Goal: Task Accomplishment & Management: Manage account settings

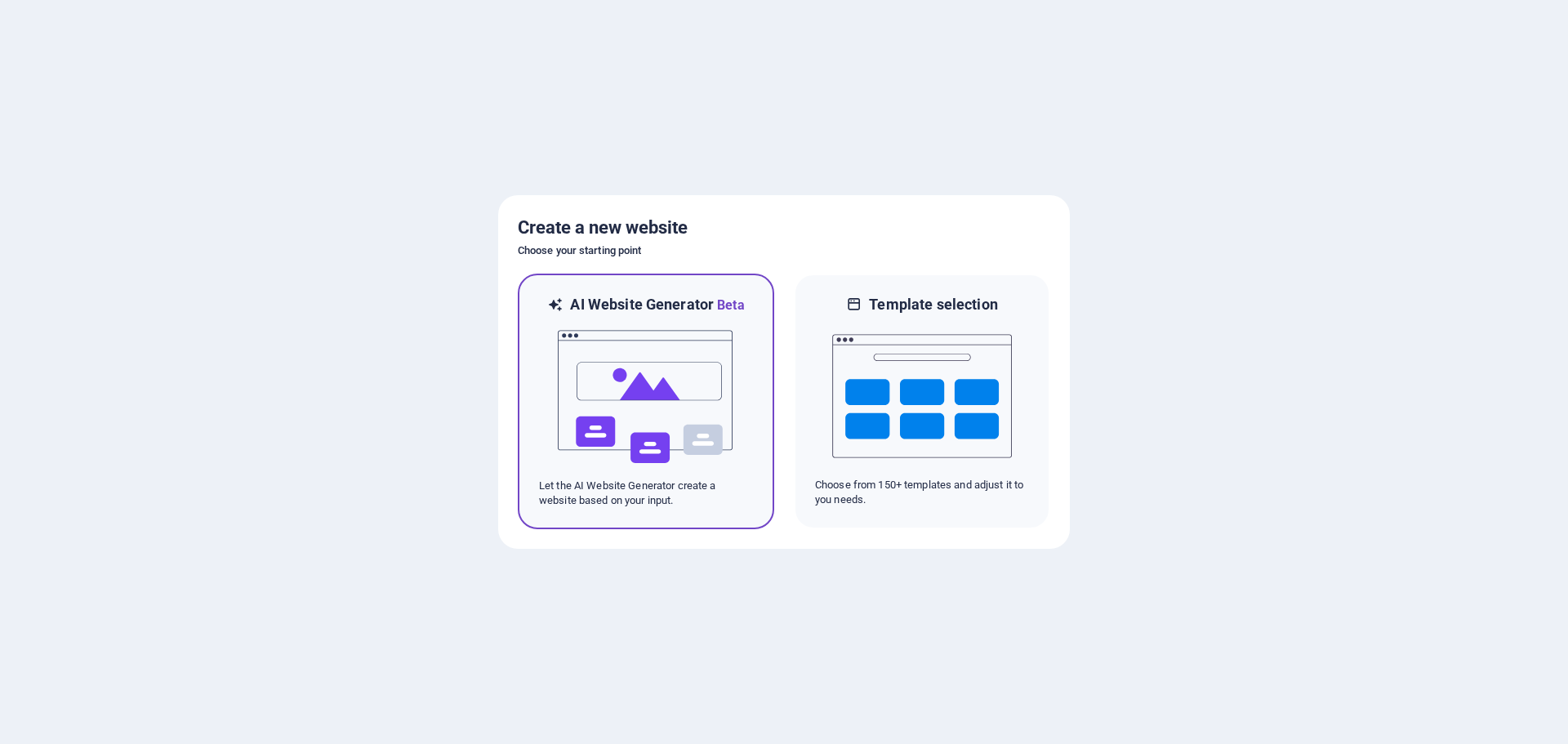
click at [654, 381] on img at bounding box center [646, 397] width 180 height 163
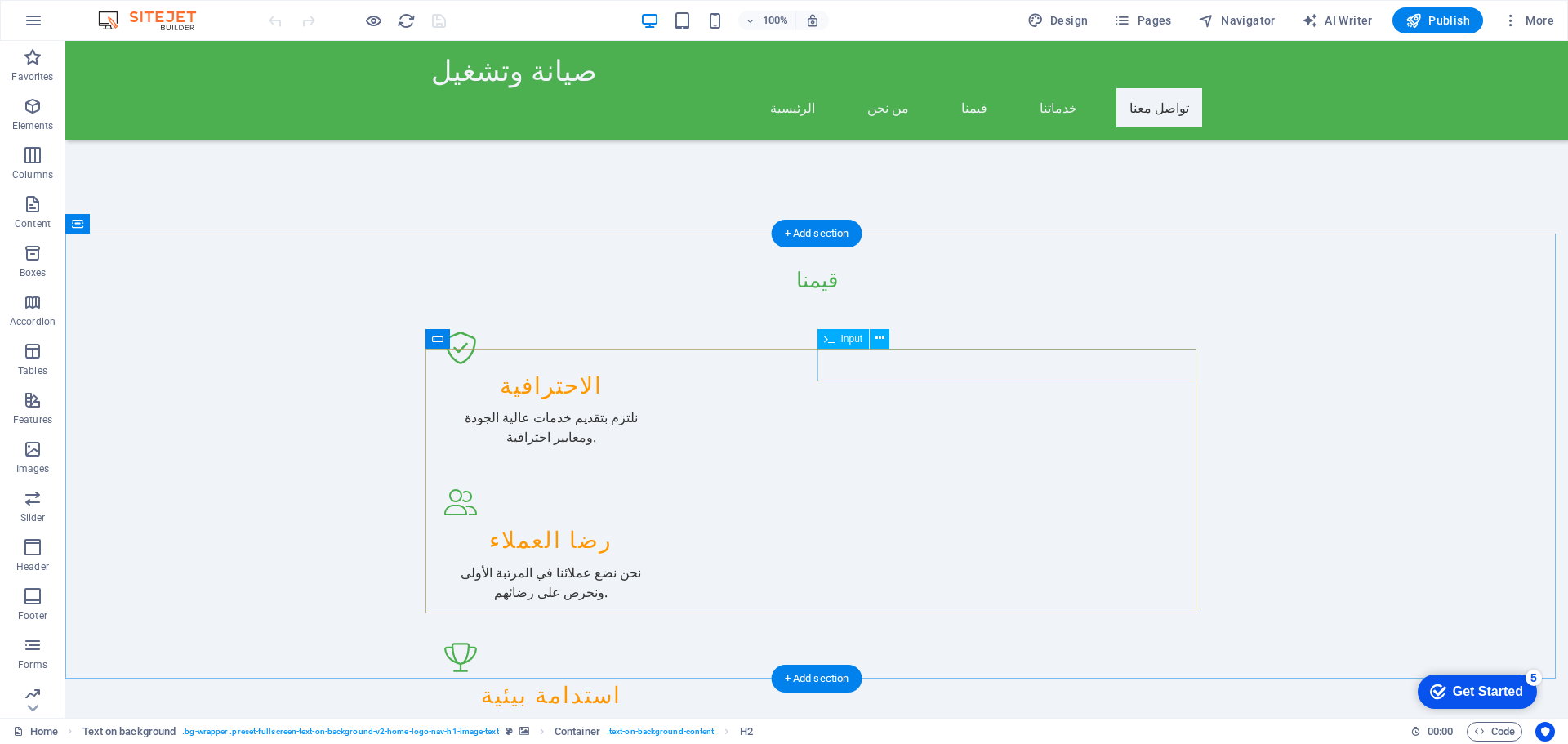
scroll to position [1631, 0]
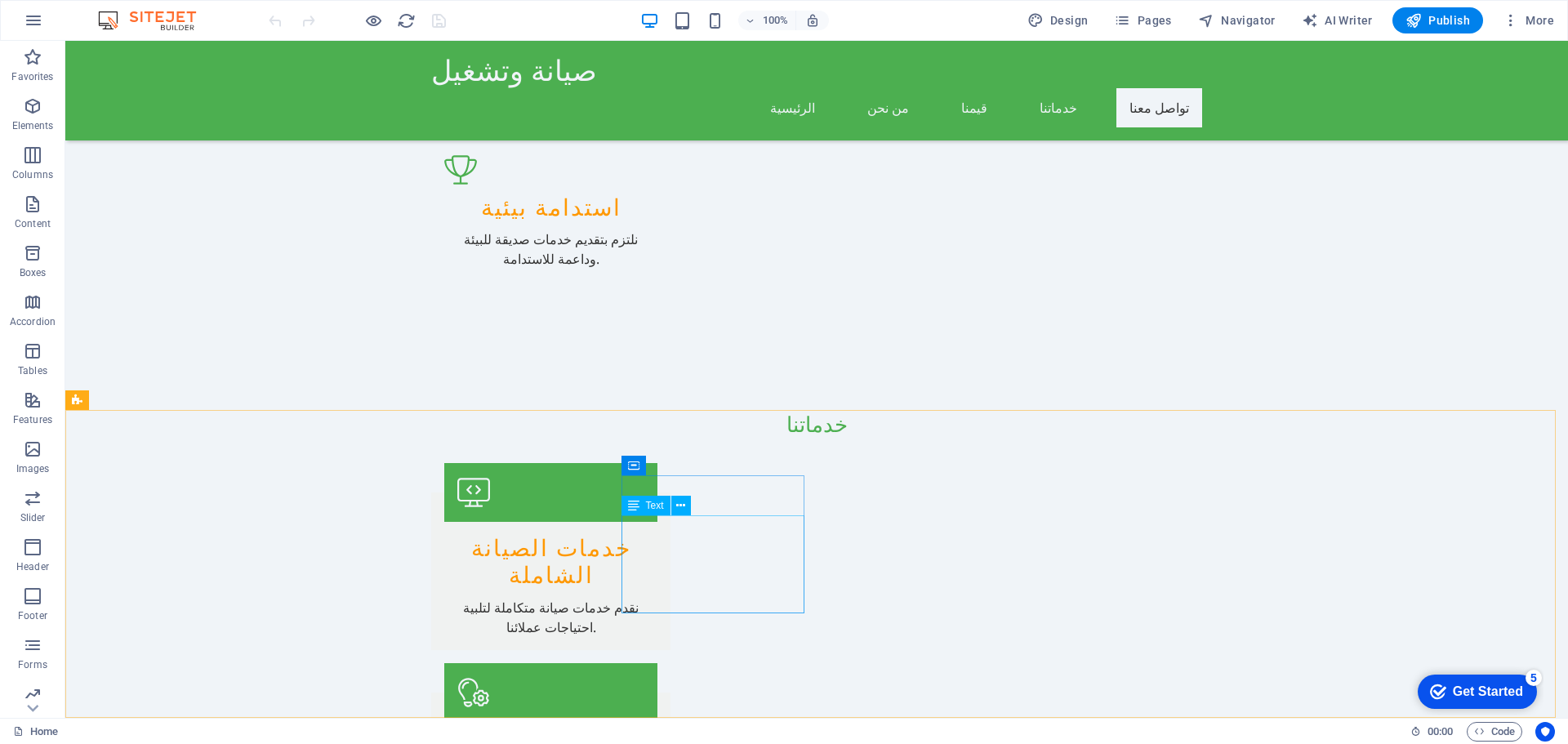
click at [654, 508] on span "Text" at bounding box center [655, 506] width 18 height 10
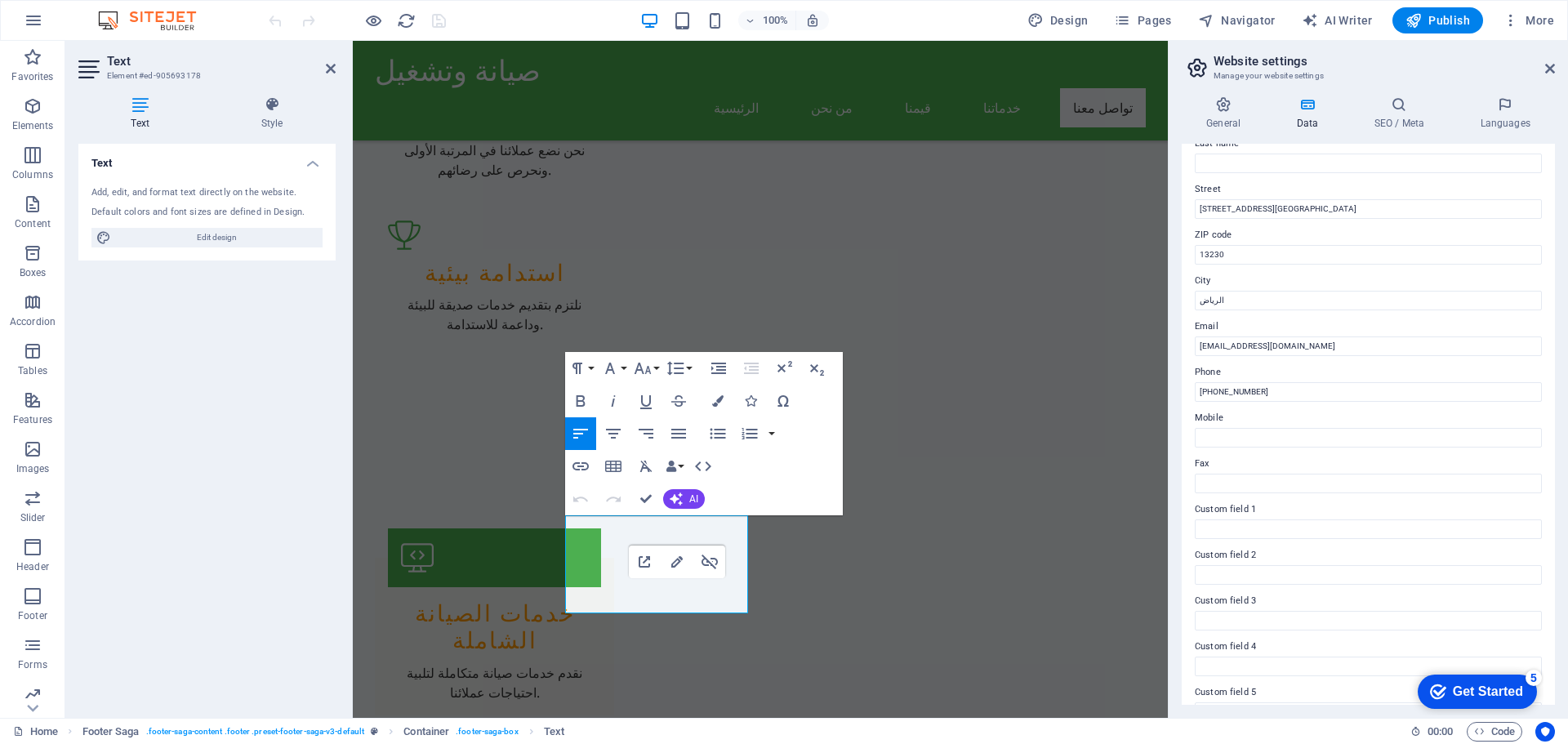
scroll to position [224, 0]
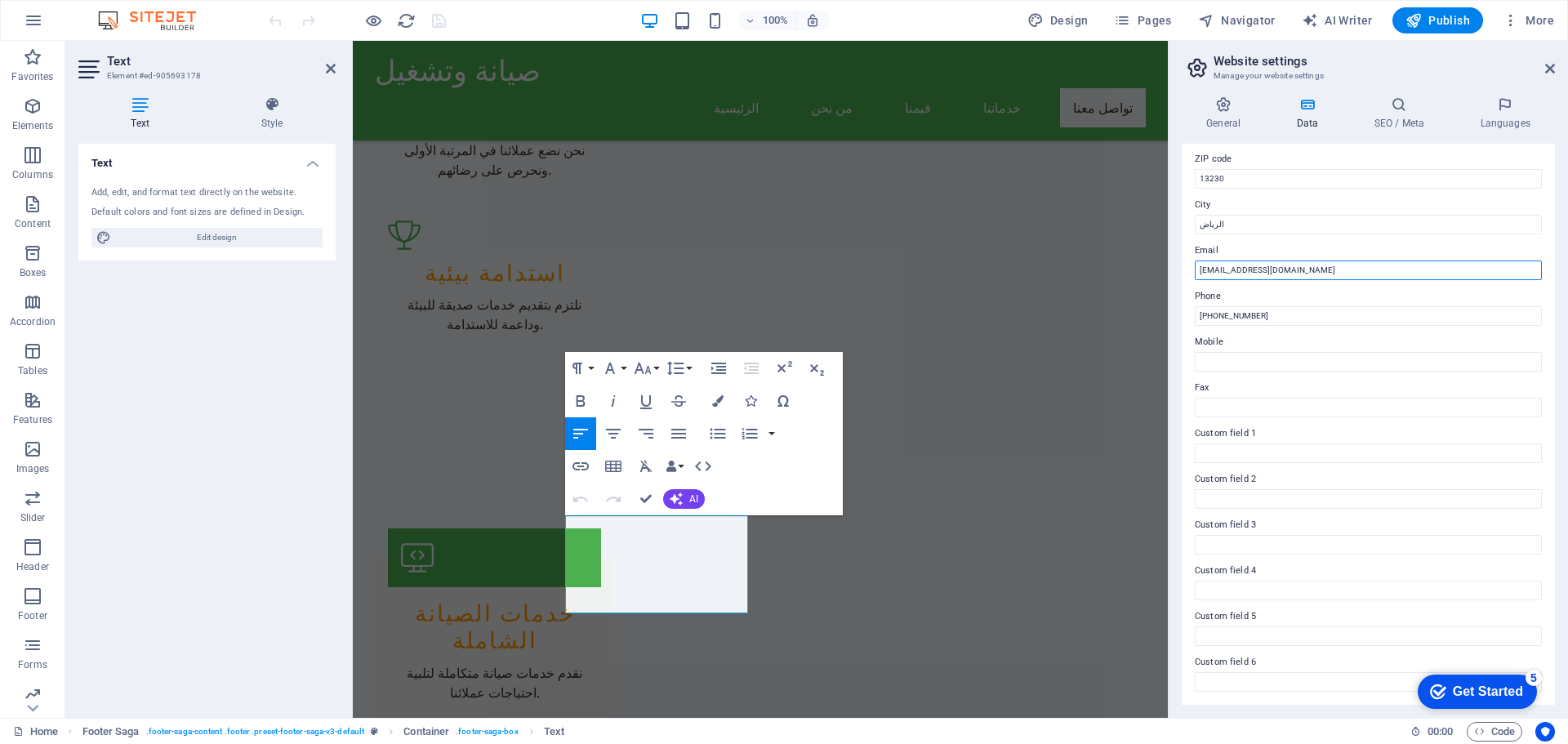
click at [1343, 267] on input "info@capitalgreen.com" at bounding box center [1368, 270] width 347 height 20
click at [1345, 271] on input "info@capitalgreen.com" at bounding box center [1368, 270] width 347 height 20
click at [1326, 271] on input "info@capitalgreen.com" at bounding box center [1368, 270] width 347 height 20
type input "[EMAIL_ADDRESS][DOMAIN_NAME]"
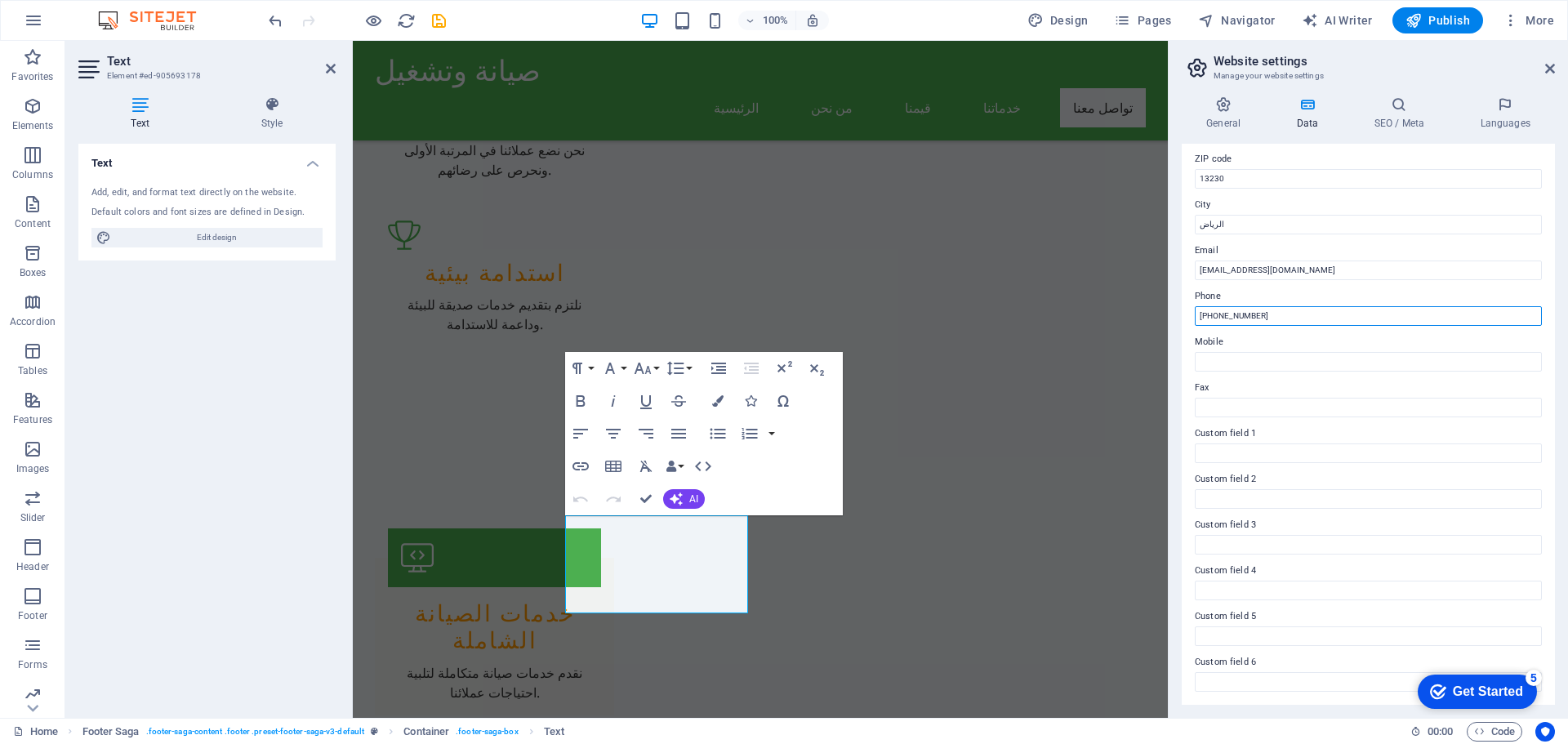
click at [1356, 318] on input "+966-11-123-4567" at bounding box center [1368, 316] width 347 height 20
drag, startPoint x: 1231, startPoint y: 318, endPoint x: 1244, endPoint y: 319, distance: 13.0
click at [1244, 319] on input "+966-11-123-4567" at bounding box center [1368, 316] width 347 height 20
click at [1259, 318] on input "+966-11-432-4567" at bounding box center [1368, 316] width 347 height 20
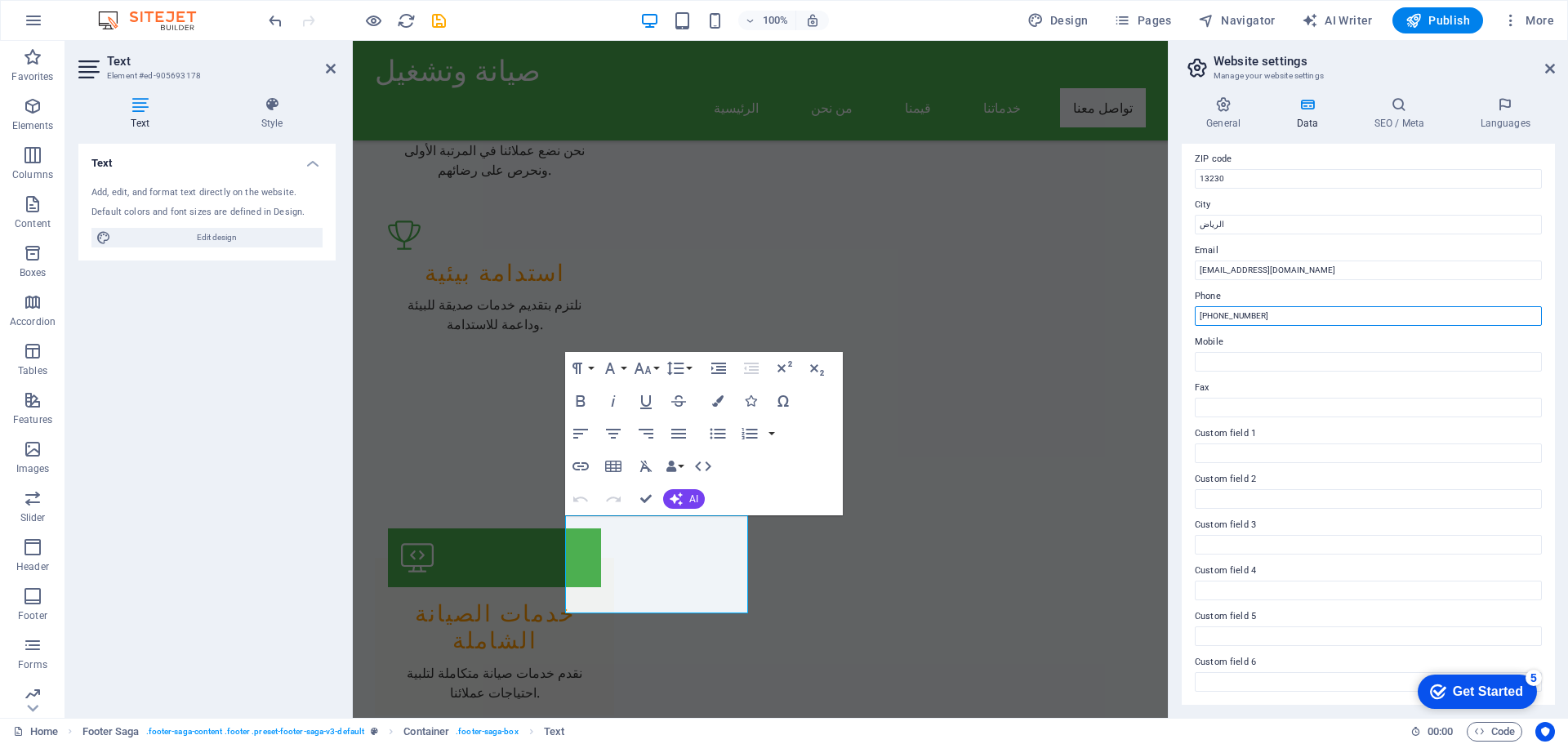
type input "[PHONE_NUMBER]"
click at [1328, 384] on label "Fax" at bounding box center [1368, 388] width 347 height 20
click at [1328, 398] on input "Fax" at bounding box center [1368, 408] width 347 height 20
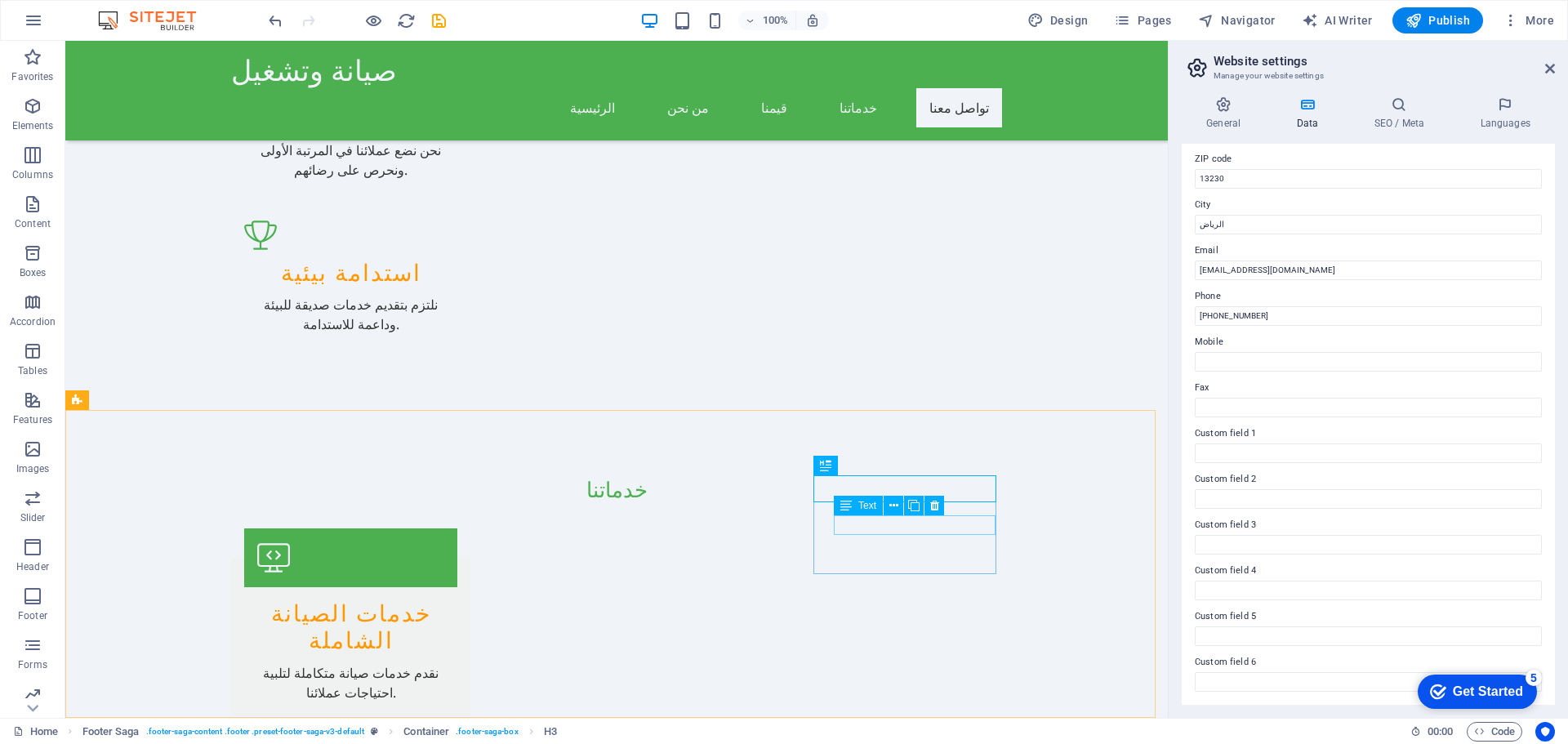
click at [852, 496] on div "Text" at bounding box center [859, 506] width 49 height 20
drag, startPoint x: 852, startPoint y: 496, endPoint x: 500, endPoint y: 454, distance: 354.5
click at [852, 496] on div "Text" at bounding box center [859, 506] width 49 height 20
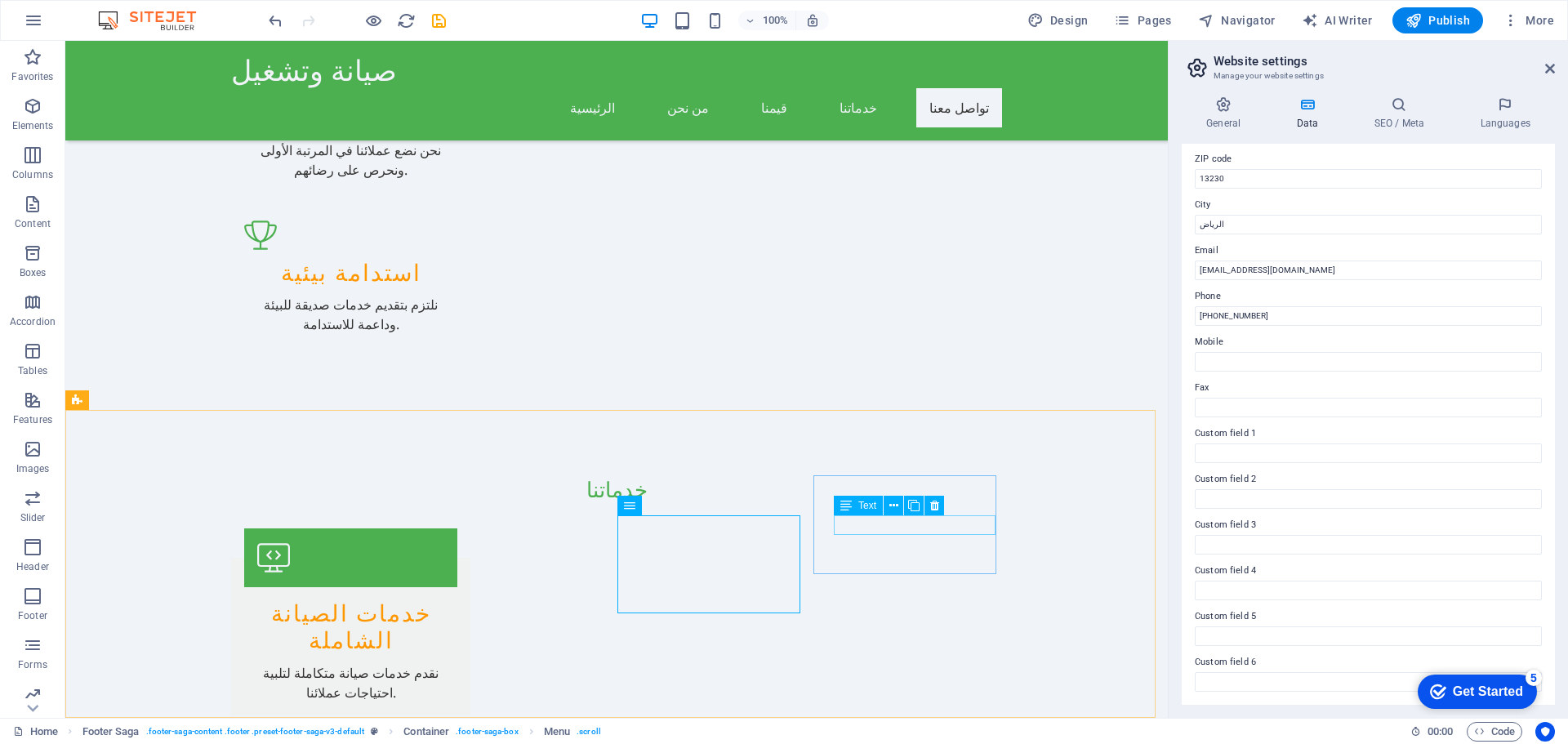
click at [871, 505] on span "Text" at bounding box center [867, 506] width 18 height 10
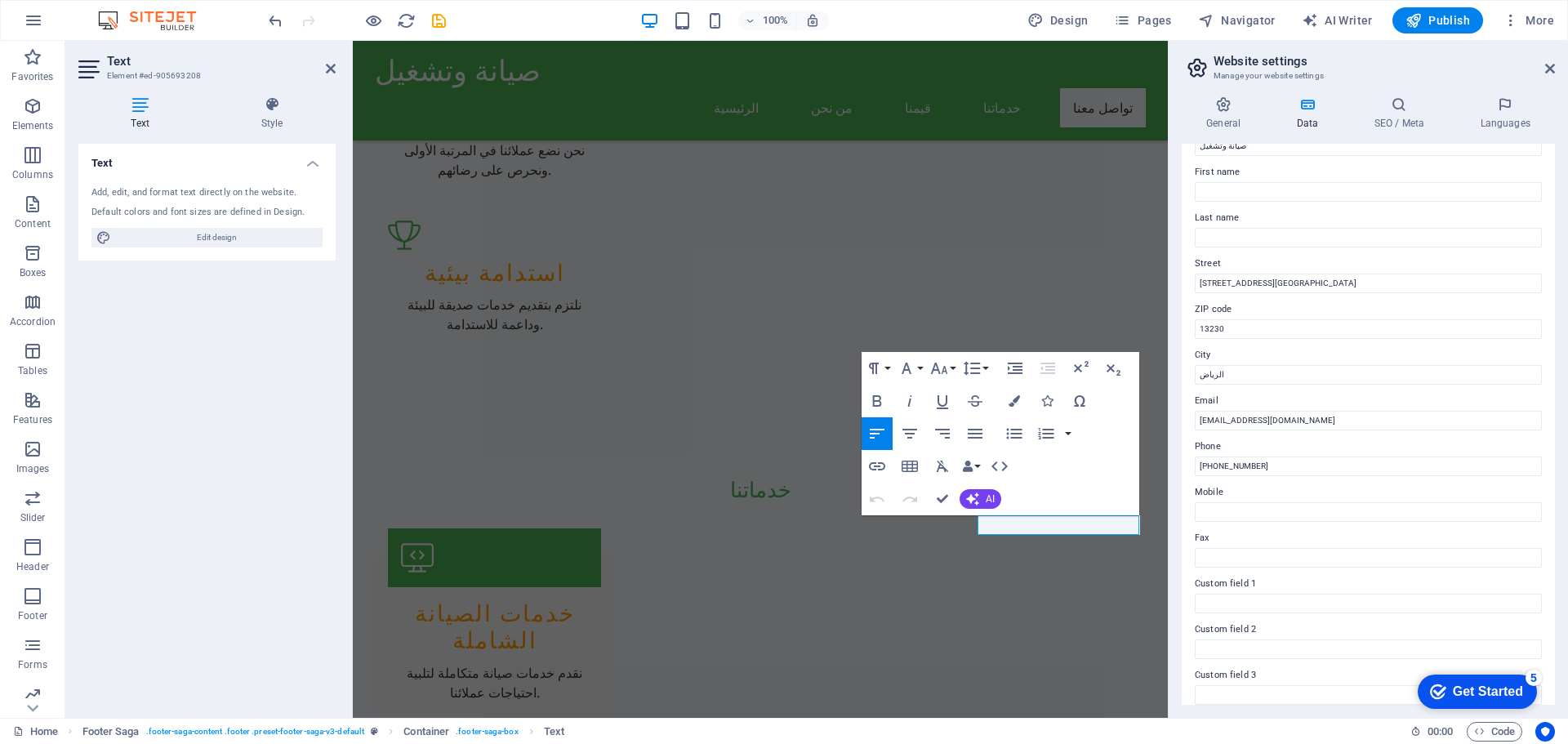
scroll to position [0, 0]
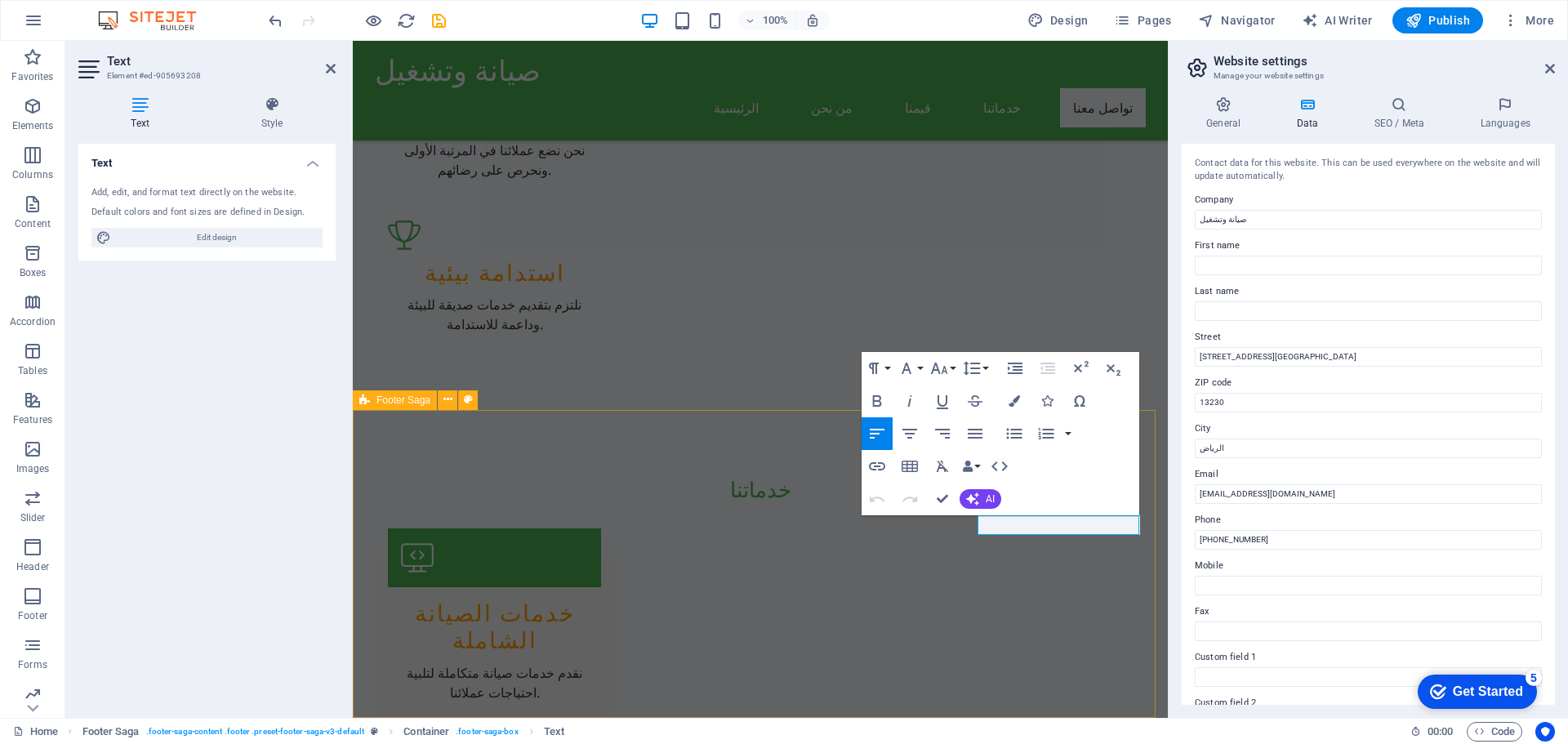
drag, startPoint x: 995, startPoint y: 584, endPoint x: 1283, endPoint y: 584, distance: 288.0
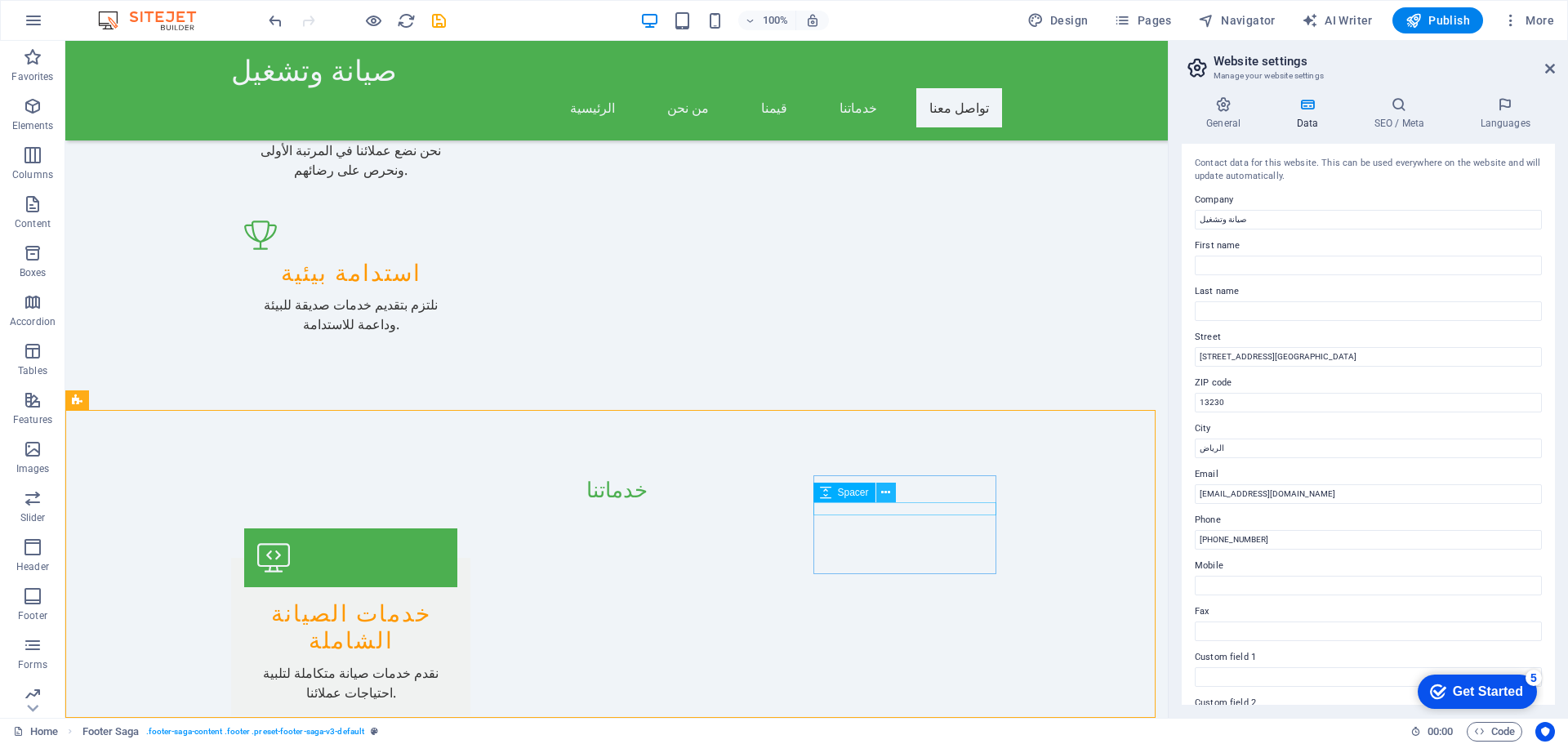
click at [889, 495] on icon at bounding box center [885, 493] width 9 height 17
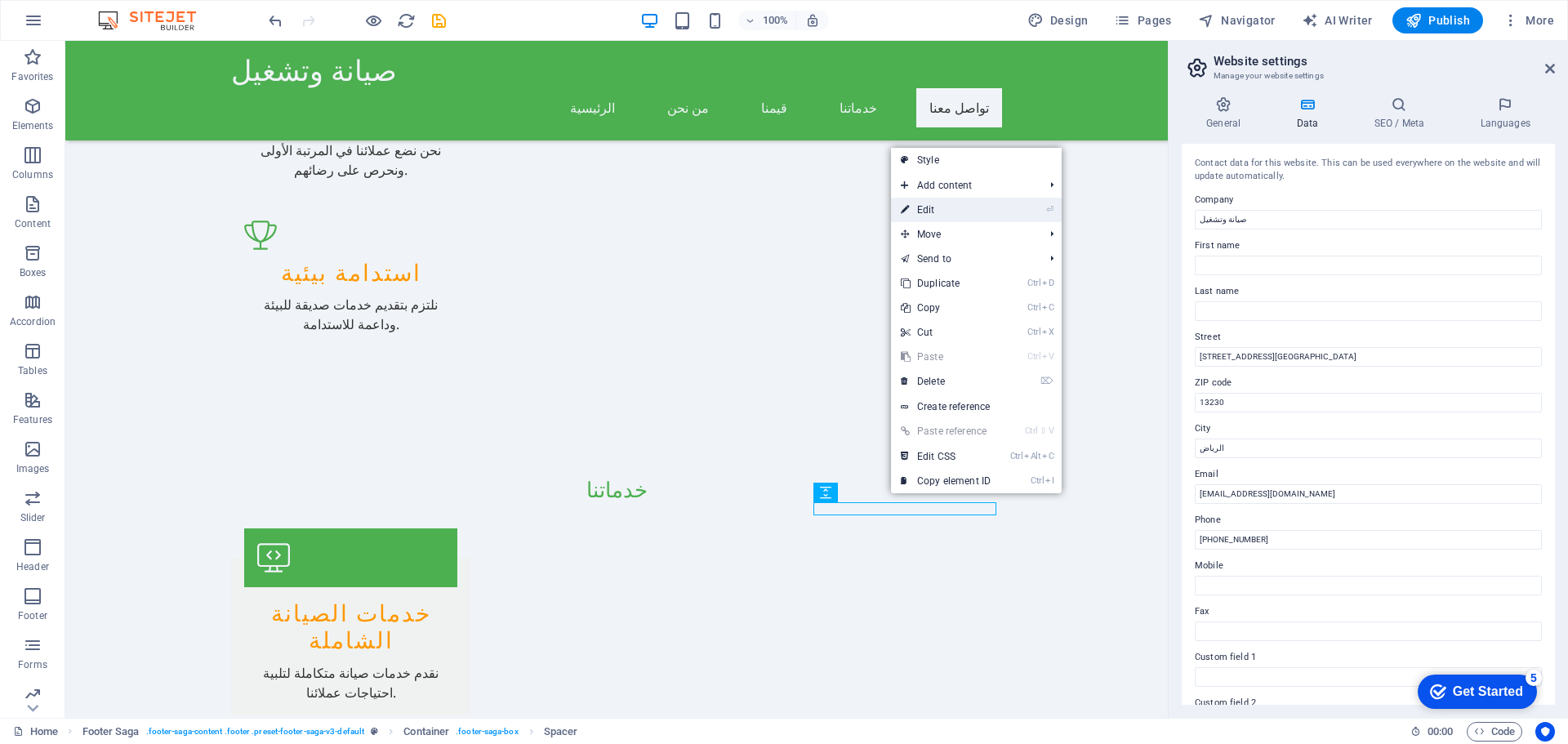
click at [944, 214] on link "⏎ Edit" at bounding box center [945, 210] width 110 height 25
select select "px"
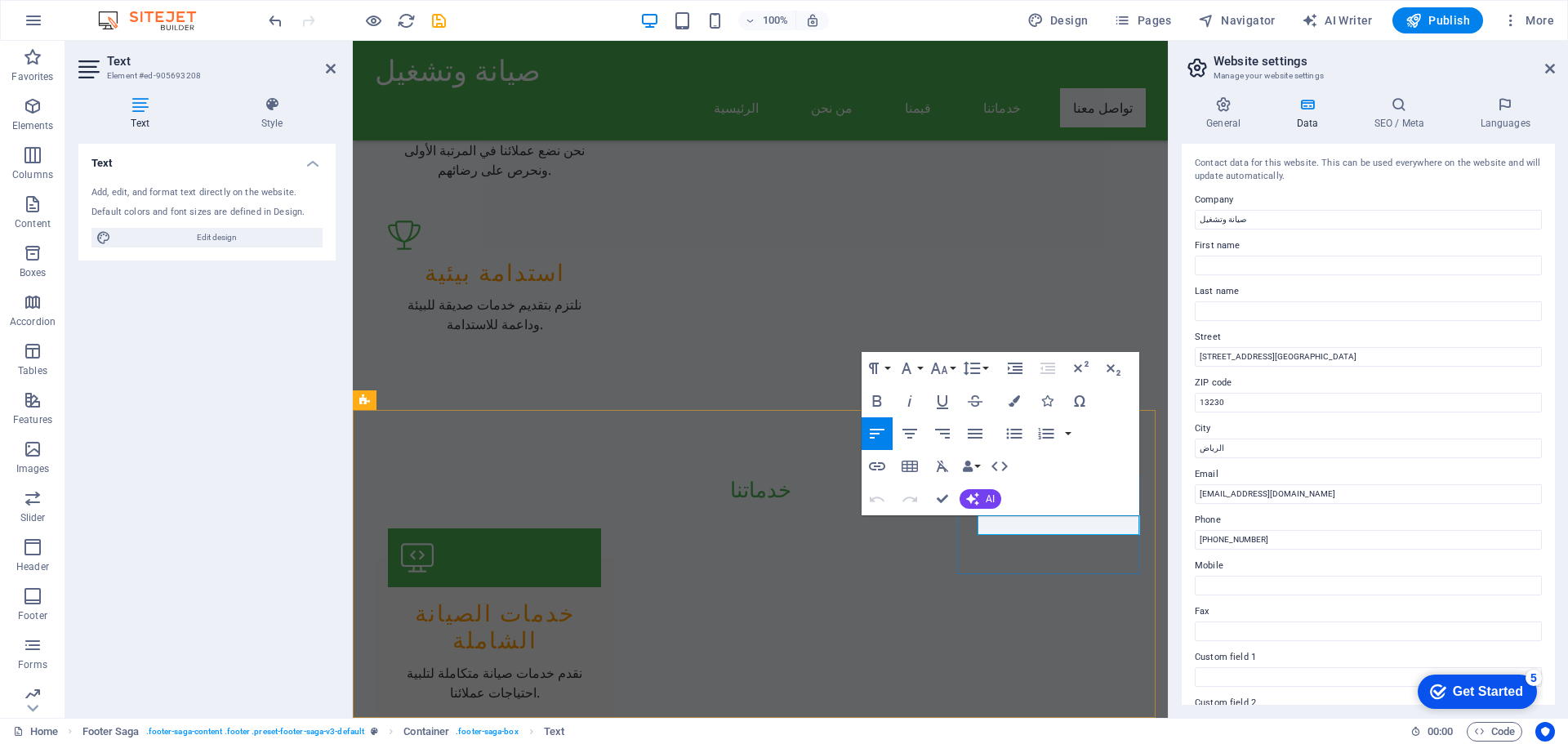
click at [1080, 499] on div "Paragraph Format Normal Heading 1 Heading 2 Heading 3 Heading 4 Heading 5 Headi…" at bounding box center [1000, 433] width 278 height 163
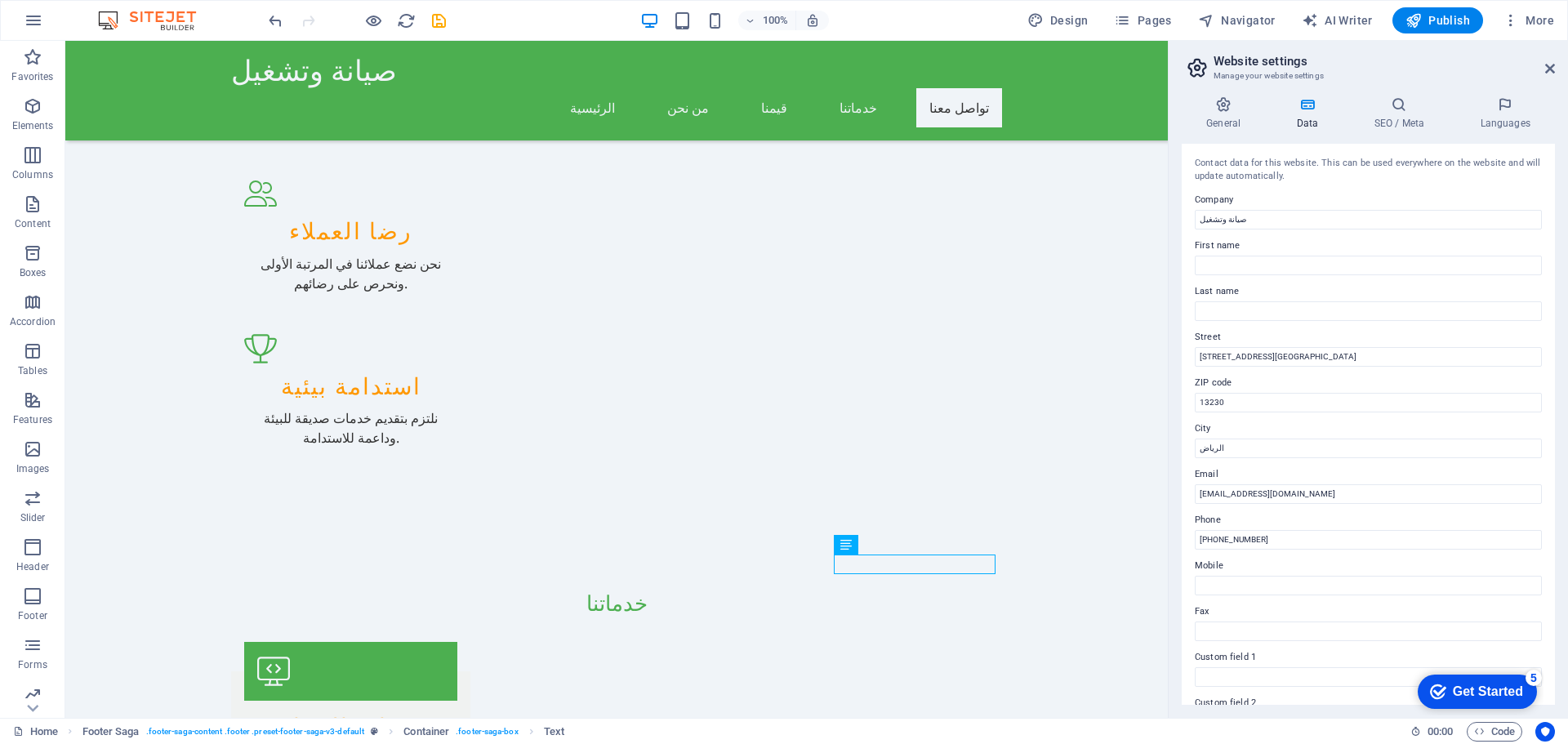
scroll to position [1631, 0]
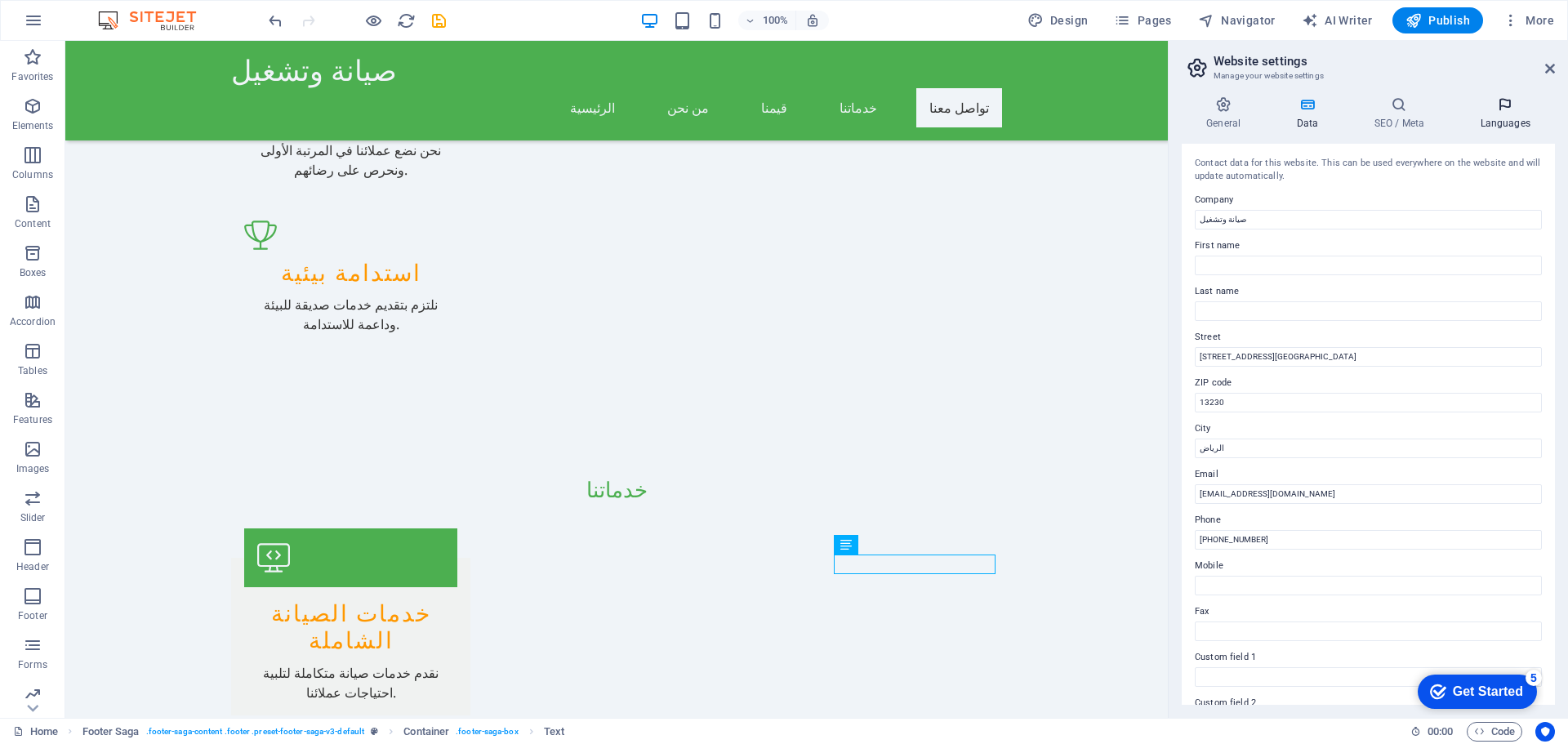
click at [1505, 108] on icon at bounding box center [1505, 105] width 100 height 16
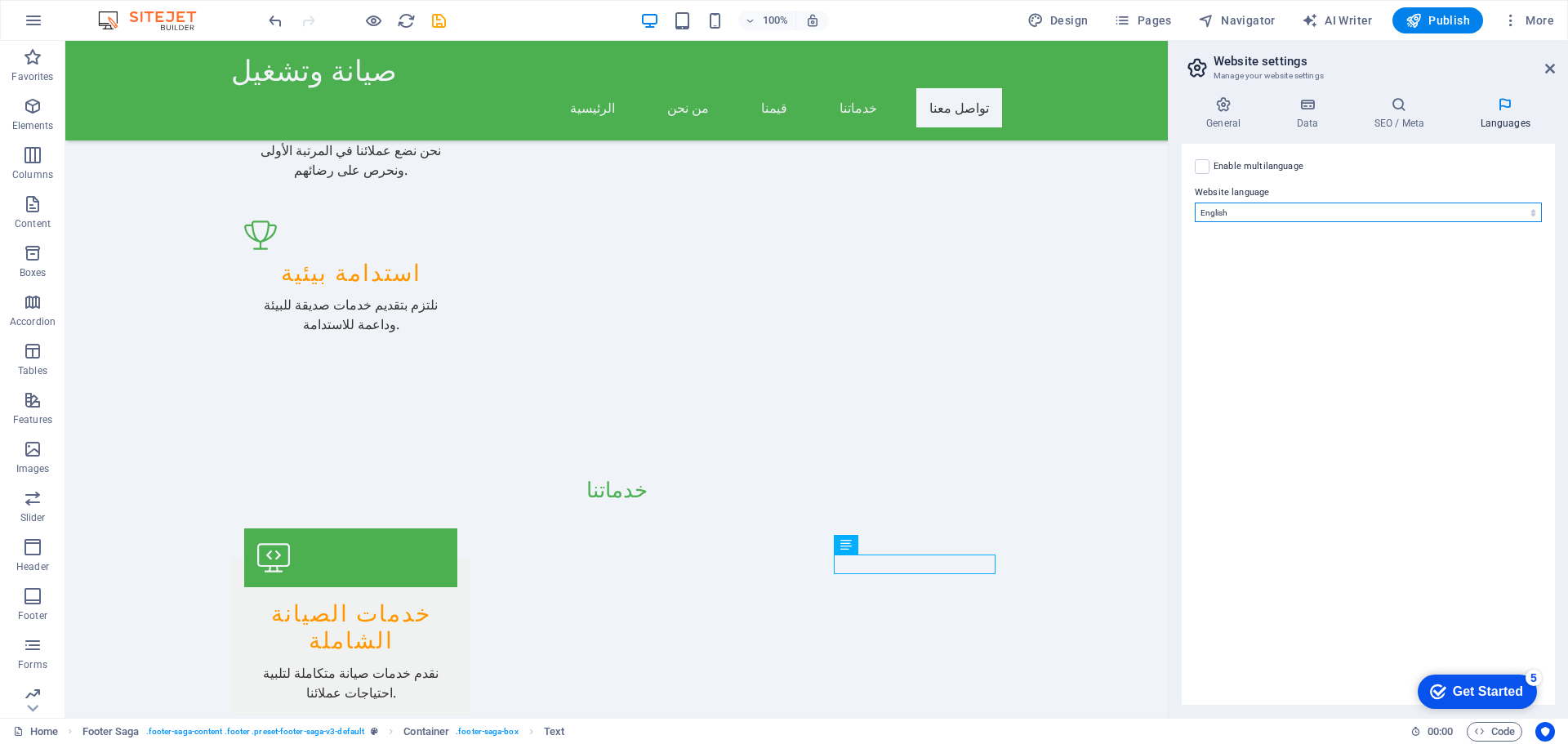
click at [1413, 211] on select "Abkhazian Afar Afrikaans Akan Albanian Amharic Arabic Aragonese Armenian Assame…" at bounding box center [1368, 213] width 347 height 20
select select "6"
click at [1195, 203] on select "Abkhazian Afar Afrikaans Akan Albanian Amharic Arabic Aragonese Armenian Assame…" at bounding box center [1368, 213] width 347 height 20
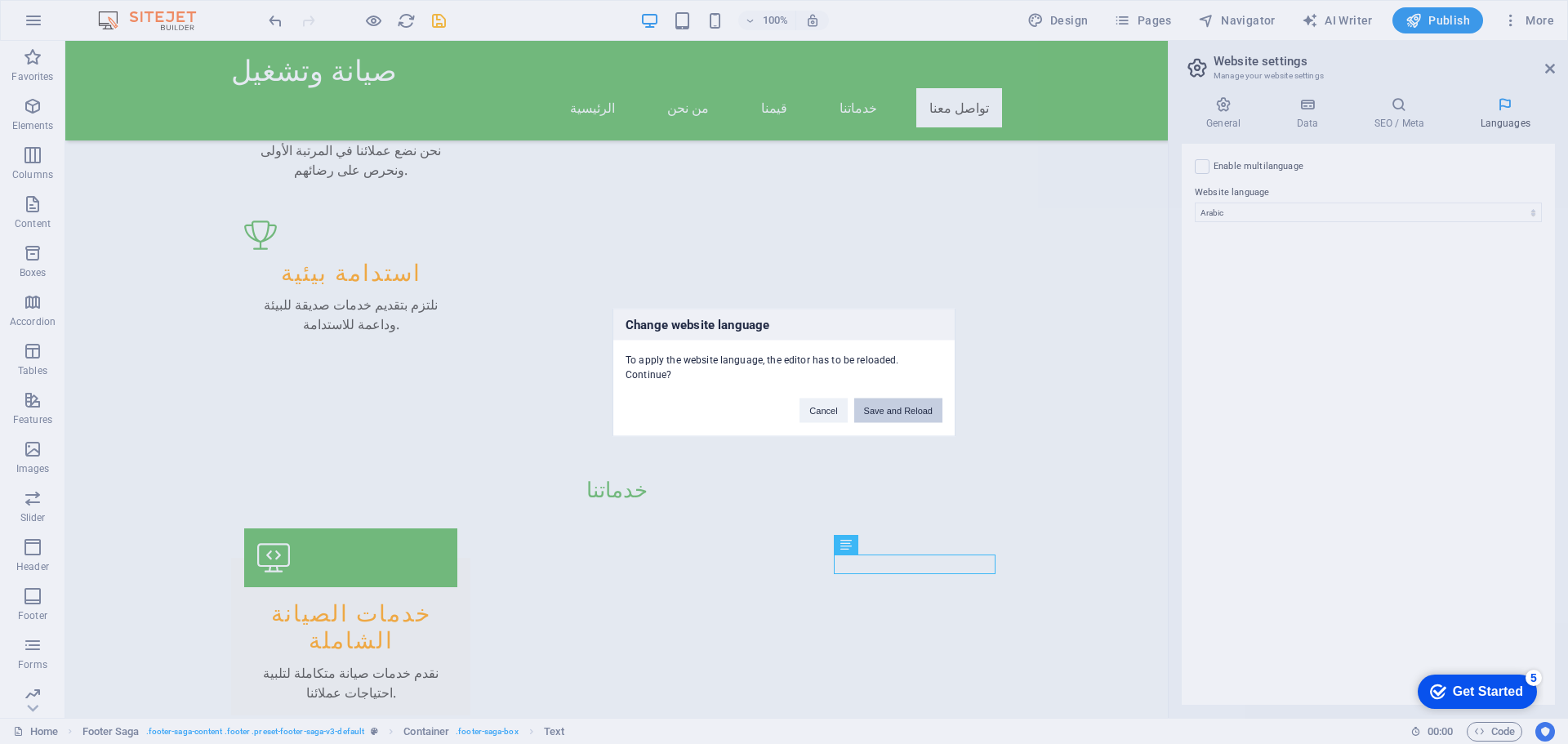
click at [890, 414] on button "Save and Reload" at bounding box center [898, 410] width 88 height 25
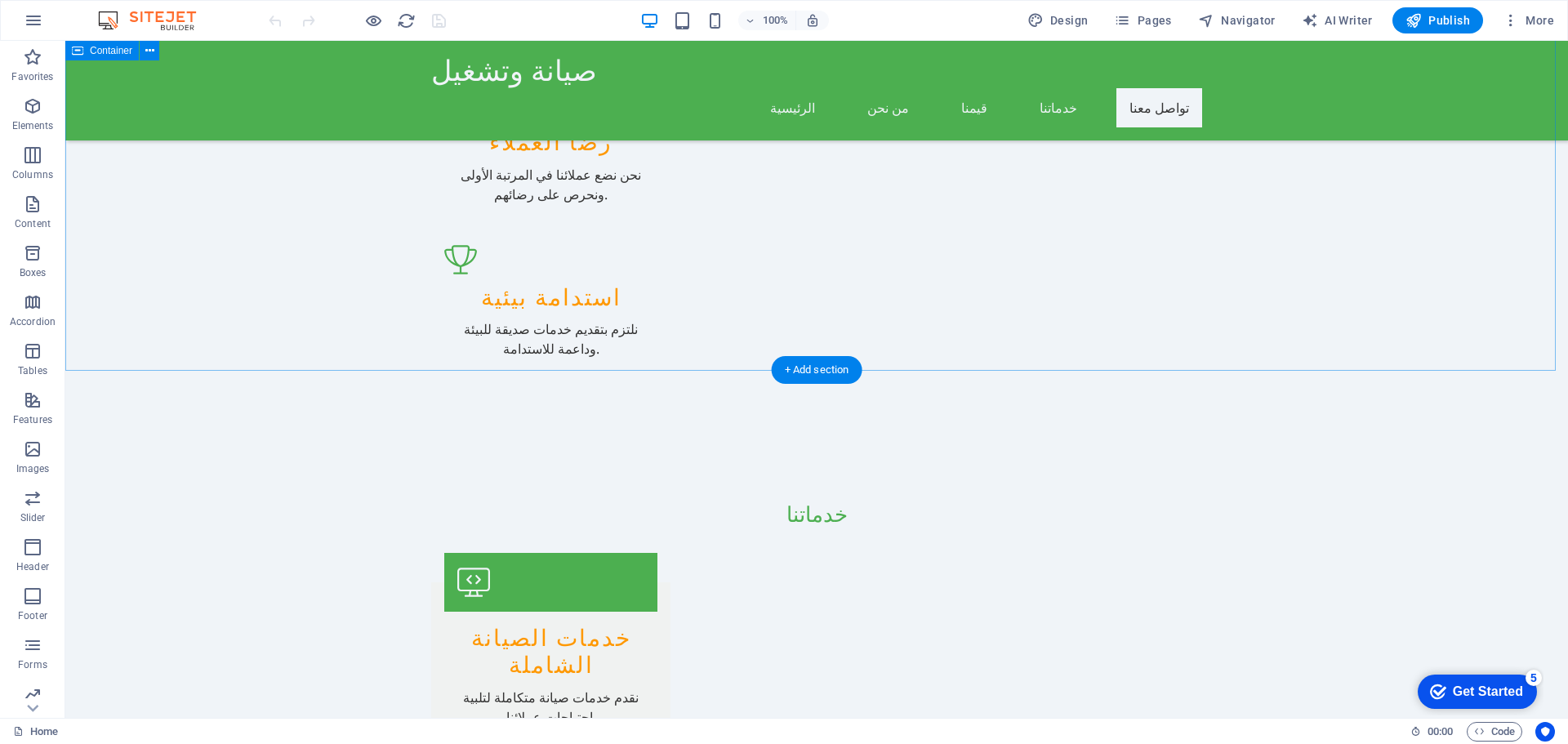
scroll to position [1631, 0]
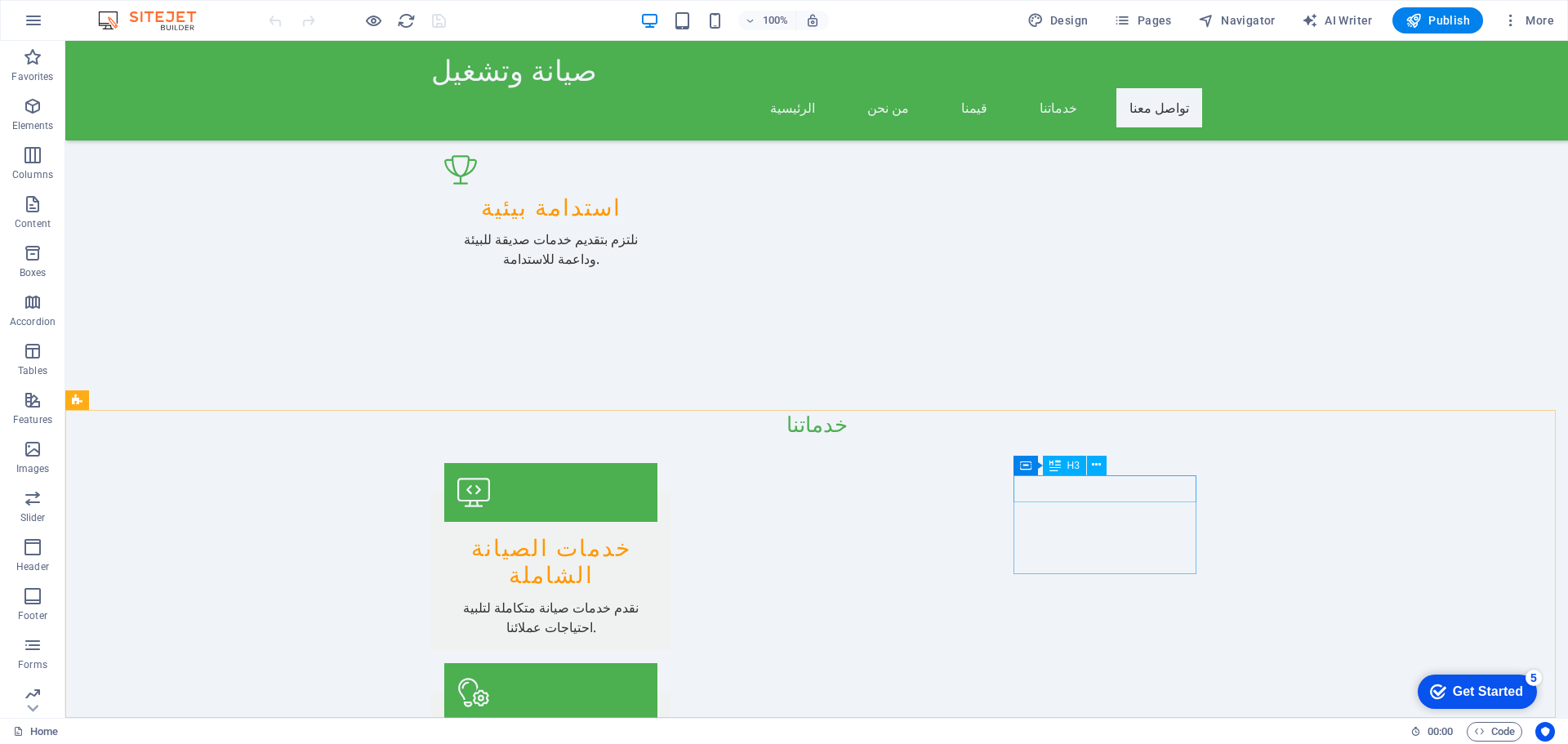
click at [1060, 467] on icon at bounding box center [1055, 466] width 12 height 20
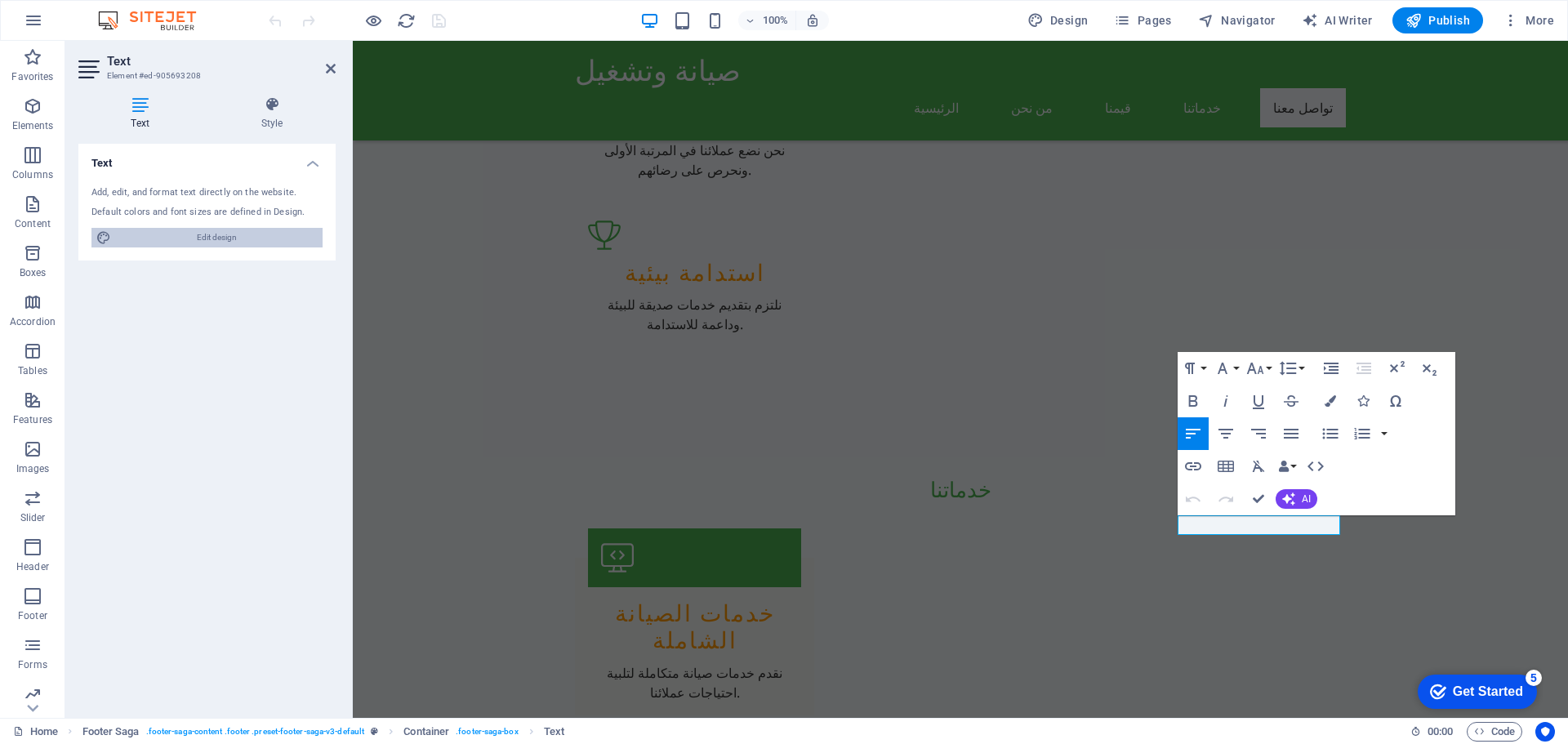
click at [228, 240] on span "Edit design" at bounding box center [217, 238] width 202 height 20
select select "px"
select select "200"
select select "px"
select select "200"
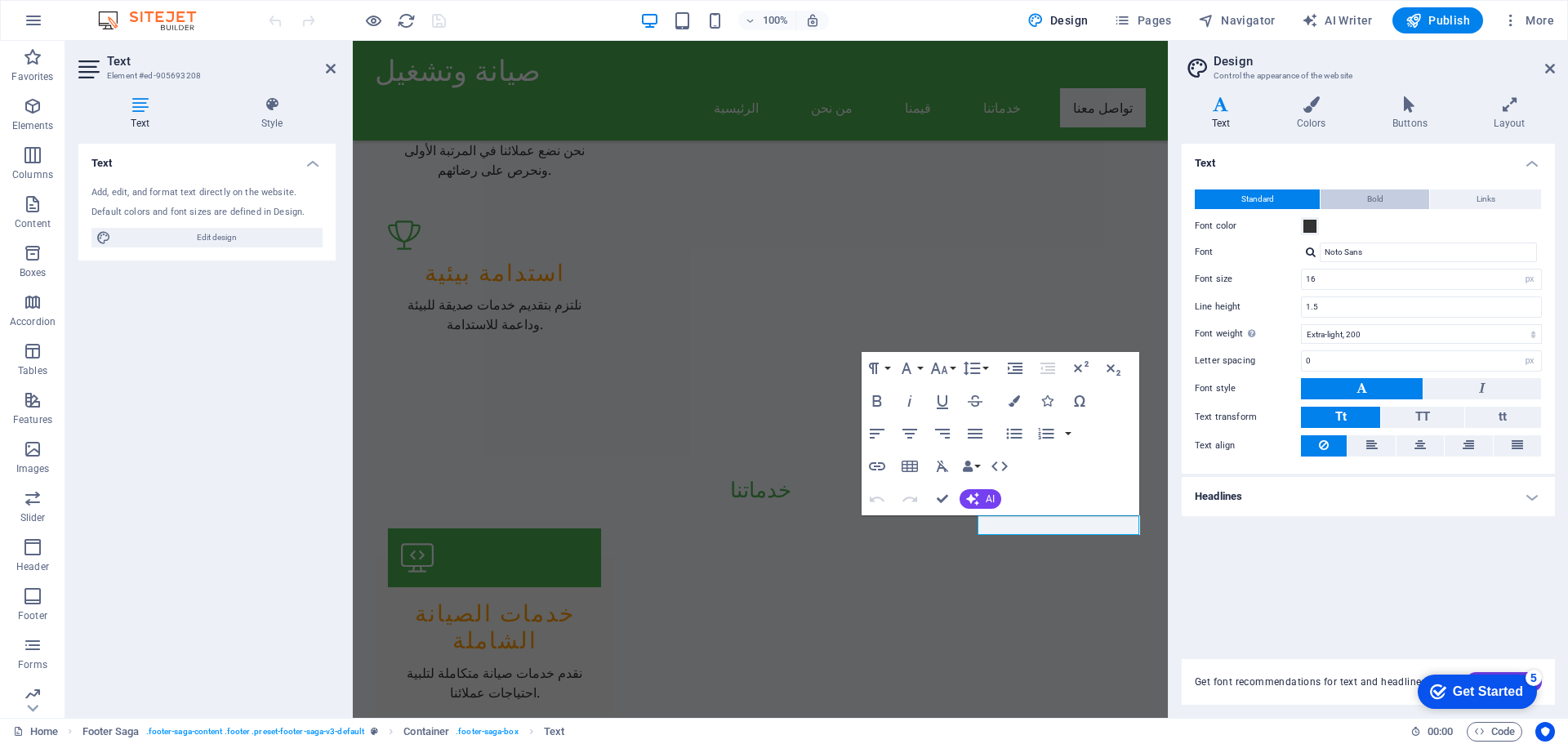
click at [1367, 204] on span "Bold" at bounding box center [1375, 199] width 16 height 20
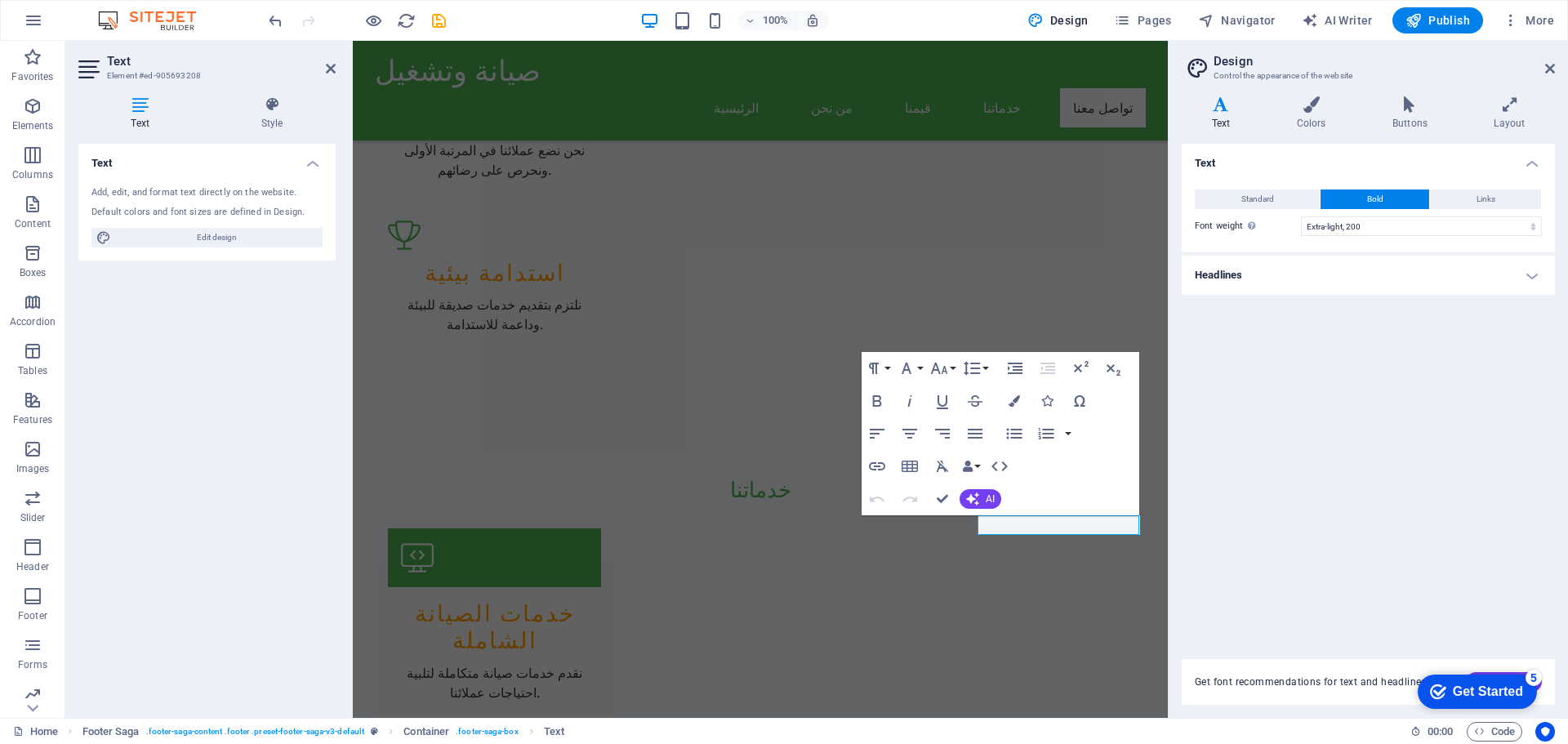
click at [1535, 277] on h4 "Headlines" at bounding box center [1368, 275] width 373 height 40
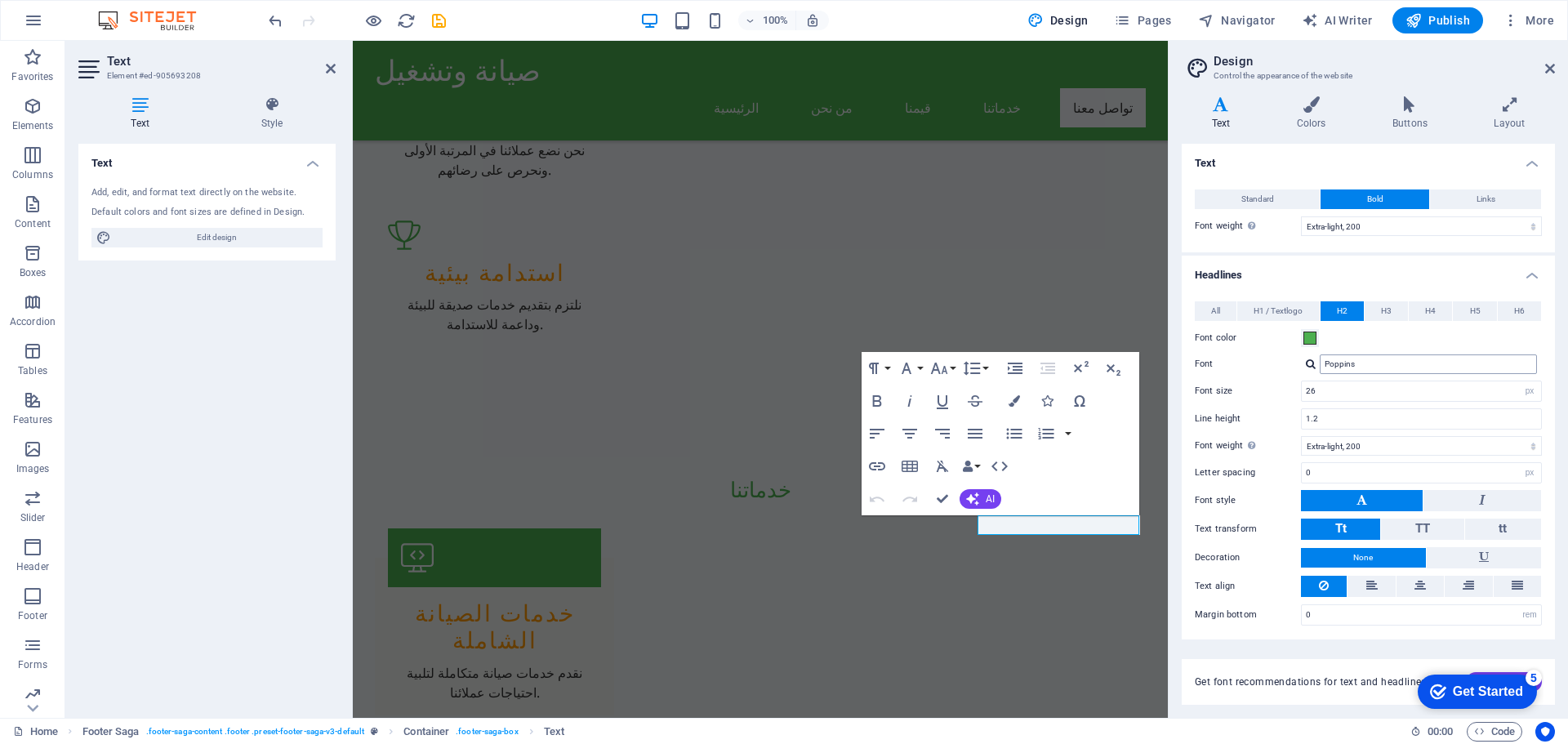
scroll to position [2, 0]
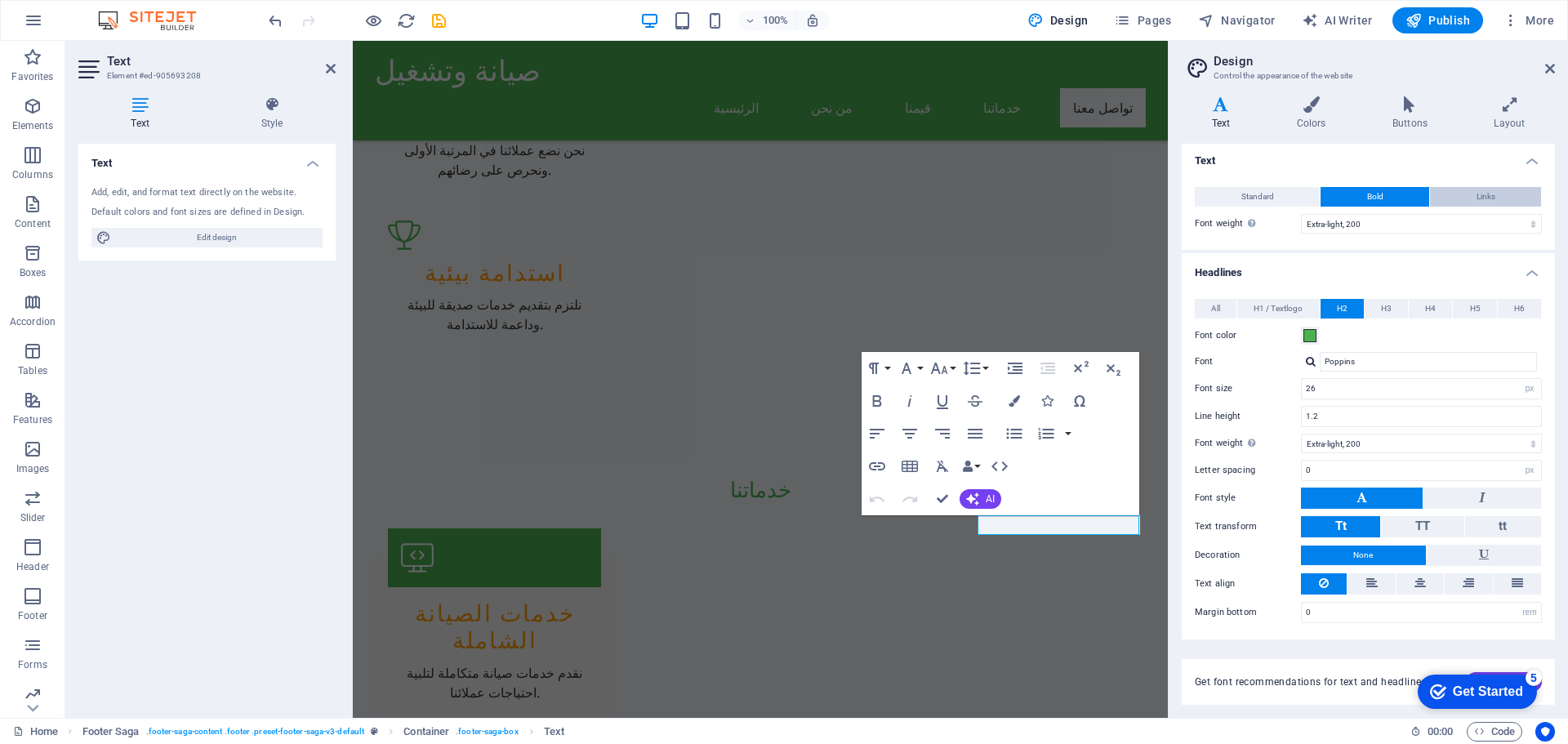
click at [1460, 197] on button "Links" at bounding box center [1485, 197] width 111 height 20
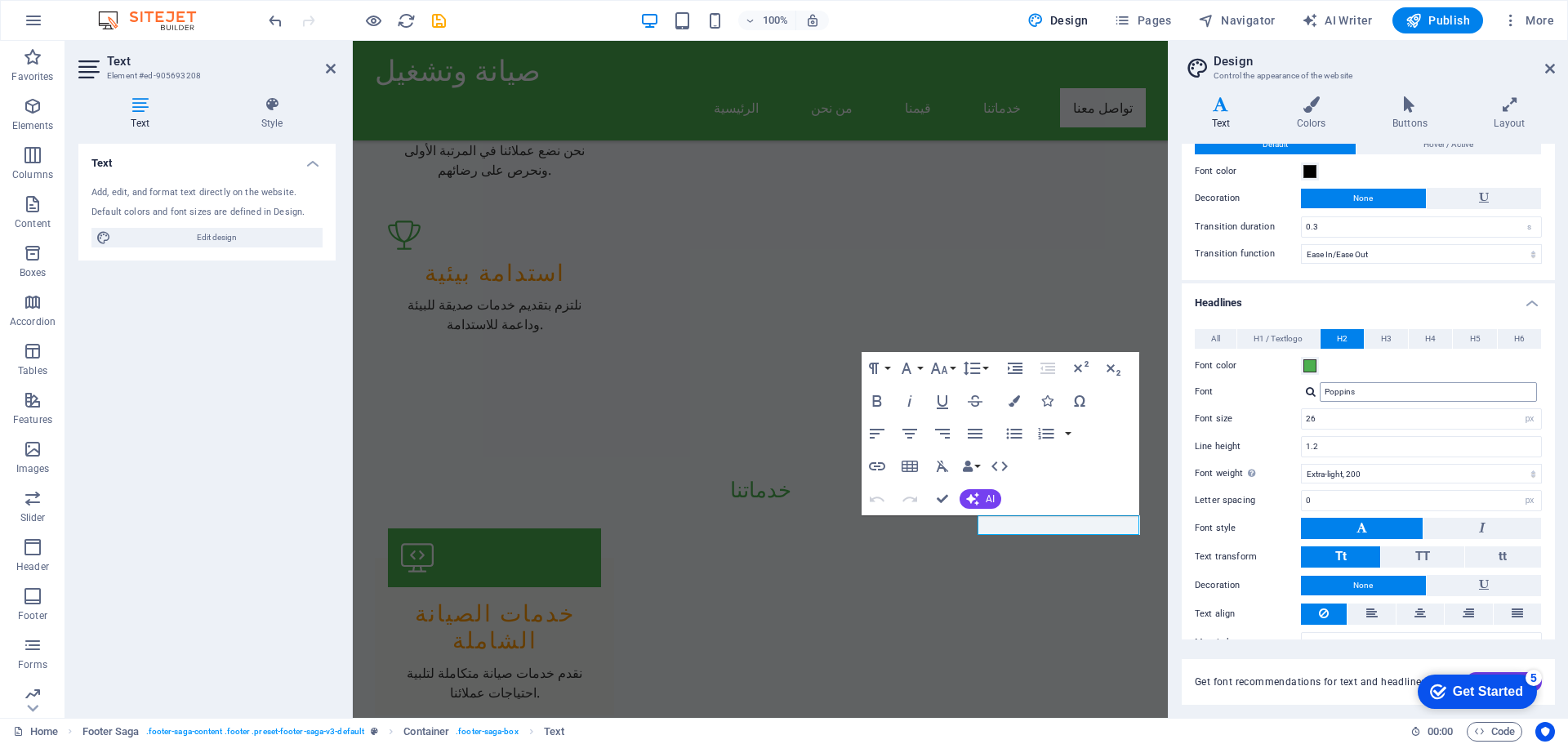
scroll to position [112, 0]
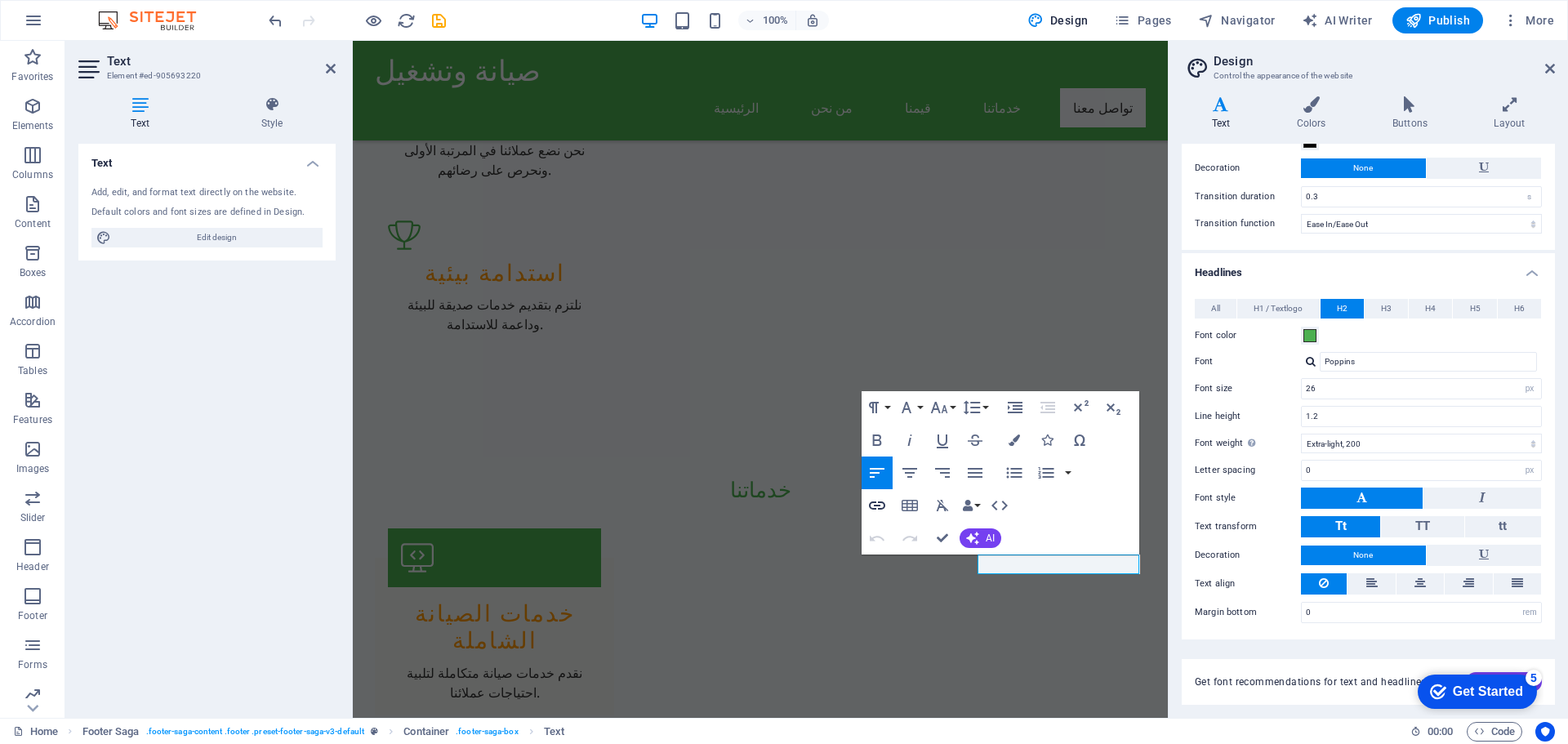
click at [877, 506] on icon "button" at bounding box center [877, 506] width 16 height 8
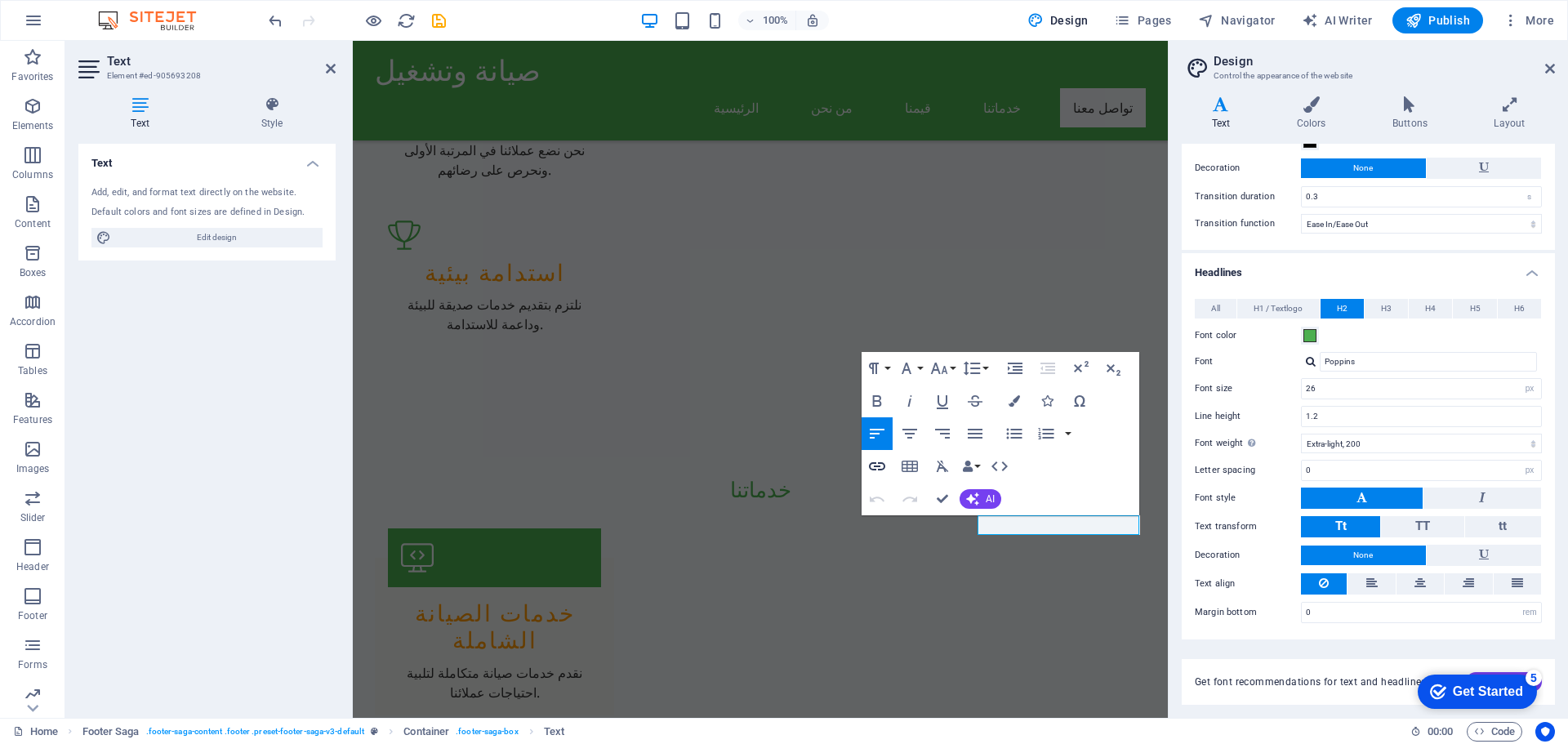
click at [881, 471] on icon "button" at bounding box center [877, 466] width 20 height 20
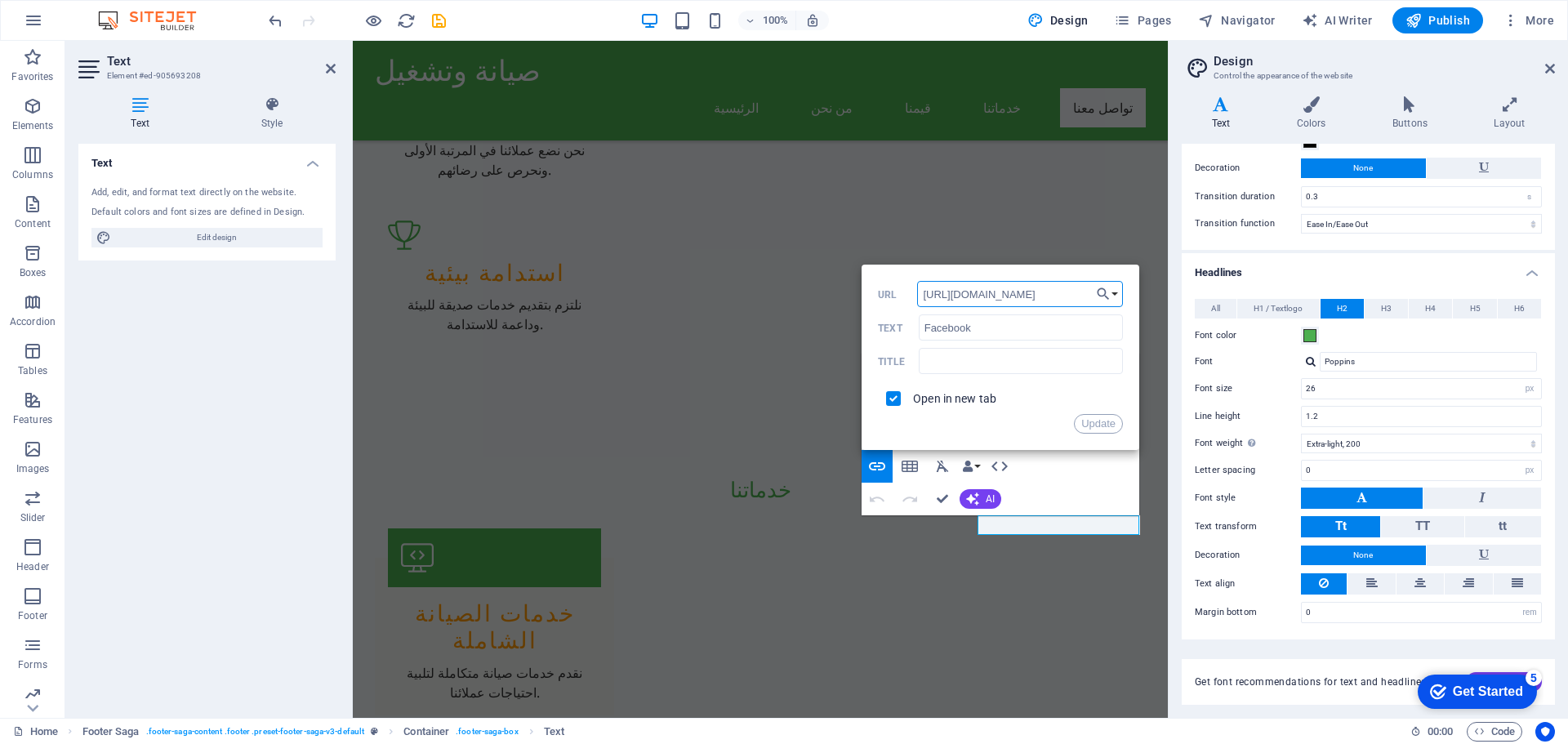
click at [1066, 294] on input "https://www.facebook.com/" at bounding box center [1020, 294] width 206 height 26
paste input "GreenCapitalCompany"
type input "https://www.facebook.com/GreenCapitalCompany"
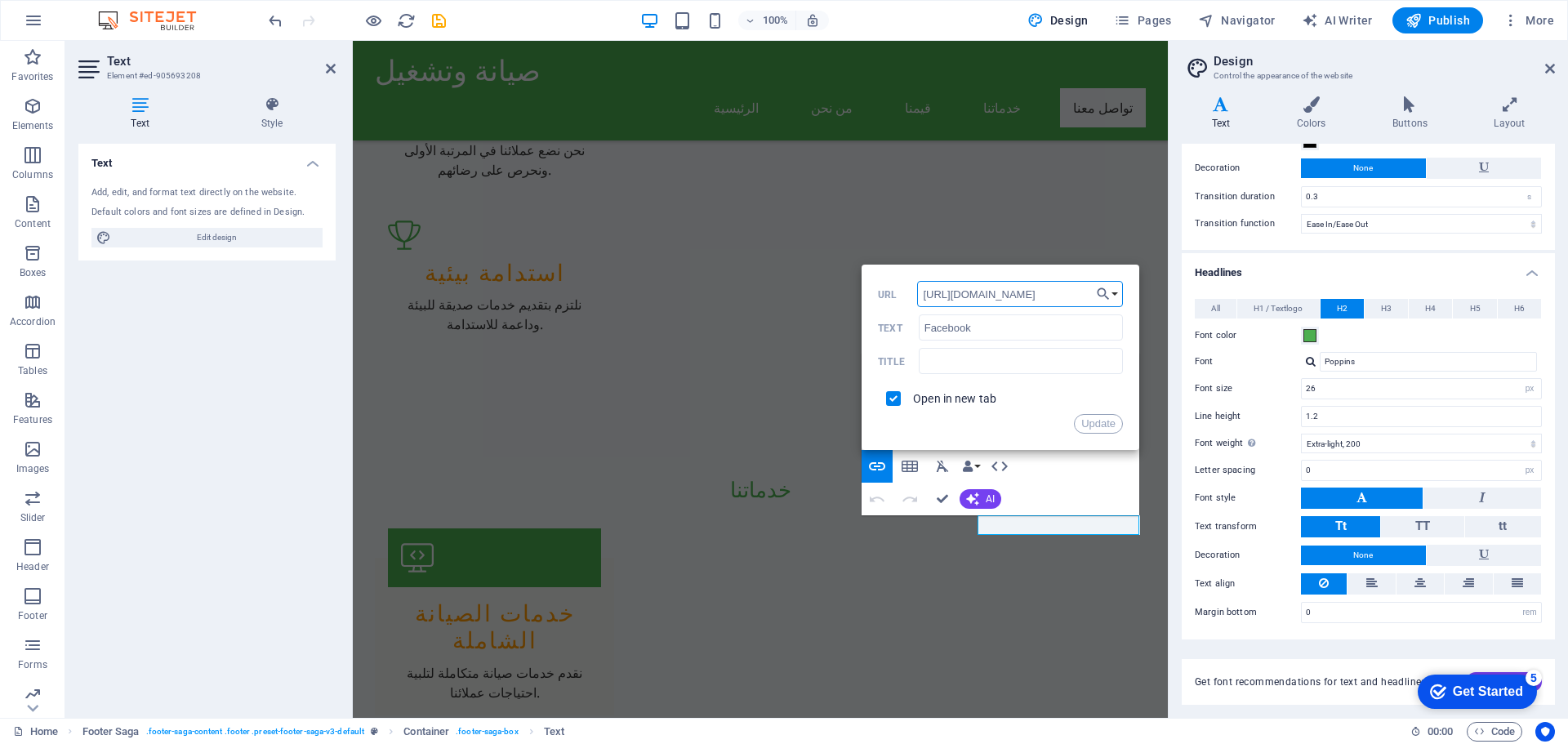
scroll to position [0, 69]
click at [1099, 423] on button "Update" at bounding box center [1099, 424] width 49 height 20
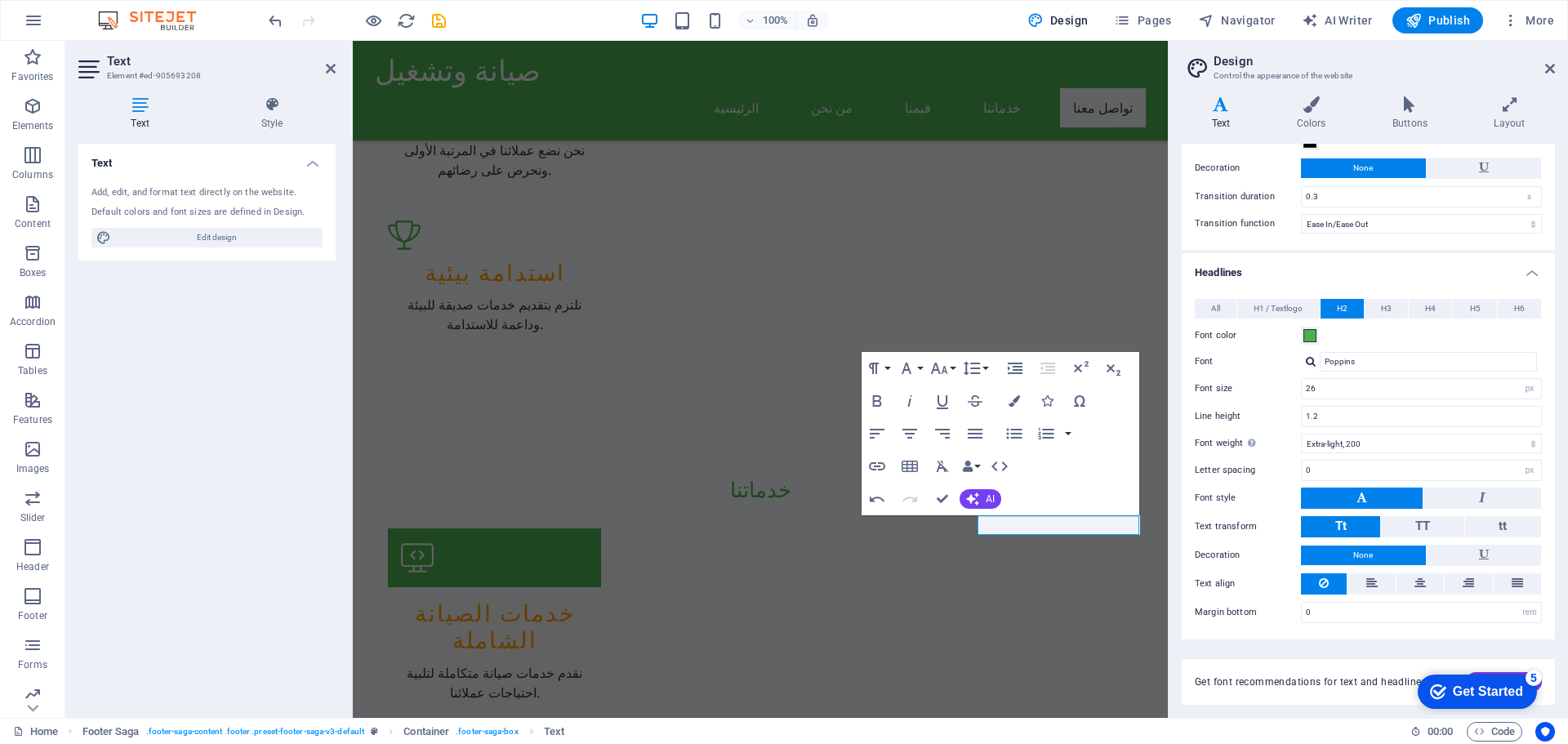
scroll to position [0, 0]
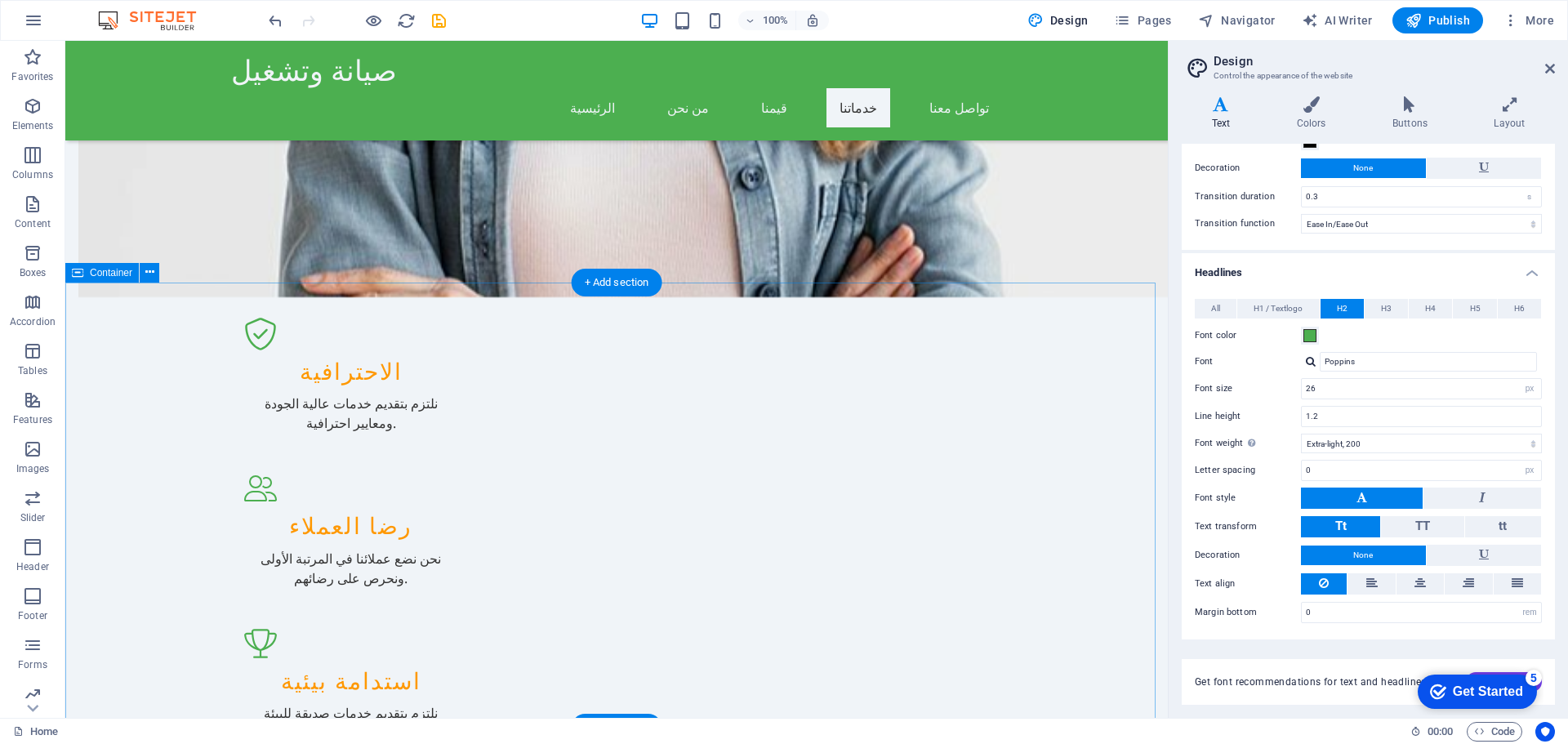
scroll to position [1631, 0]
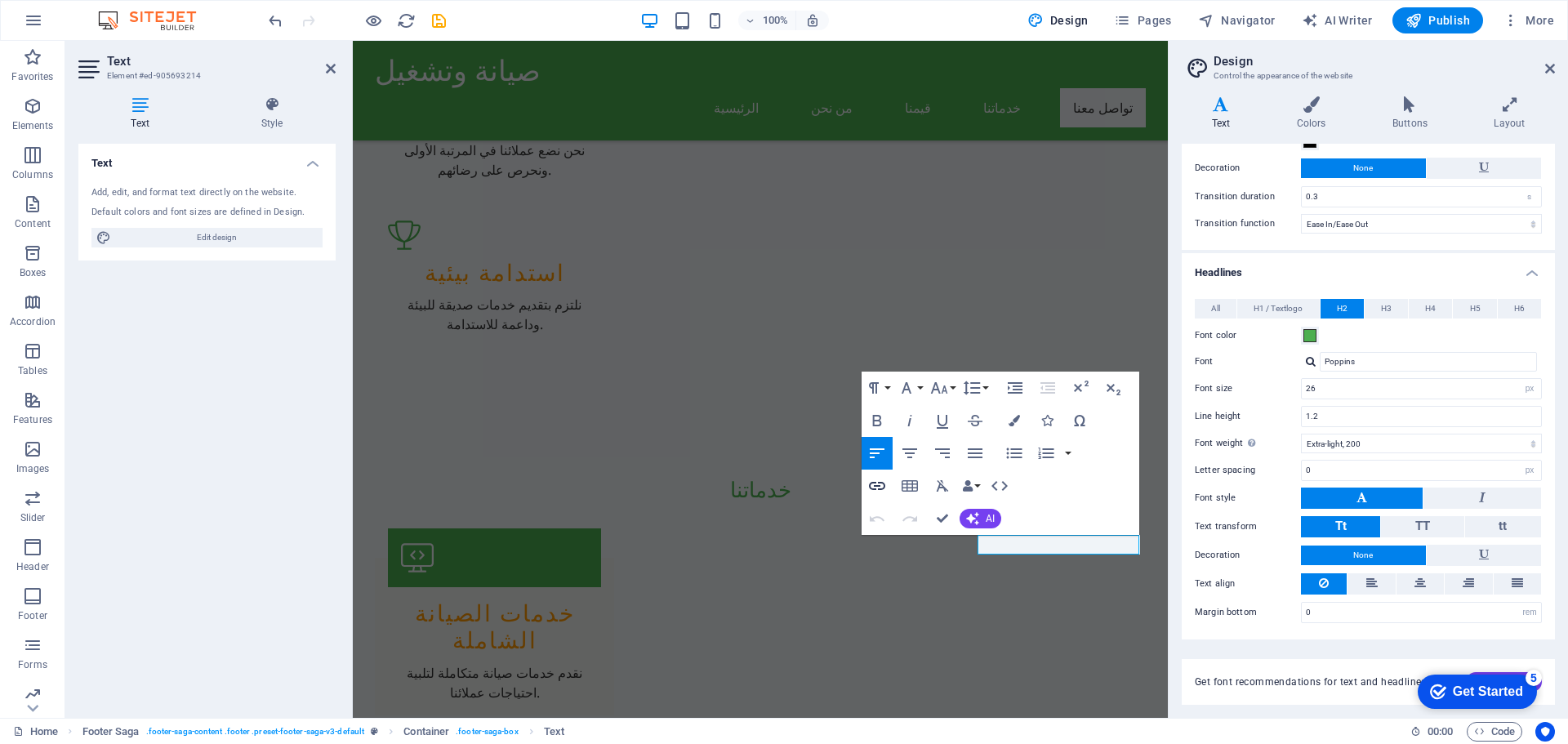
click at [882, 491] on icon "button" at bounding box center [877, 486] width 20 height 20
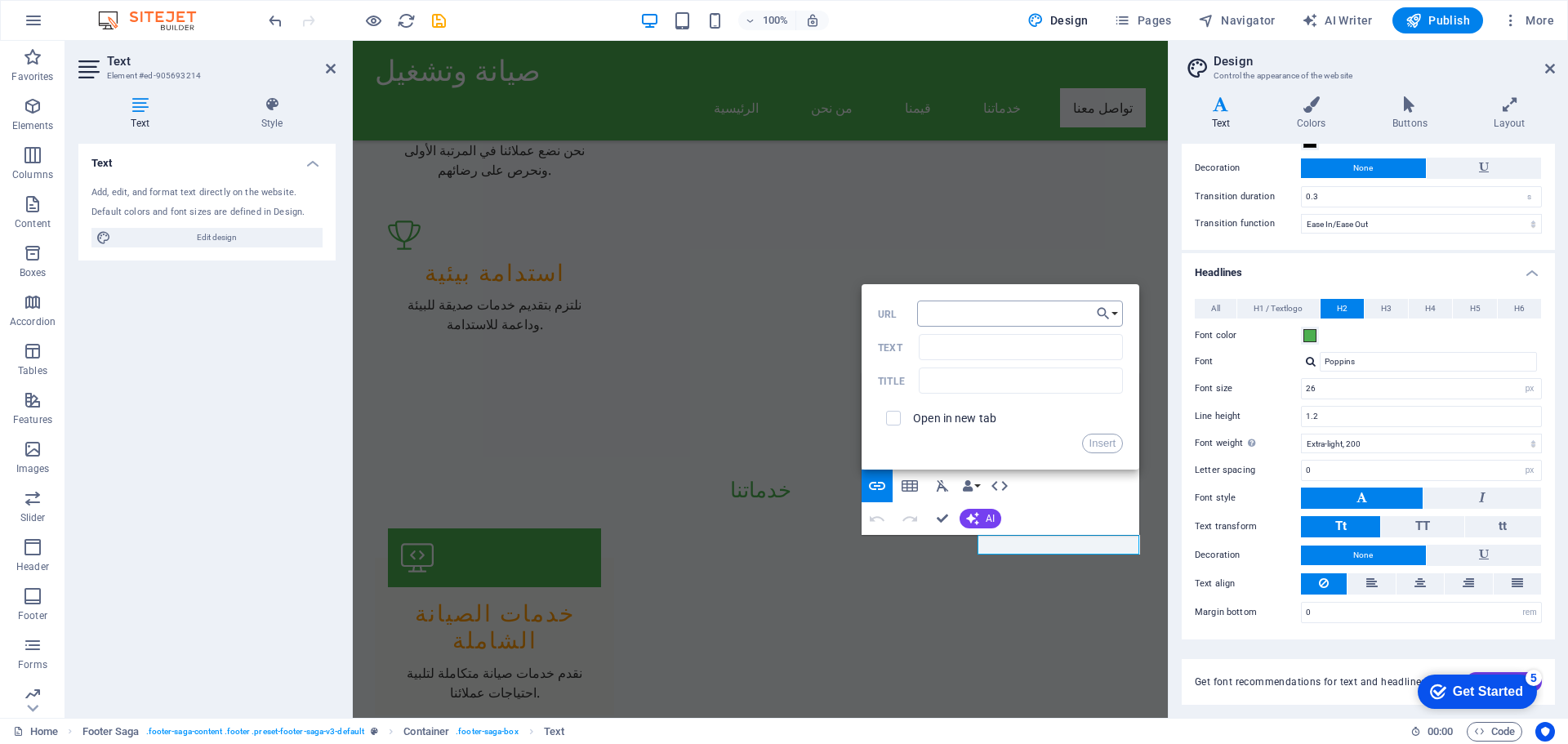
click at [985, 315] on input "URL" at bounding box center [1020, 314] width 206 height 26
type input "https://x.com/CapitalCom2020"
click at [981, 348] on input "Text" at bounding box center [1021, 348] width 204 height 26
type input "x"
click at [1101, 442] on button "Insert" at bounding box center [1103, 444] width 42 height 20
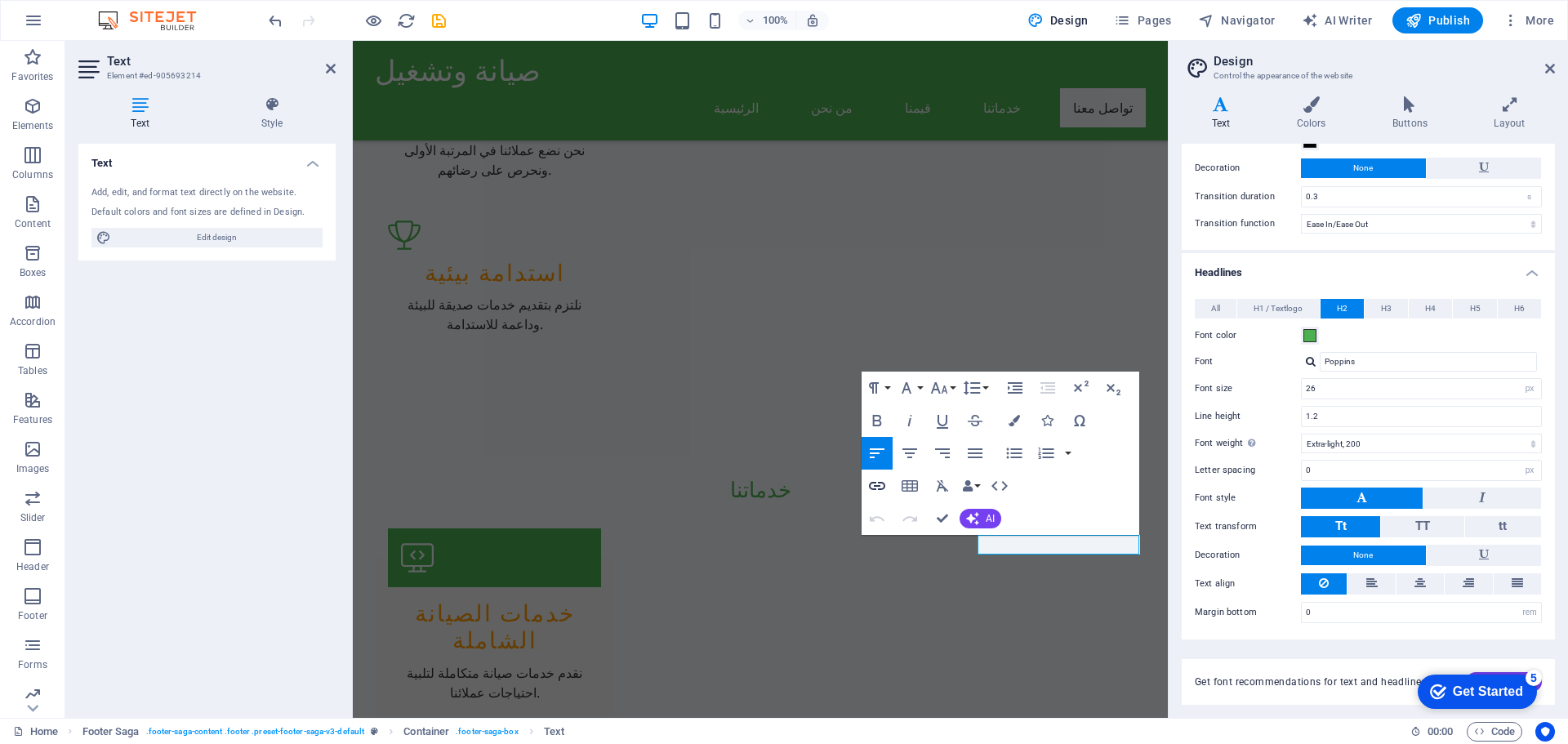
click at [879, 486] on icon "button" at bounding box center [877, 486] width 16 height 8
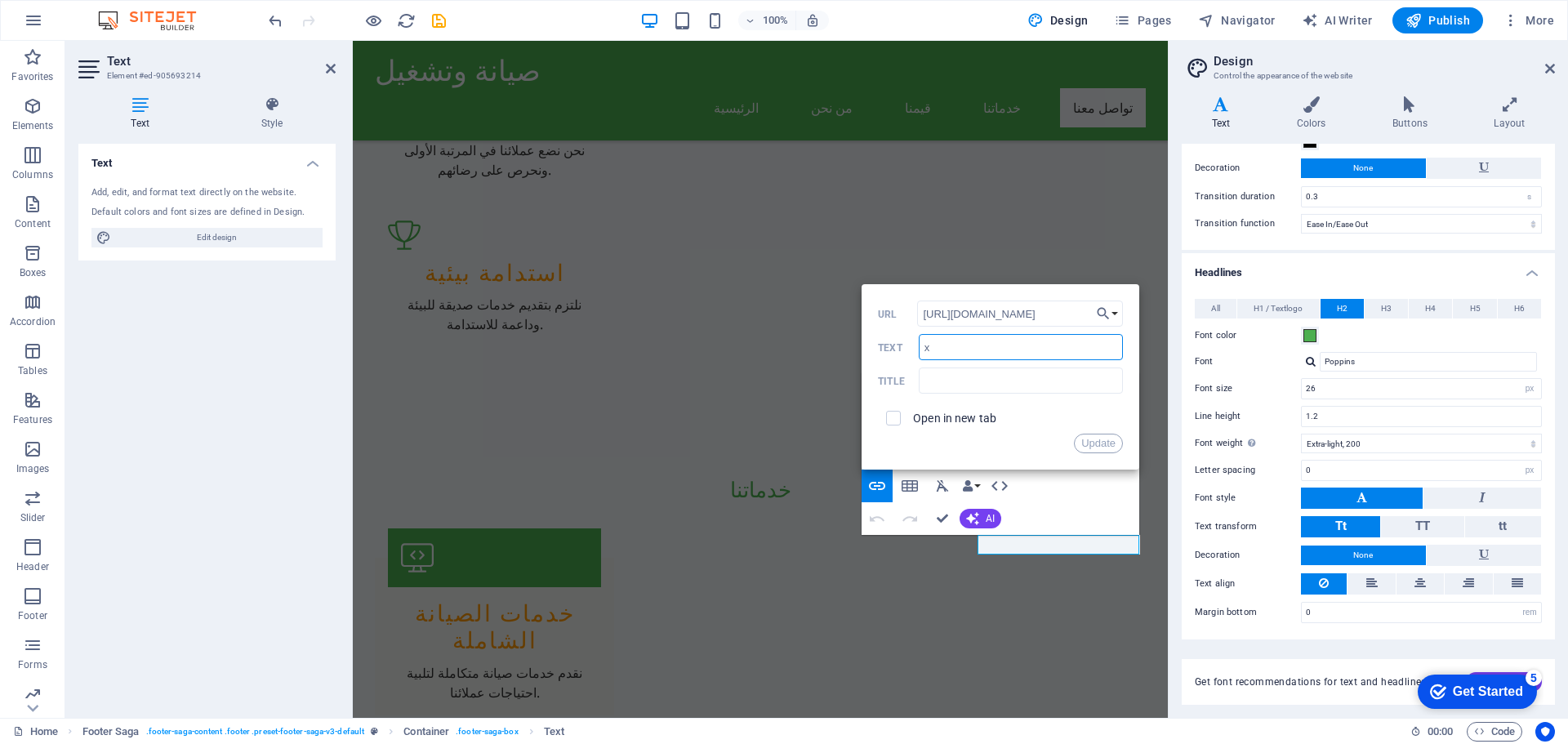
click at [997, 349] on input "x" at bounding box center [1021, 348] width 204 height 26
click at [997, 349] on input "x" at bounding box center [1021, 348] width 204 height 26
click at [1087, 446] on button "Update" at bounding box center [1099, 444] width 49 height 20
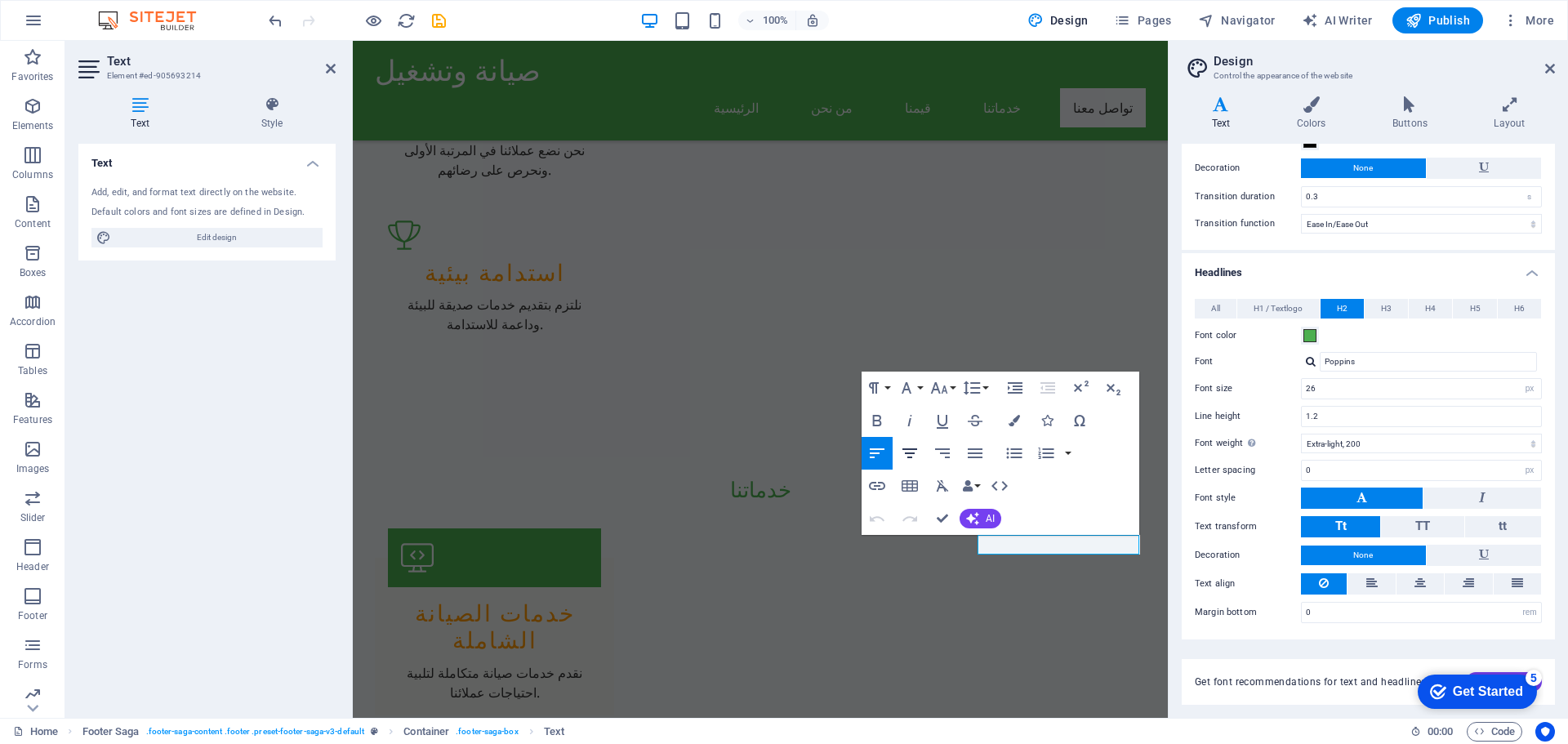
click at [917, 456] on icon "button" at bounding box center [910, 453] width 20 height 20
click at [874, 452] on icon "button" at bounding box center [877, 453] width 20 height 20
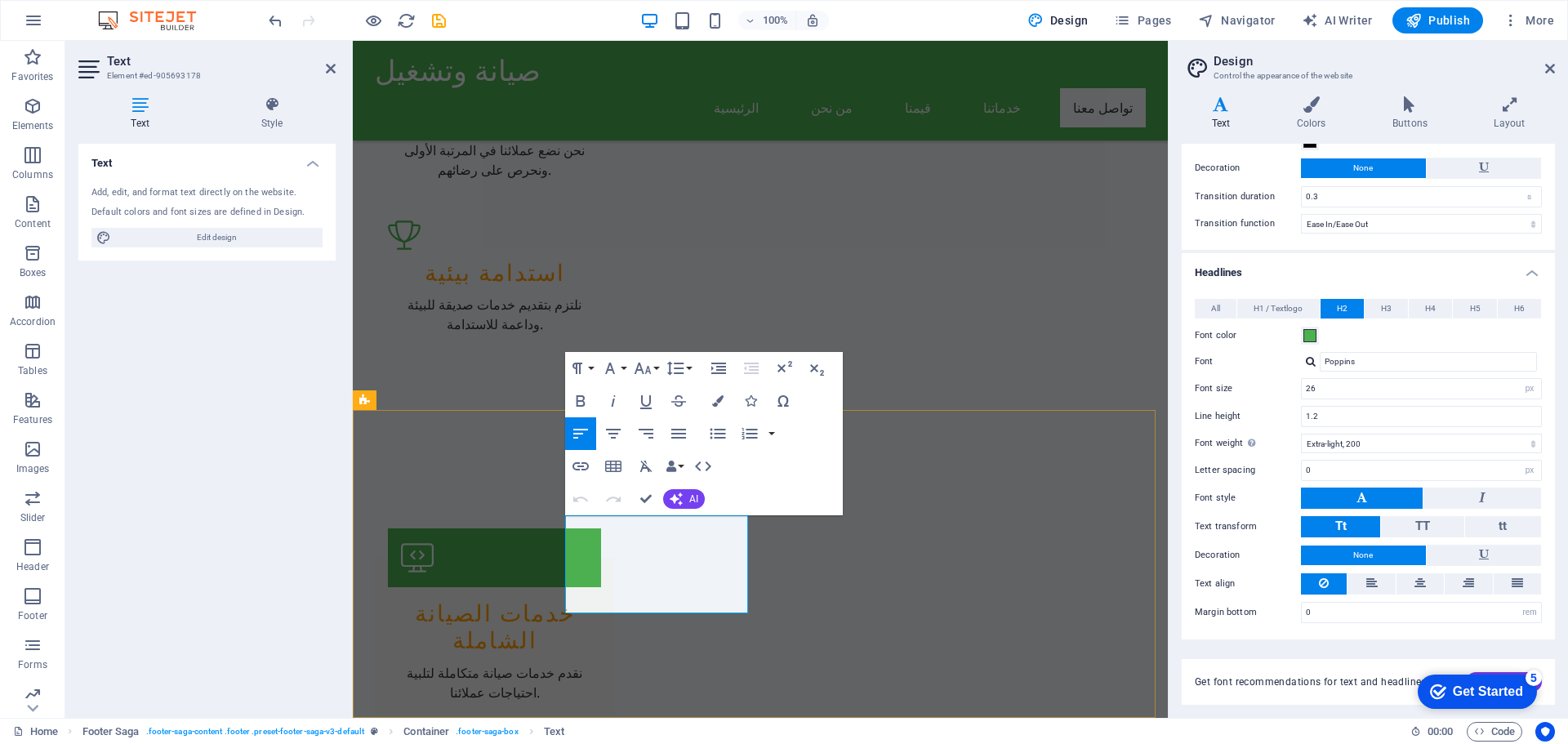
drag, startPoint x: 644, startPoint y: 545, endPoint x: 742, endPoint y: 534, distance: 98.6
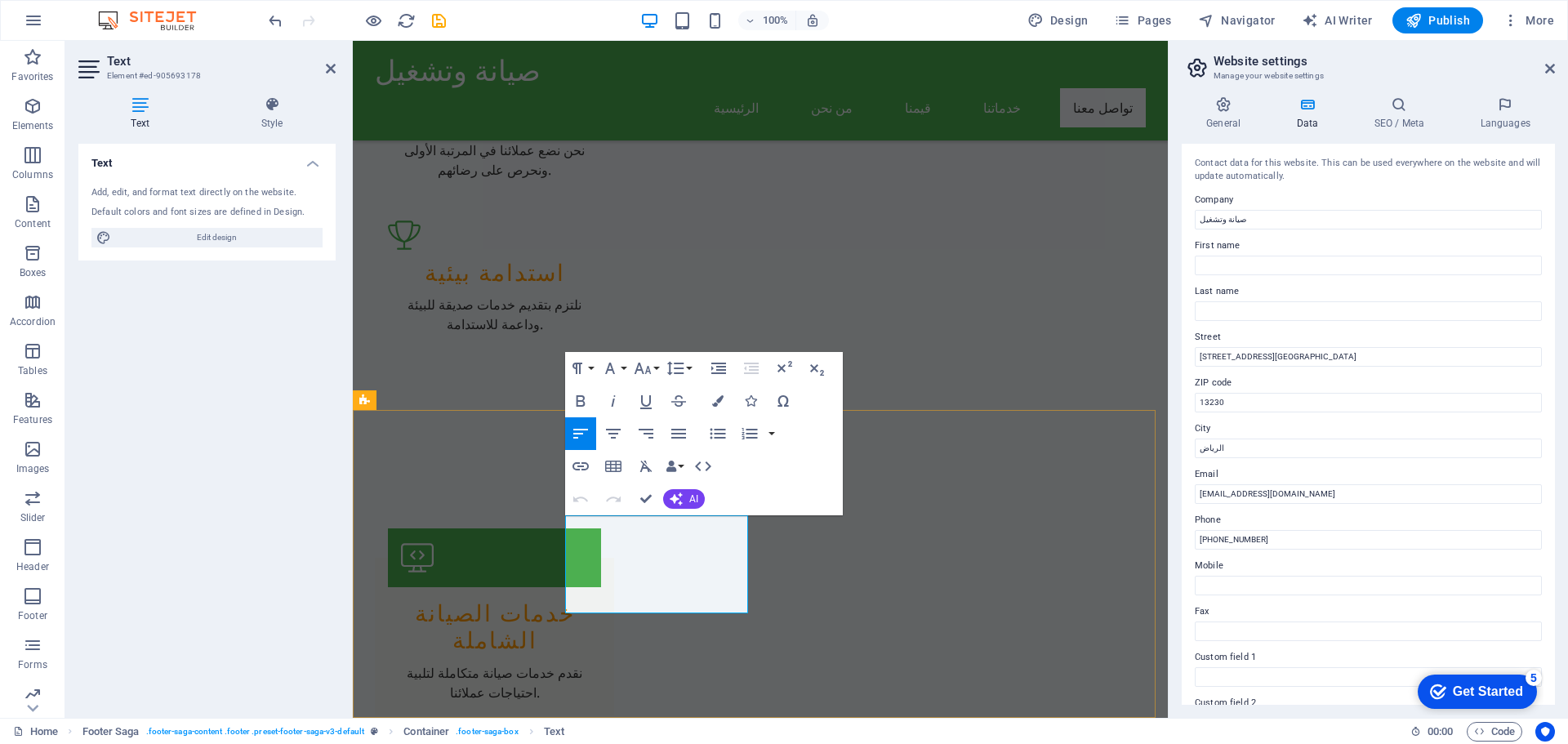
click at [1356, 358] on input "133 شارع الرياض" at bounding box center [1368, 357] width 347 height 20
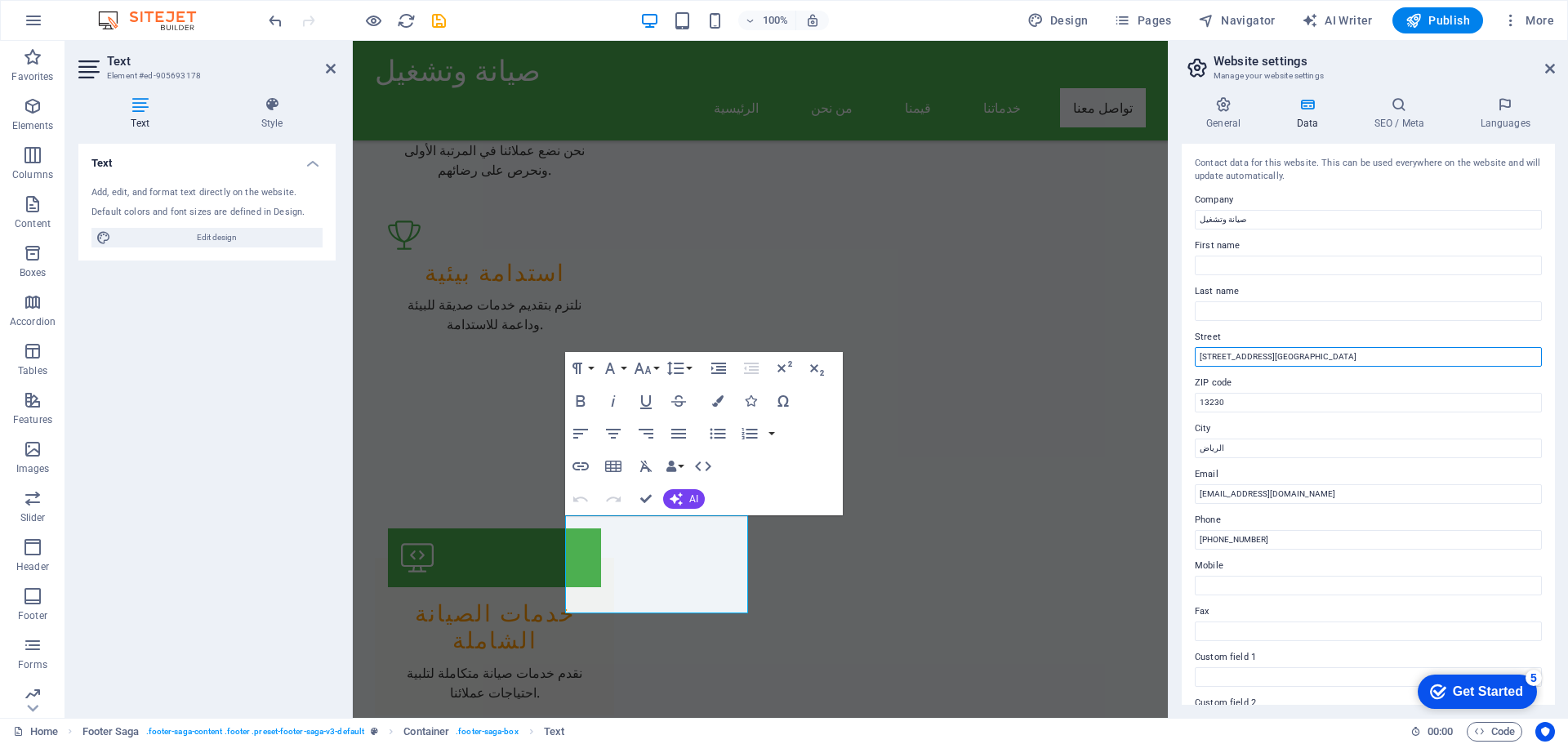
click at [1356, 358] on input "133 شارع الرياض" at bounding box center [1368, 357] width 347 height 20
paste input "شركة العاصمة الخضراء المحدودة (2111 طريق خريص الفرعي)"
type input "شركة العاصمة الخضراء المحدودة (2111 طريق خريص الفرعي)"
click at [1316, 321] on input "Last name" at bounding box center [1368, 311] width 347 height 20
paste input "شركة العاصمة الخضراء المحدودة (2111 طريق خريص الفرعي)"
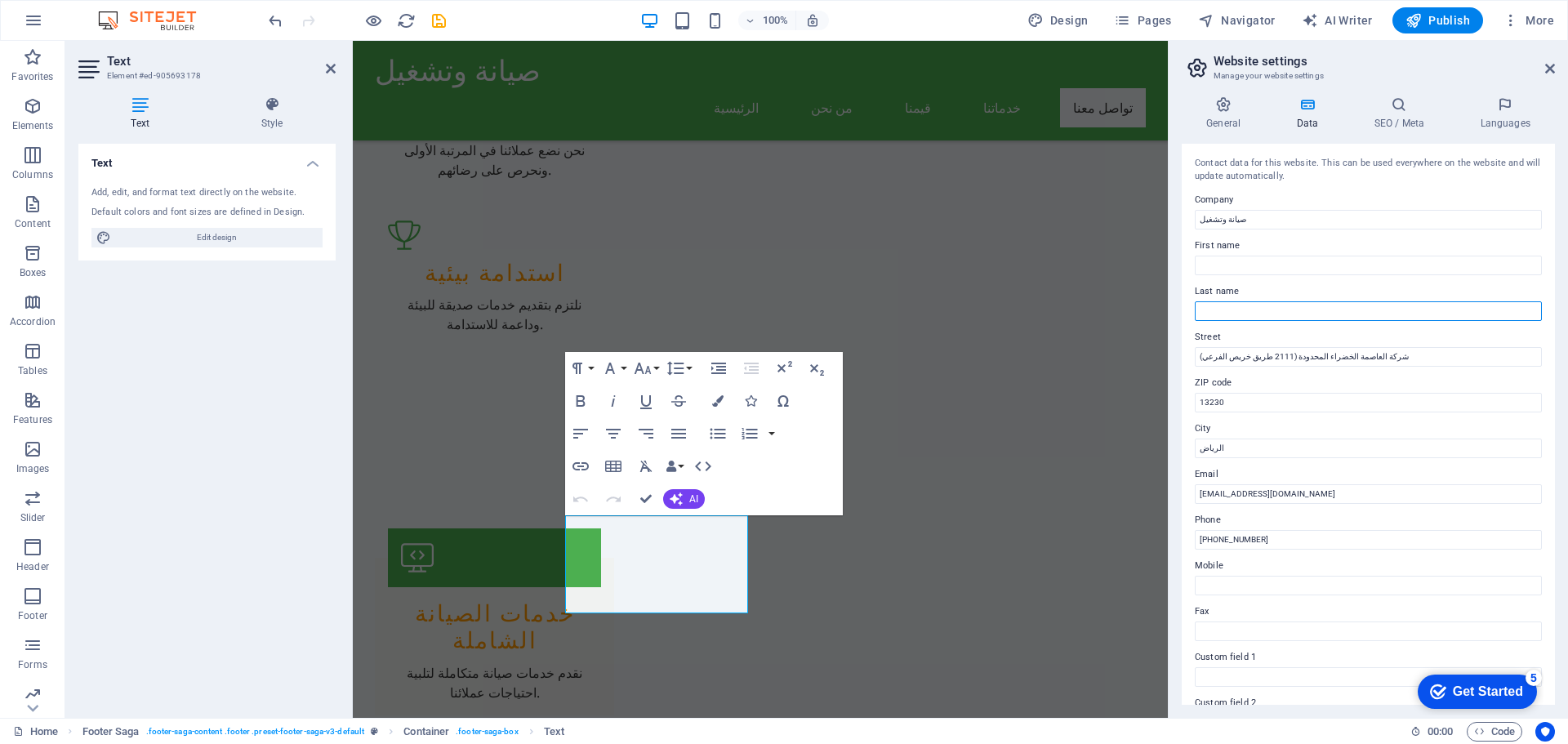
type input "شركة العاصمة الخضراء المحدودة (2111 طريق خريص الفرعي)"
click at [1406, 309] on input "شركة العاصمة الخضراء المحدودة (2111 طريق خريص الفرعي)" at bounding box center [1368, 311] width 347 height 20
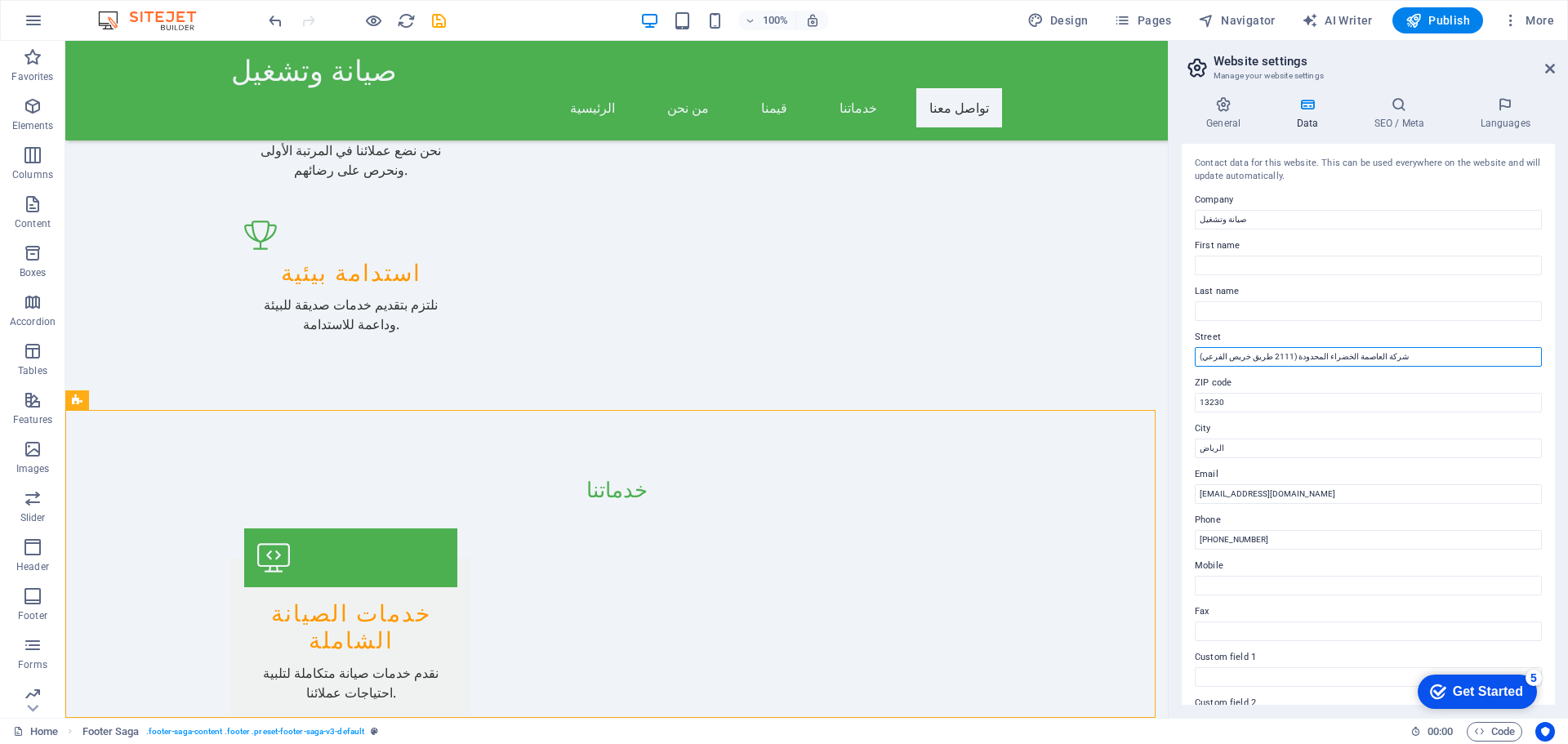
click at [1197, 355] on input "شركة العاصمة الخضراء المحدودة (2111 طريق خريص الفرعي)" at bounding box center [1368, 357] width 347 height 20
type input "شركة العاصمة الخضراء المحدودة (2111 طريق خريص الفرعي- مخرج 28"
click at [1314, 452] on input "الرياض" at bounding box center [1368, 449] width 347 height 20
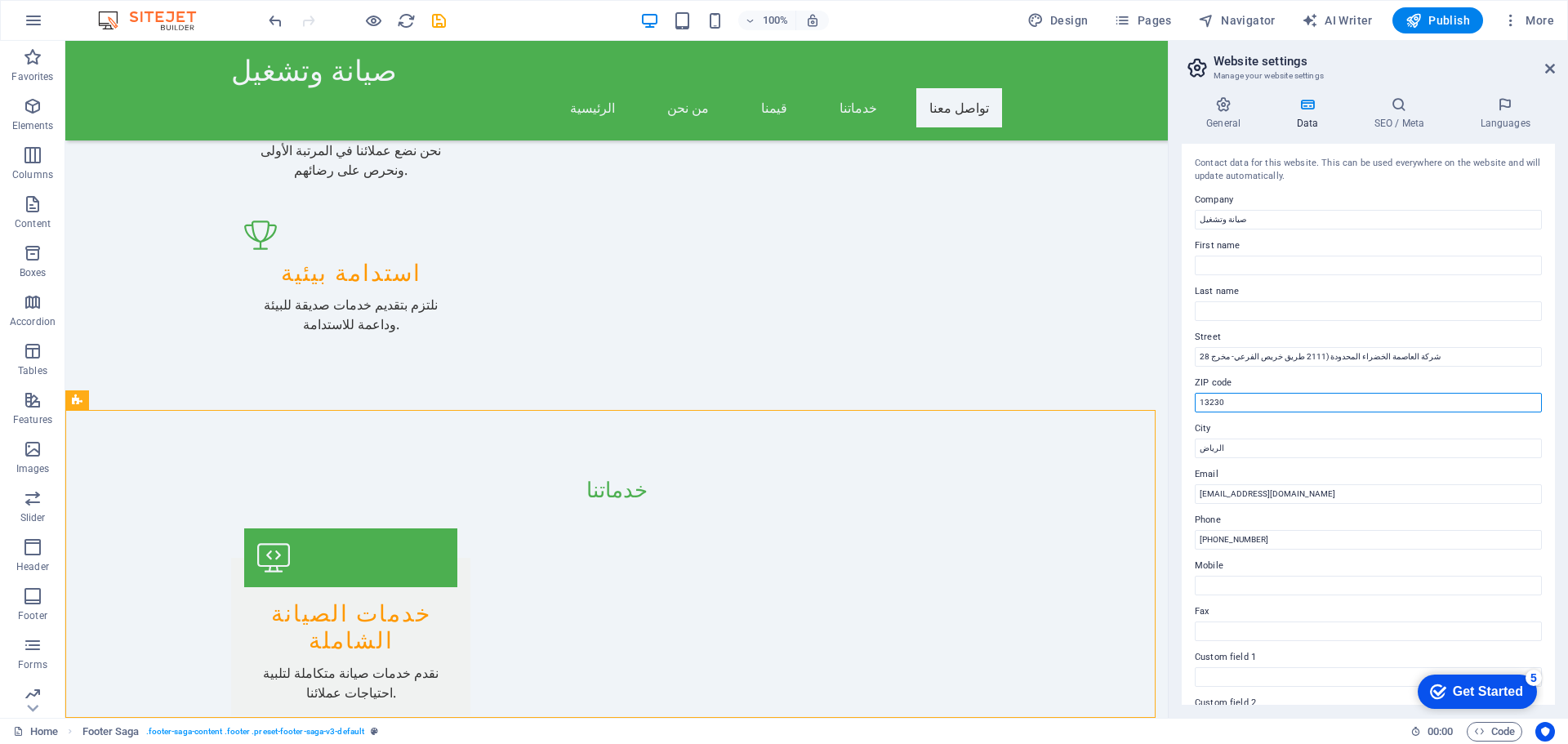
click at [1307, 403] on input "13230" at bounding box center [1368, 403] width 347 height 20
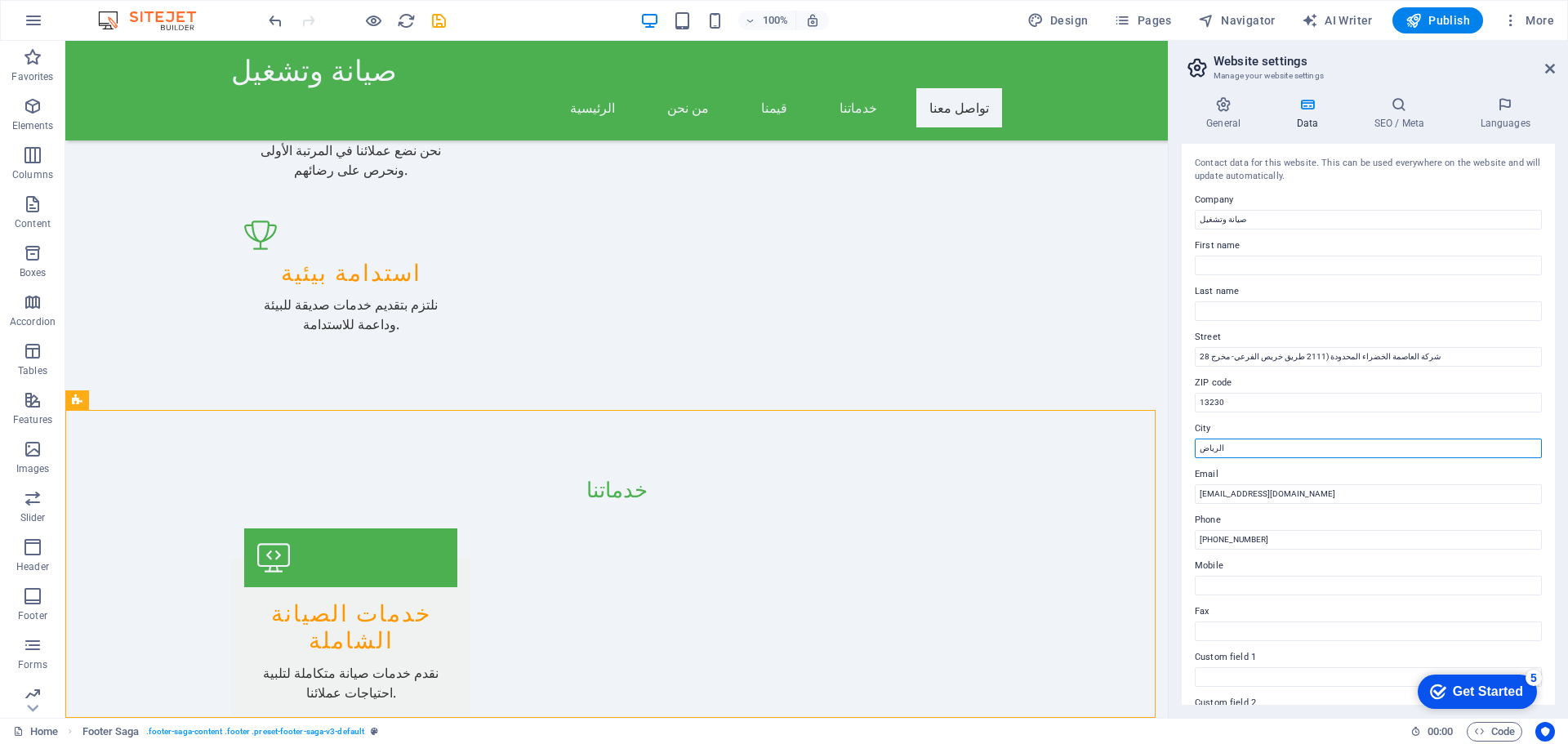
click at [1286, 448] on input "الرياض" at bounding box center [1368, 449] width 347 height 20
type input "المملكة العربية السعودية - الرياض"
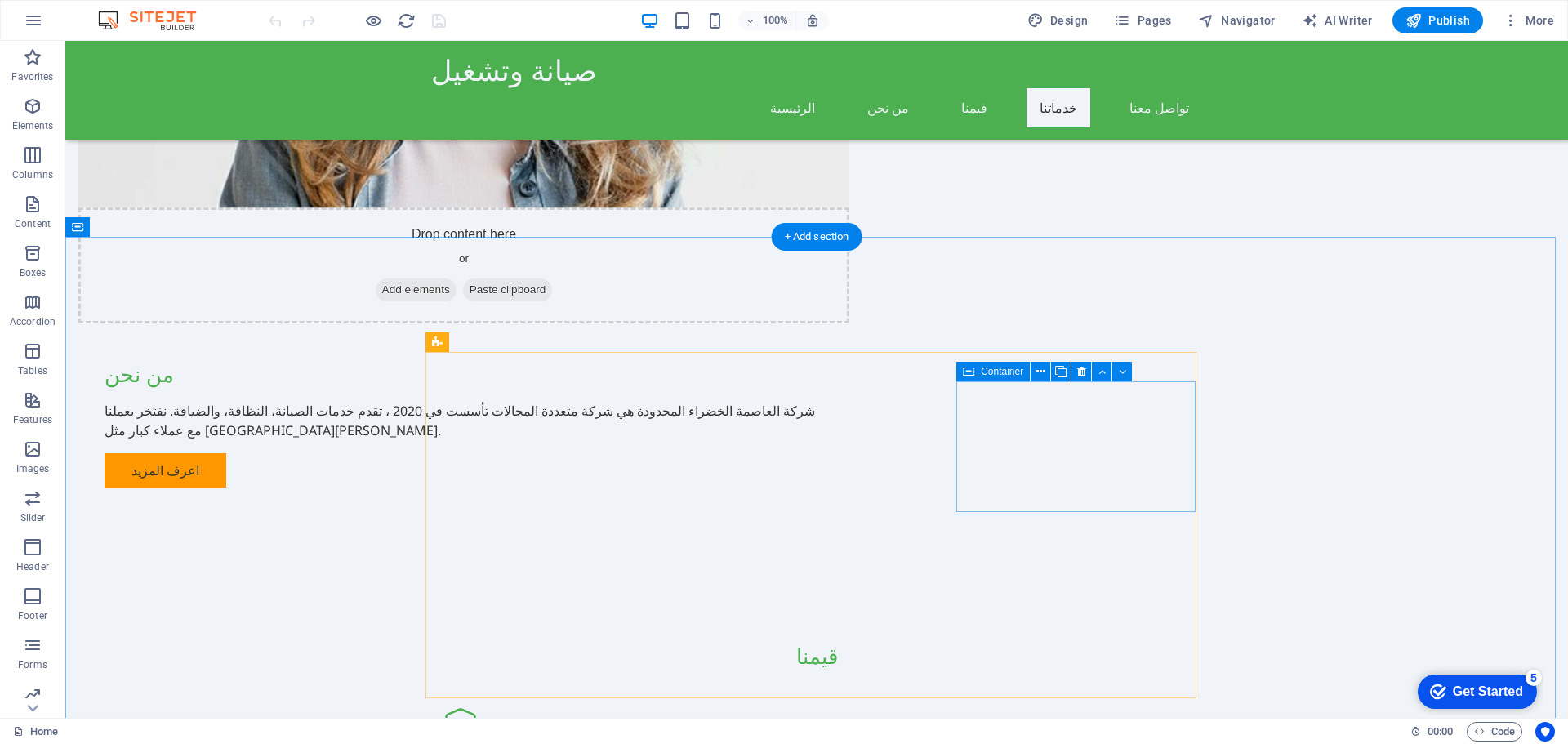
scroll to position [815, 0]
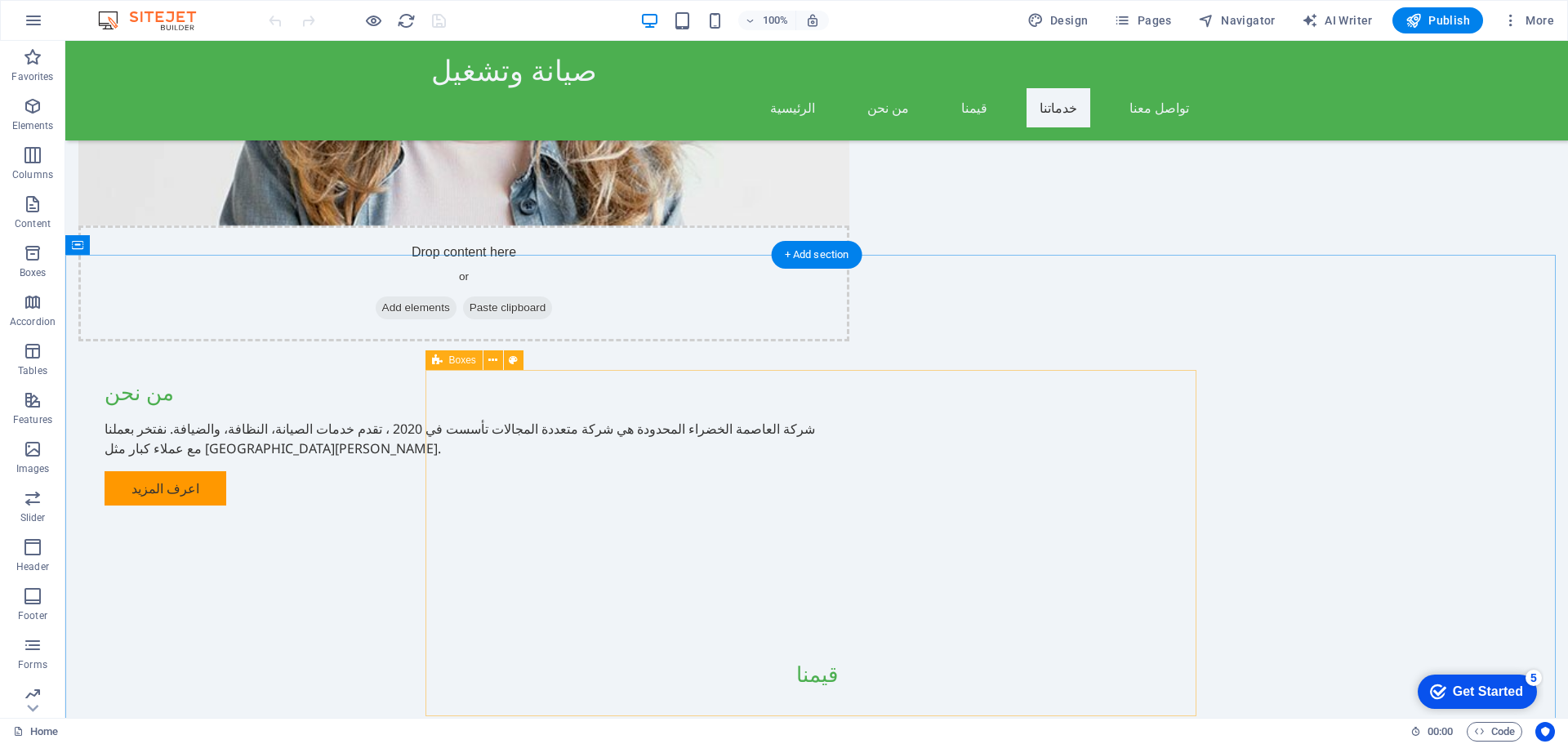
click at [432, 358] on icon at bounding box center [437, 360] width 11 height 20
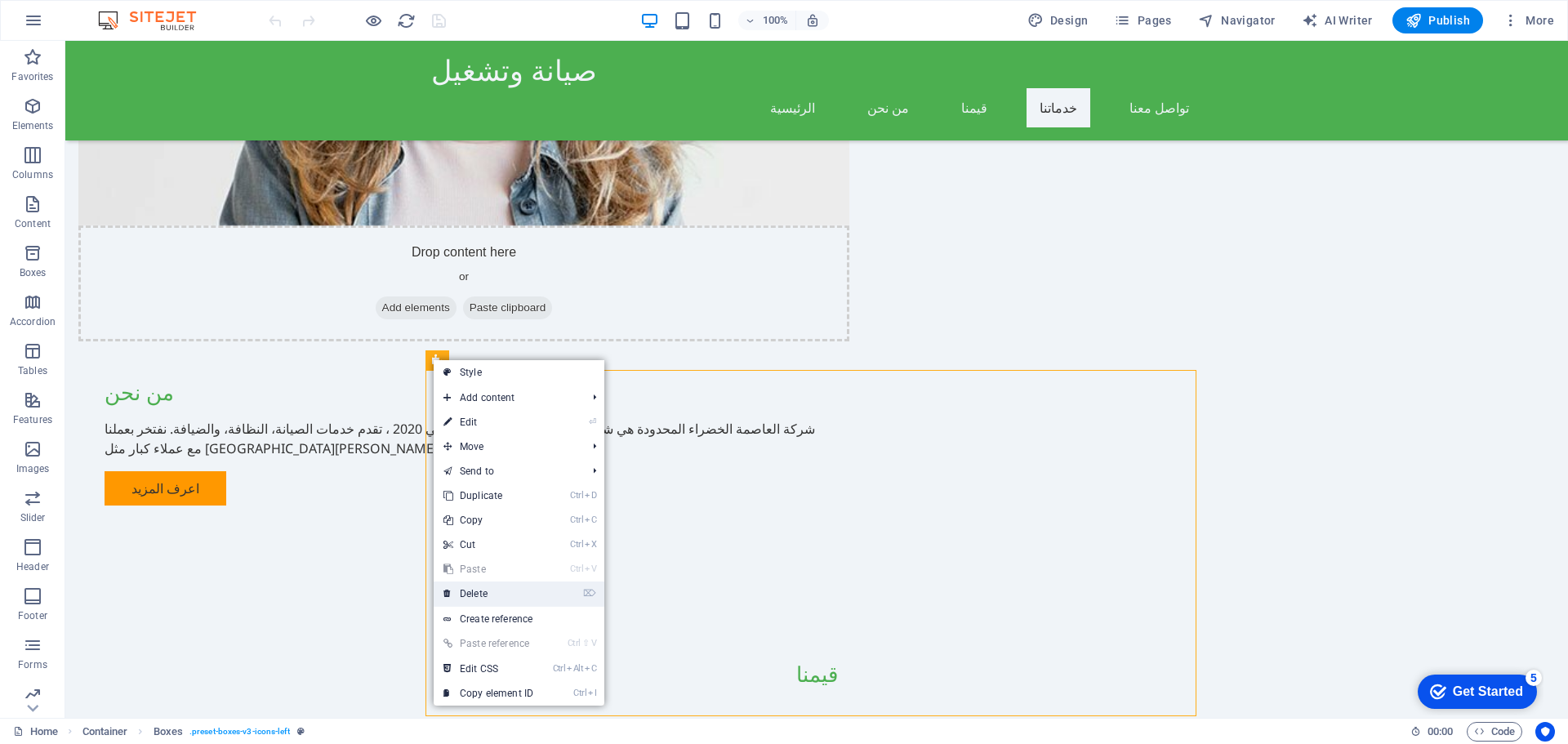
click at [557, 597] on li "⌦ Delete" at bounding box center [519, 594] width 170 height 26
click at [455, 596] on link "⌦ Delete" at bounding box center [488, 594] width 110 height 25
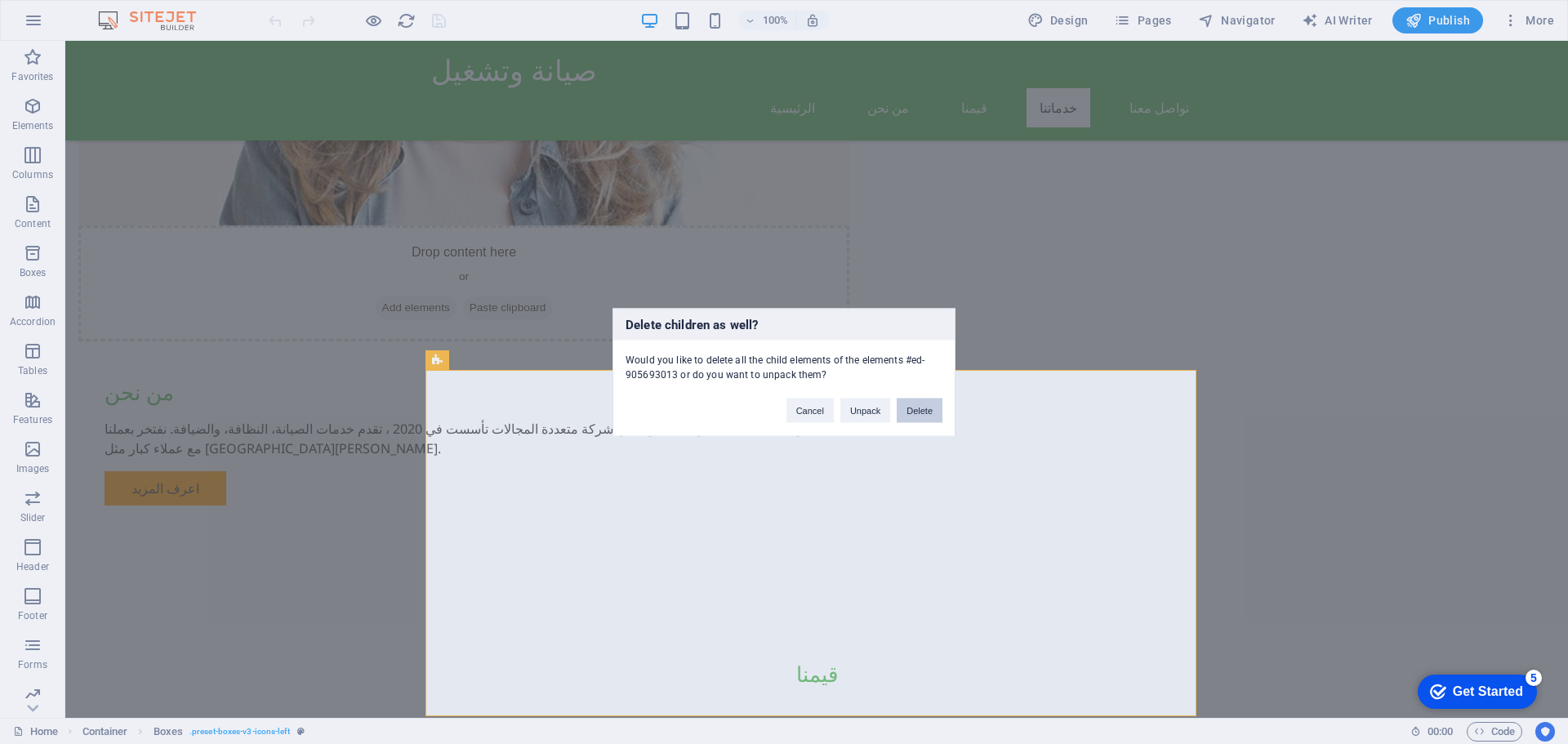
drag, startPoint x: 929, startPoint y: 414, endPoint x: 889, endPoint y: 466, distance: 65.6
click at [929, 414] on button "Delete" at bounding box center [920, 410] width 46 height 25
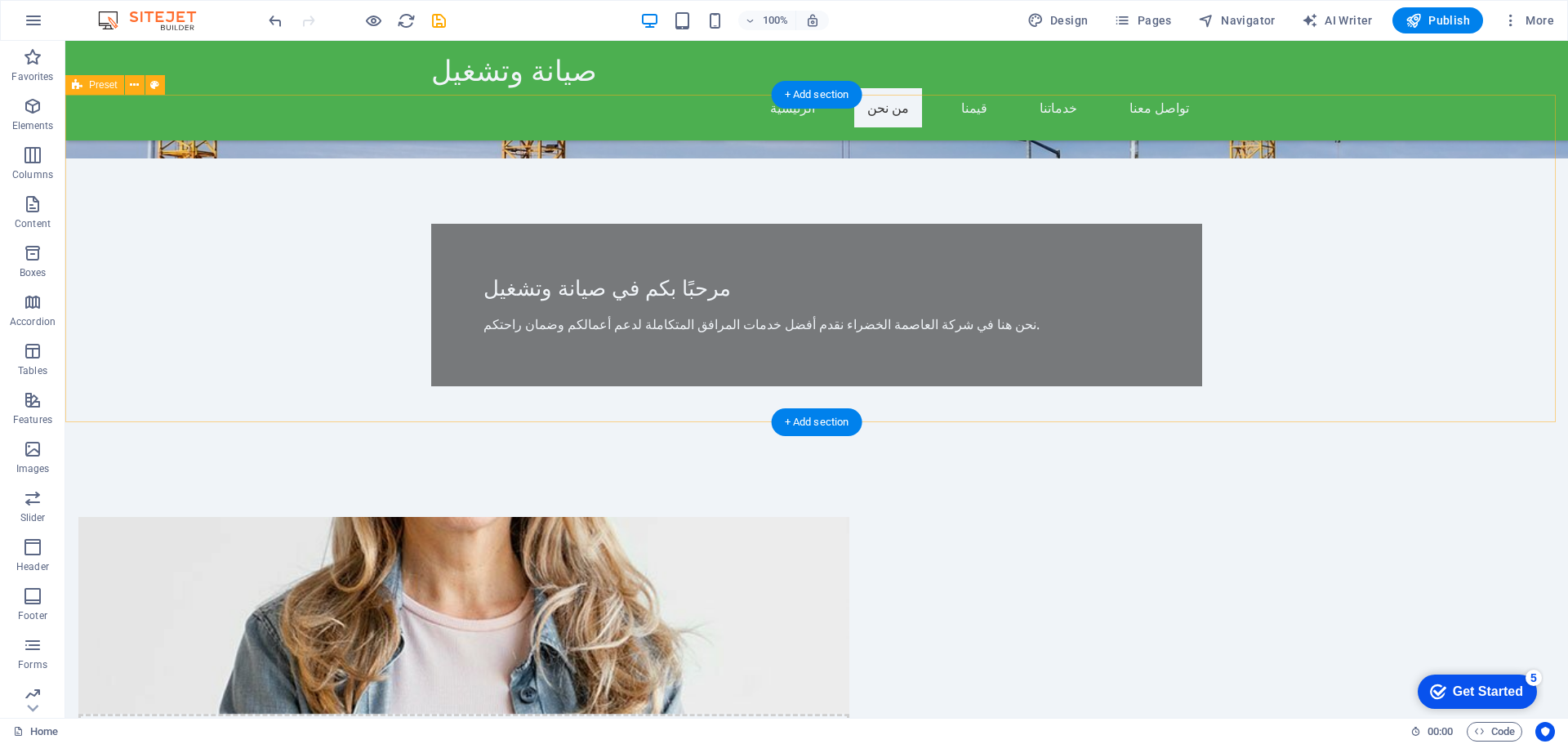
scroll to position [325, 0]
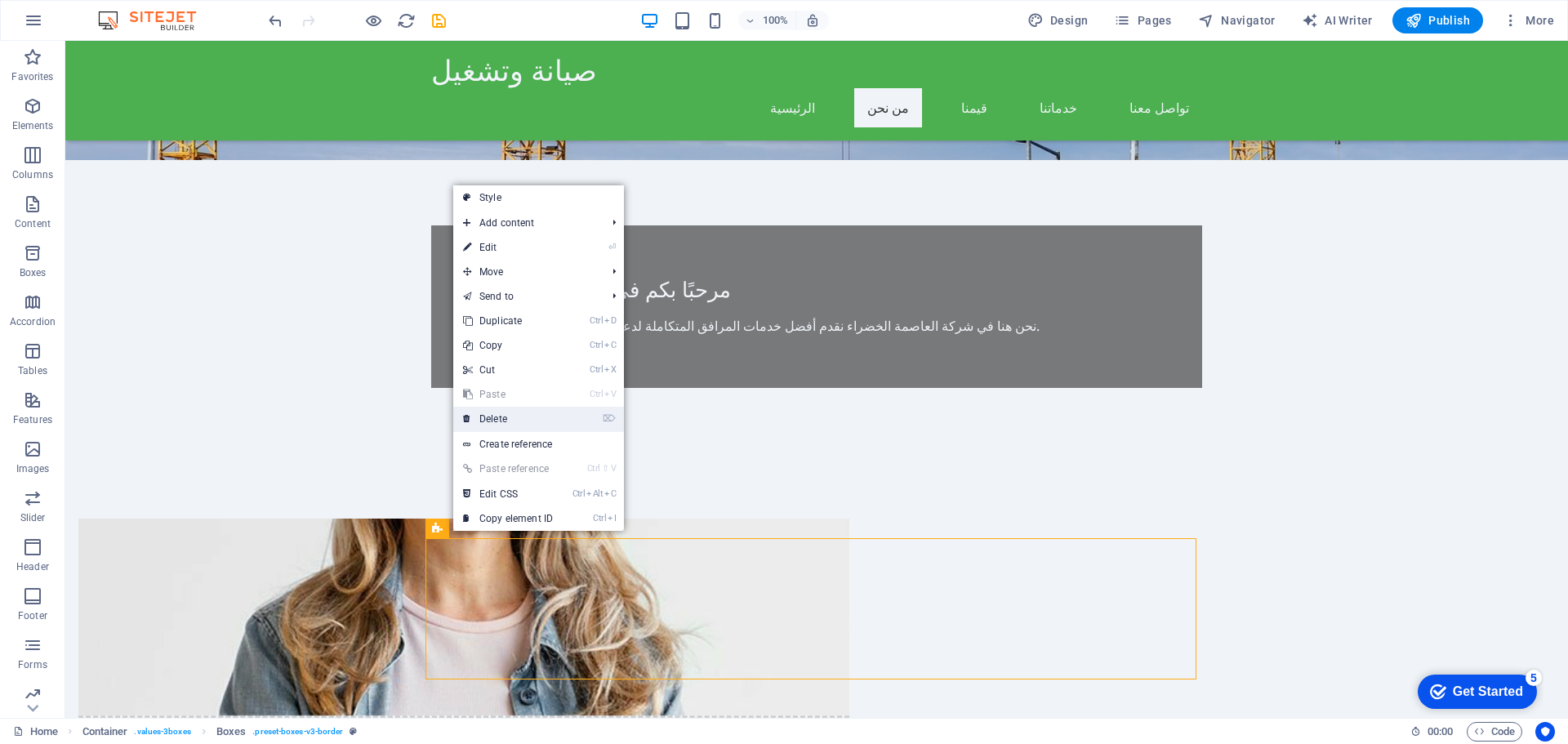
click at [511, 423] on link "⌦ Delete" at bounding box center [507, 419] width 110 height 25
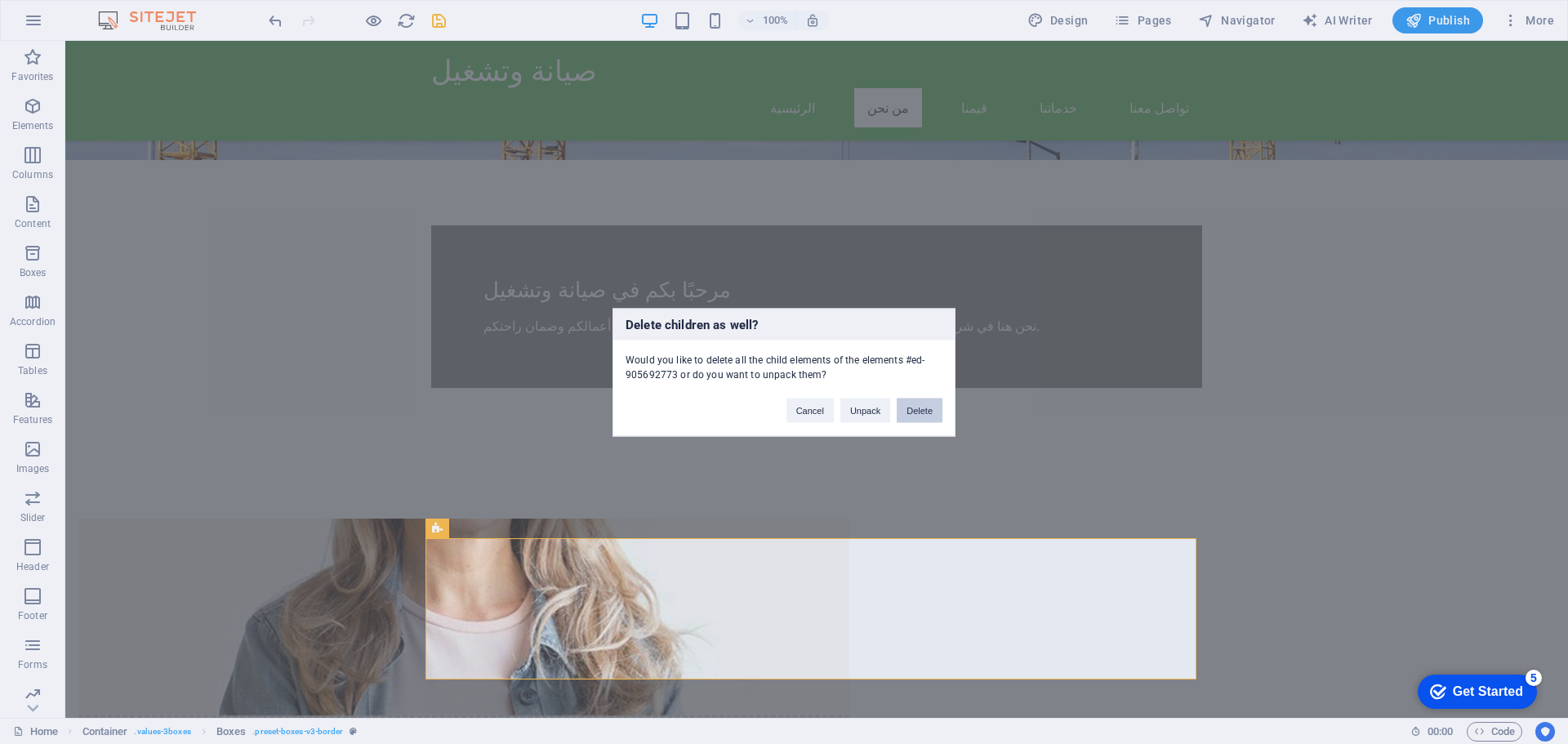
drag, startPoint x: 915, startPoint y: 405, endPoint x: 858, endPoint y: 475, distance: 90.3
click at [915, 405] on button "Delete" at bounding box center [920, 410] width 46 height 25
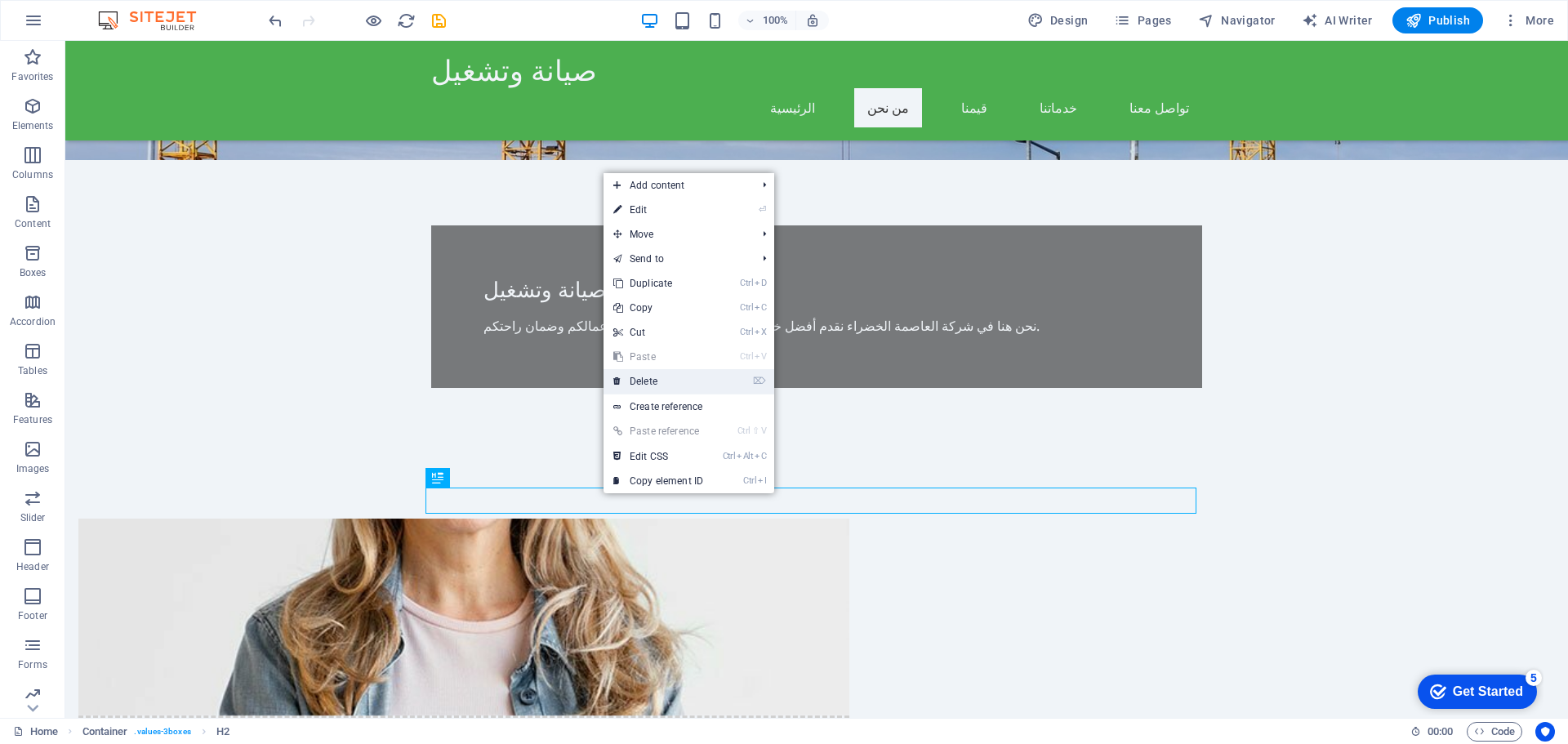
click at [658, 382] on link "⌦ Delete" at bounding box center [658, 381] width 110 height 25
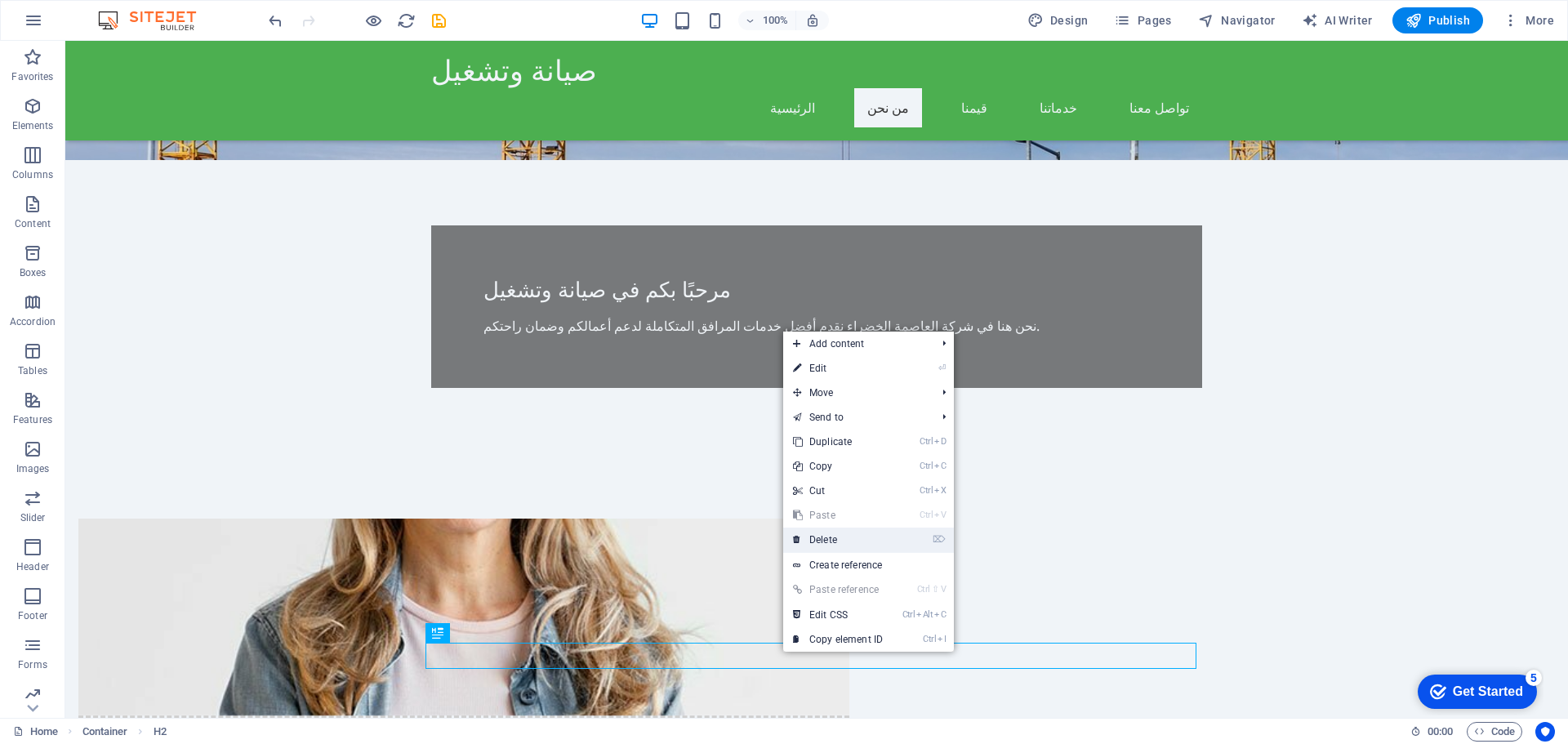
click at [833, 540] on link "⌦ Delete" at bounding box center [838, 540] width 110 height 25
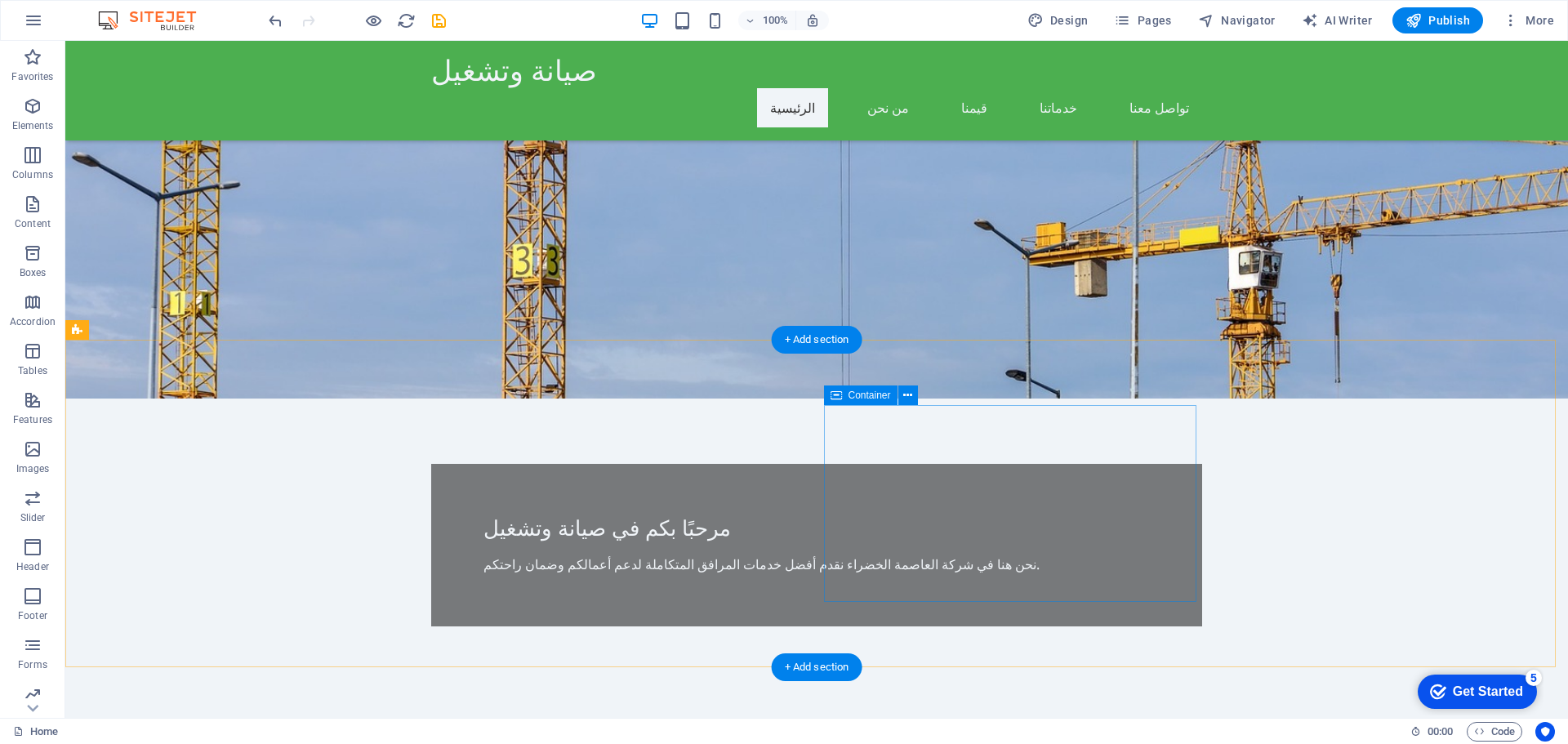
scroll to position [79, 0]
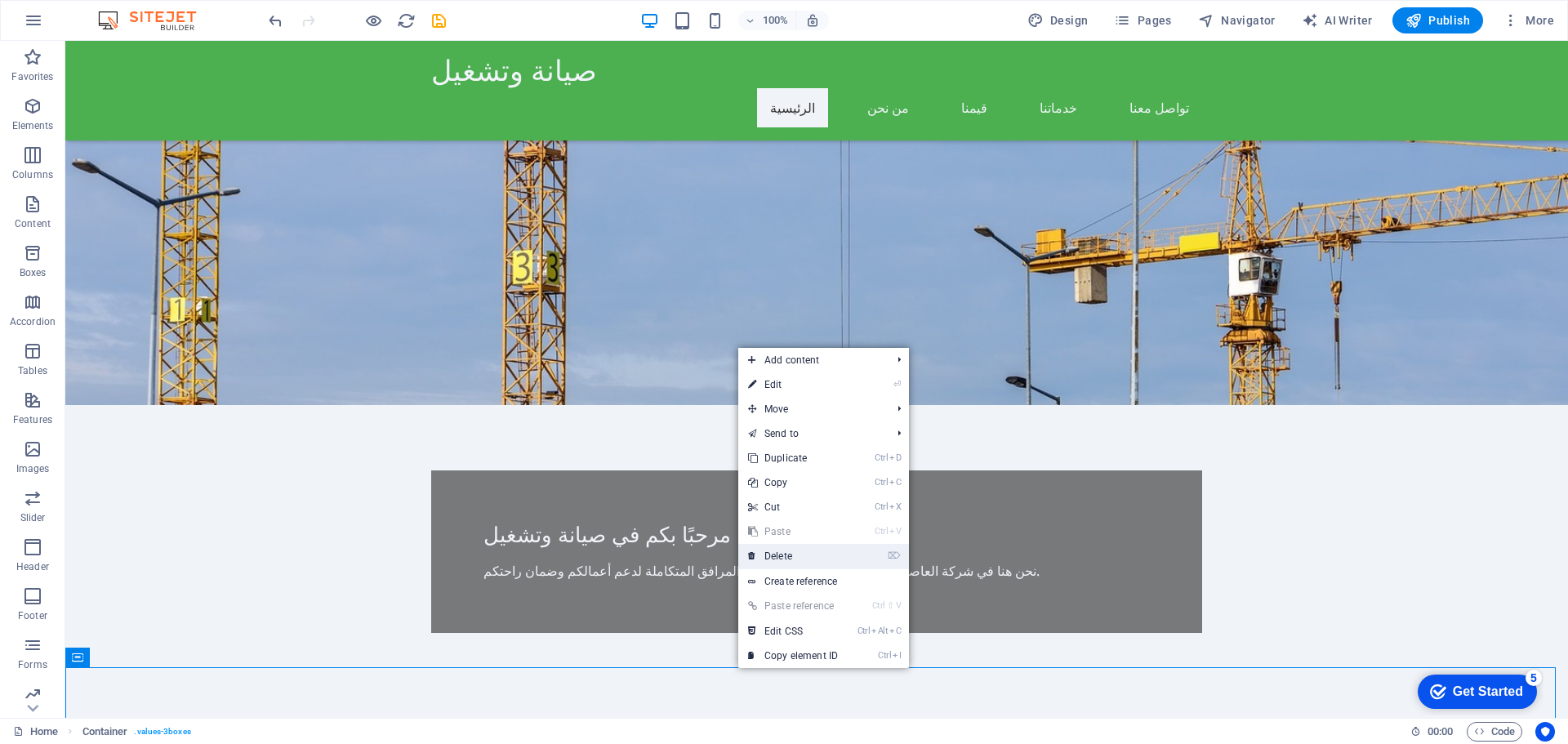
click at [801, 556] on link "⌦ Delete" at bounding box center [792, 556] width 110 height 25
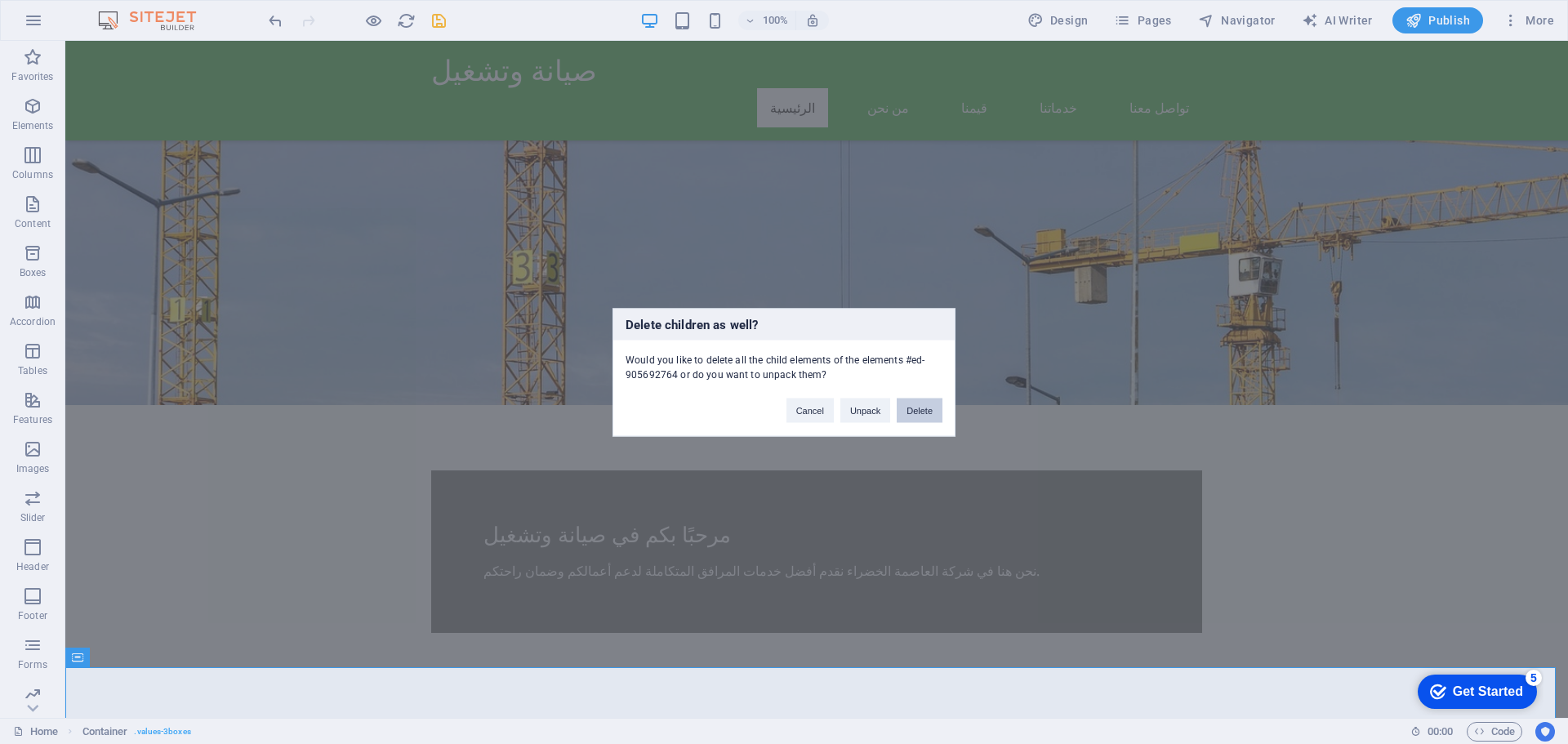
drag, startPoint x: 905, startPoint y: 410, endPoint x: 853, endPoint y: 399, distance: 53.2
click at [905, 410] on button "Delete" at bounding box center [920, 410] width 46 height 25
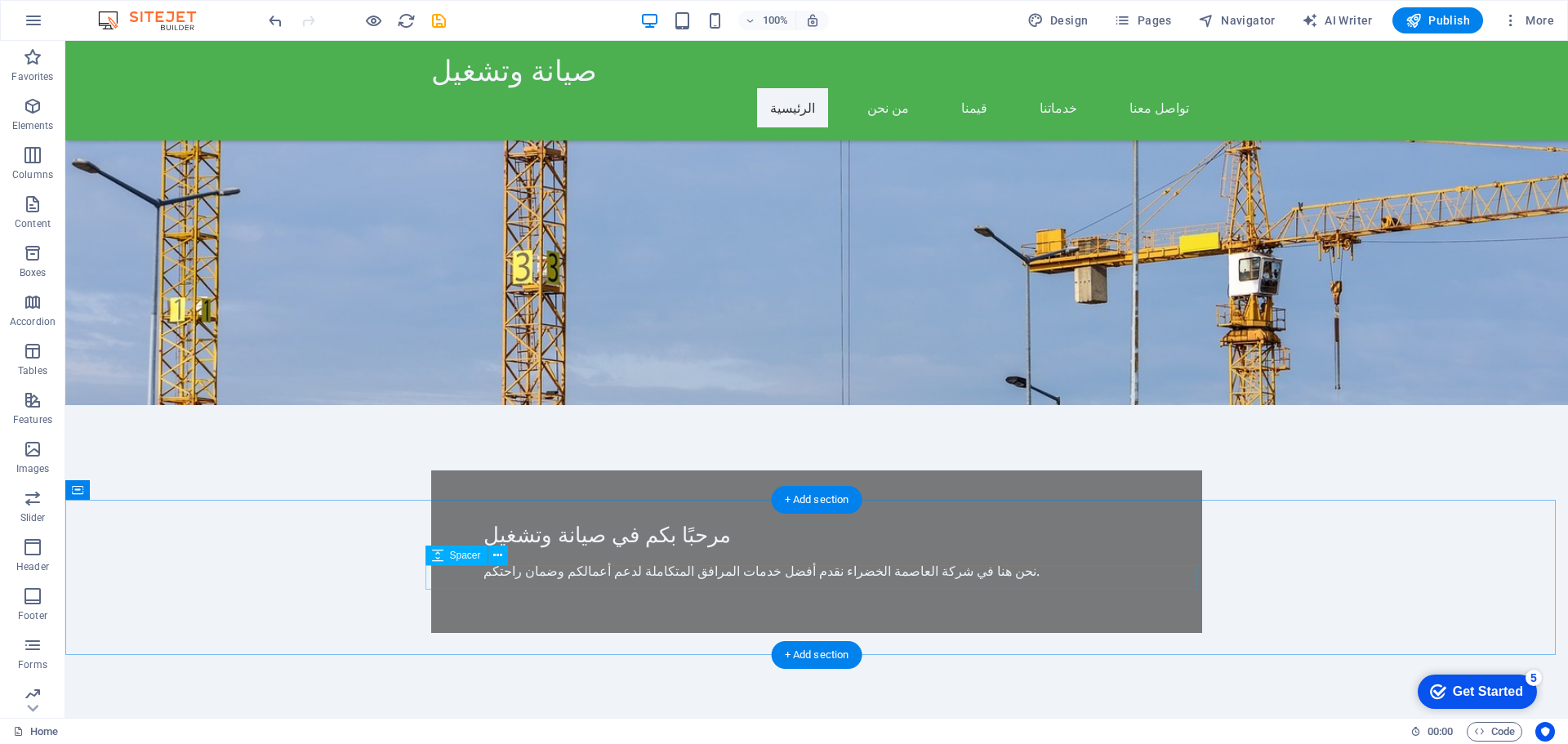
scroll to position [488, 0]
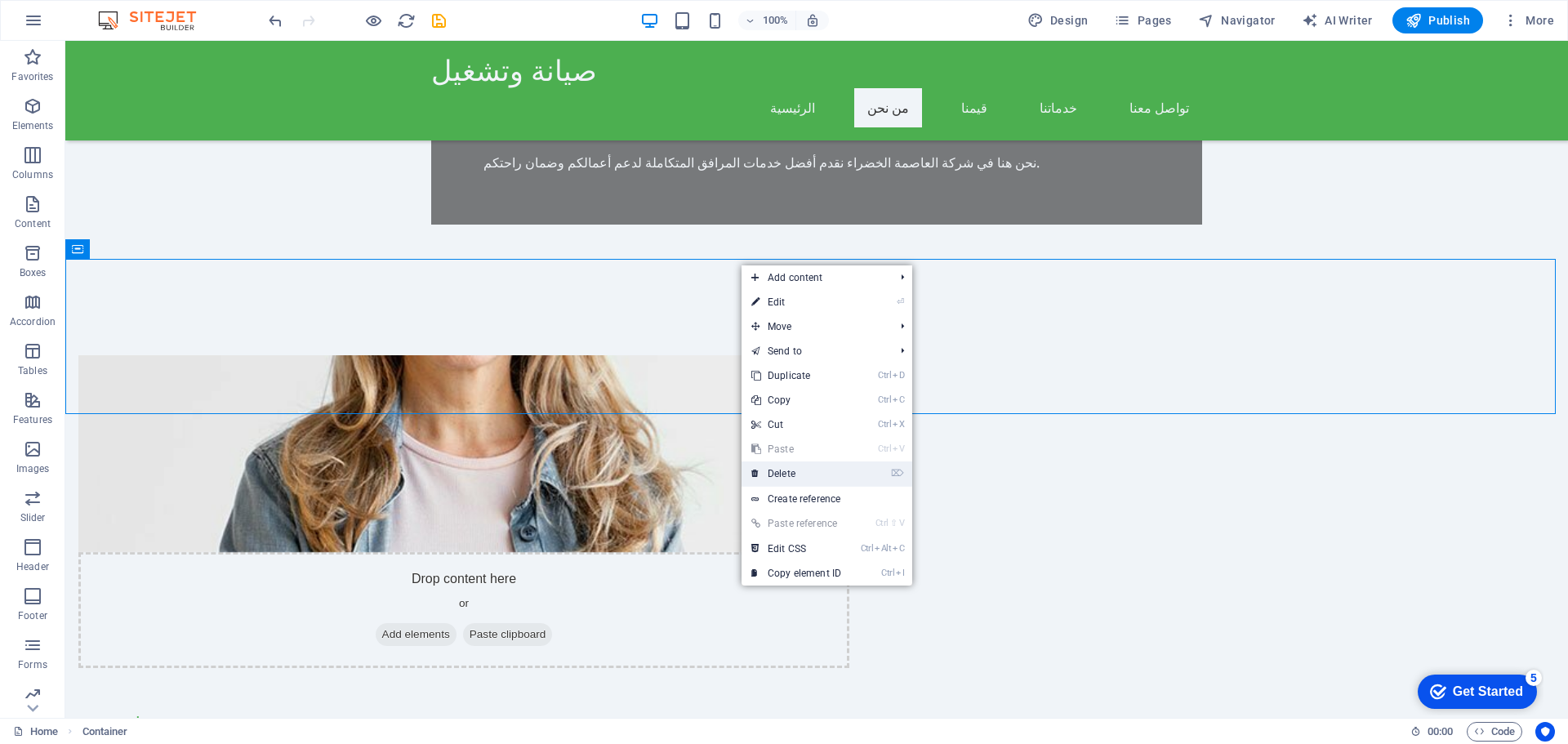
click at [825, 473] on link "⌦ Delete" at bounding box center [796, 474] width 110 height 25
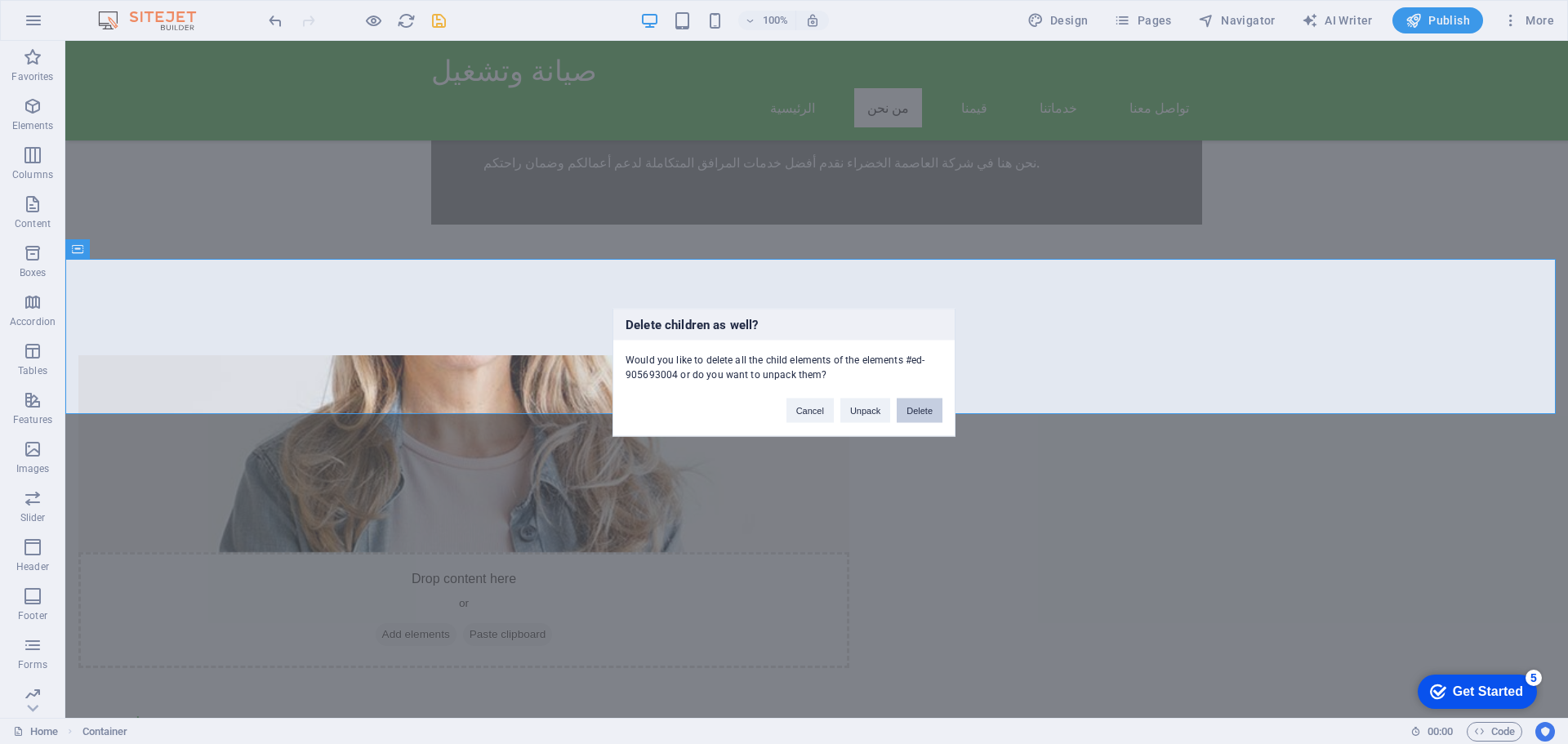
drag, startPoint x: 921, startPoint y: 405, endPoint x: 855, endPoint y: 377, distance: 71.7
click at [921, 405] on button "Delete" at bounding box center [920, 410] width 46 height 25
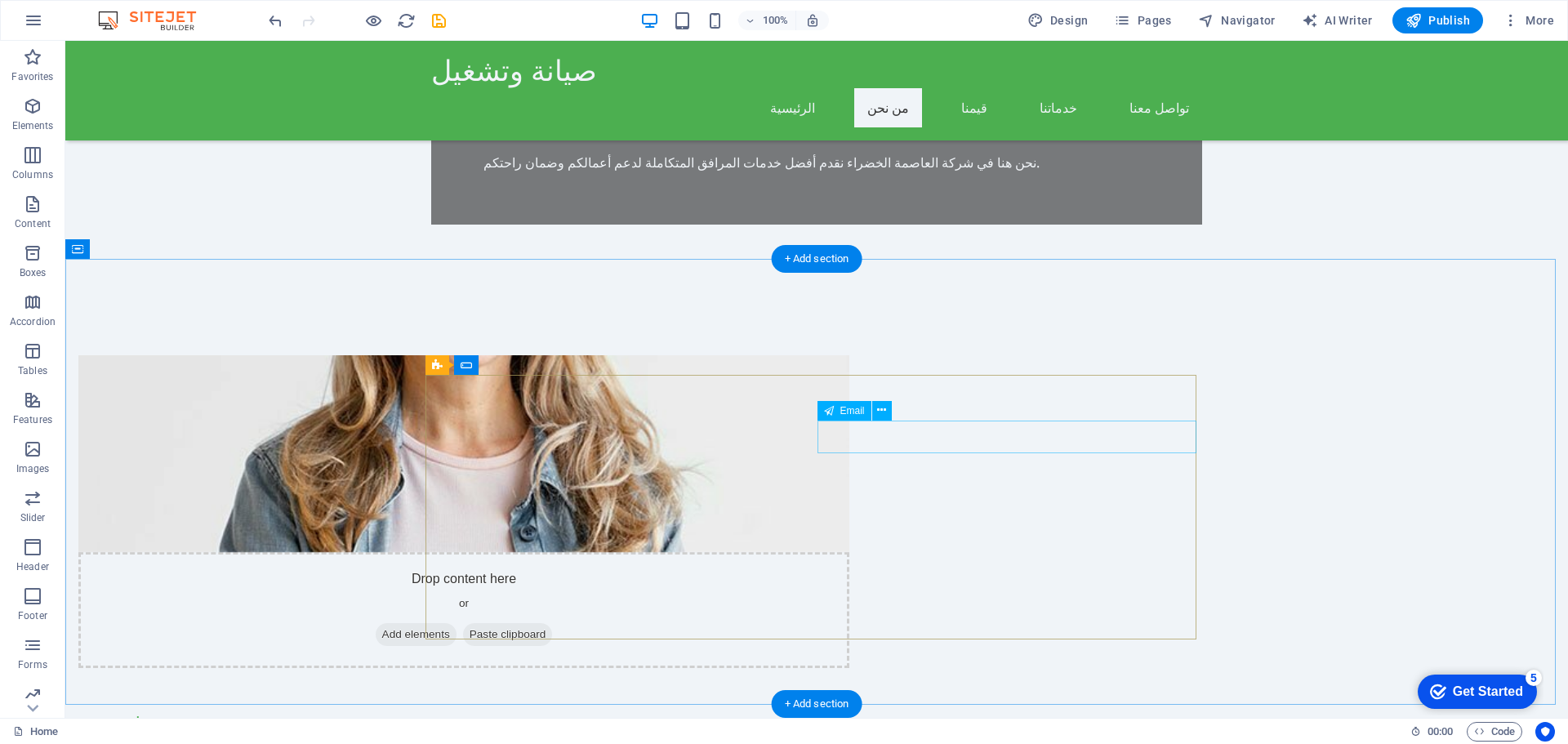
scroll to position [161, 0]
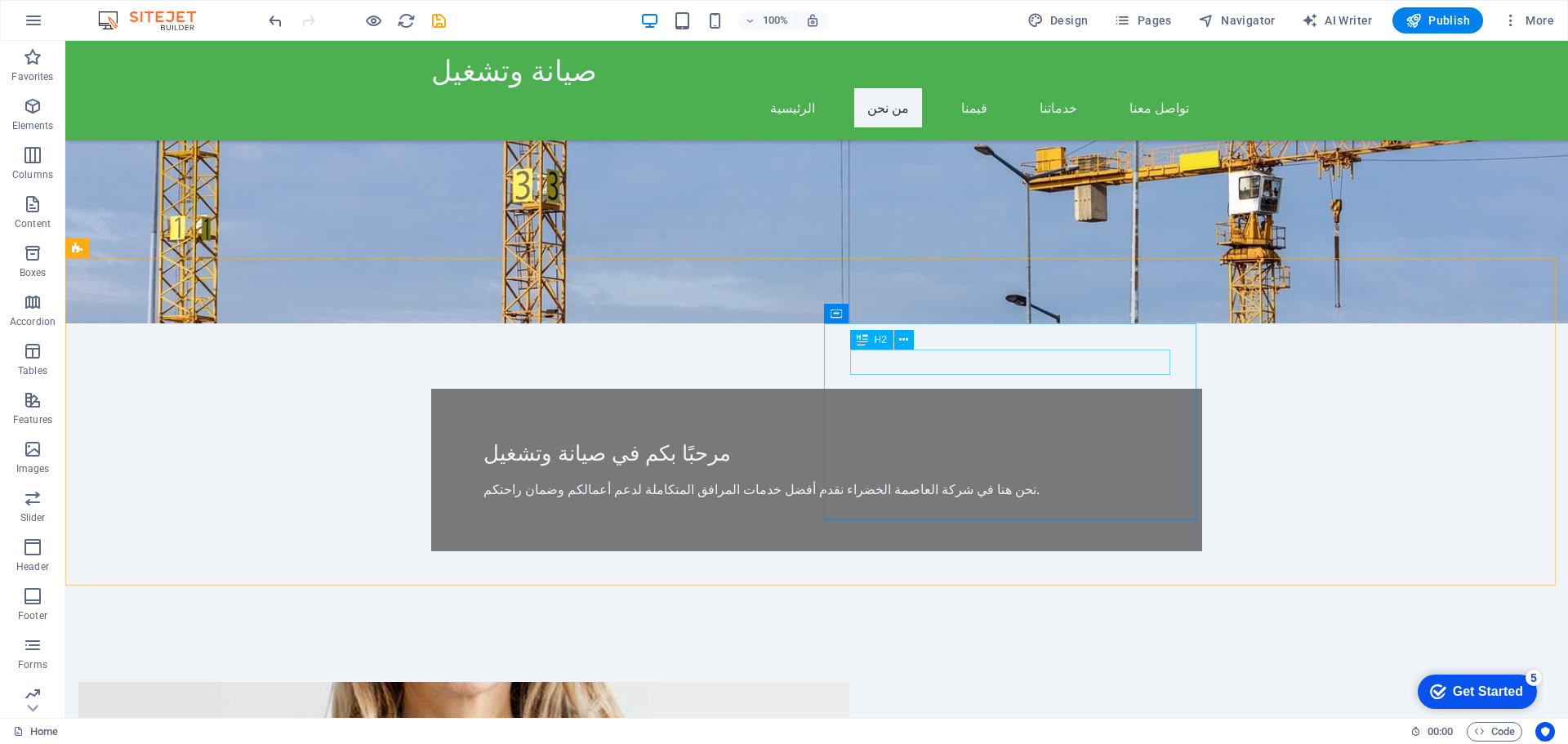
drag, startPoint x: 863, startPoint y: 350, endPoint x: 980, endPoint y: 369, distance: 118.5
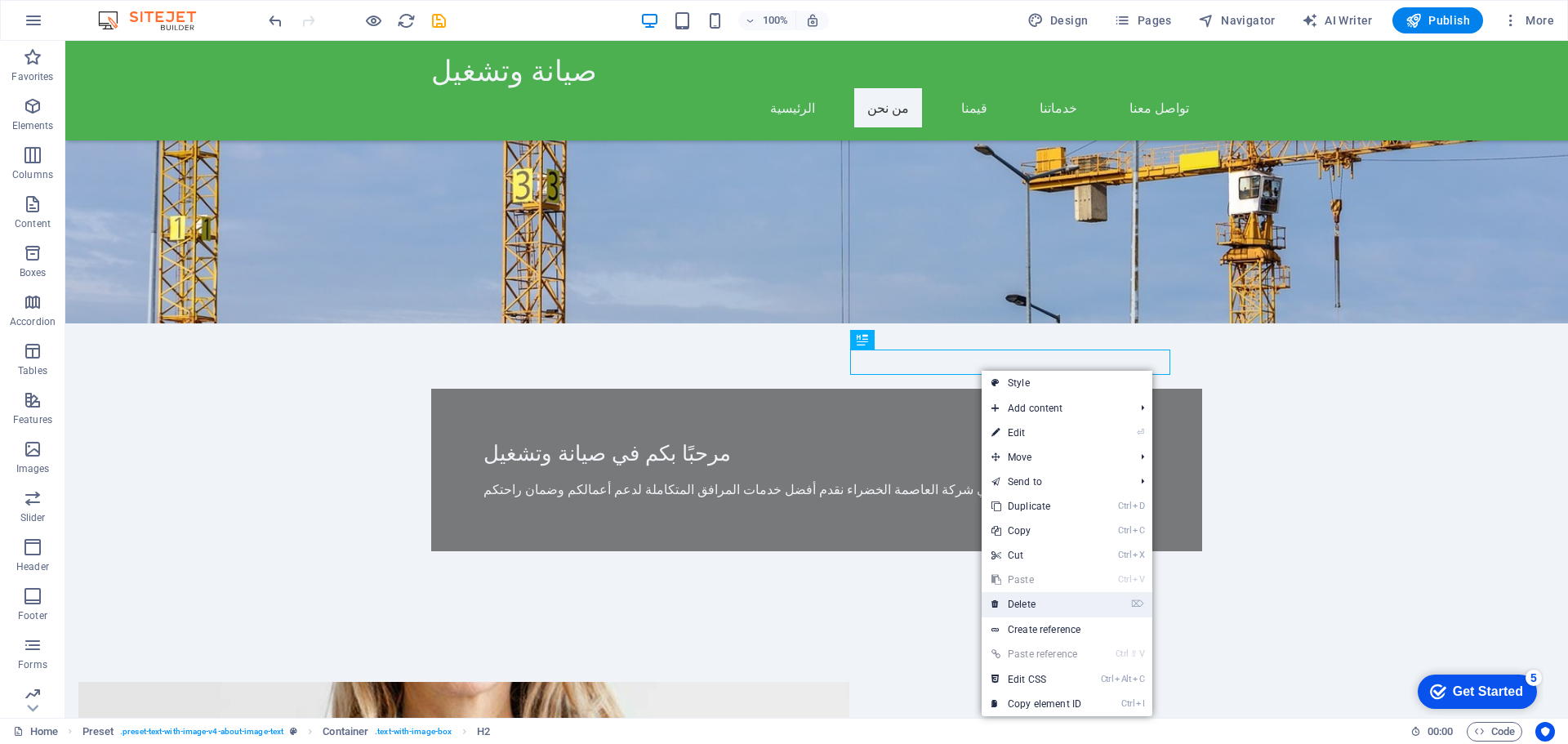
click at [1043, 599] on link "⌦ Delete" at bounding box center [1036, 605] width 110 height 25
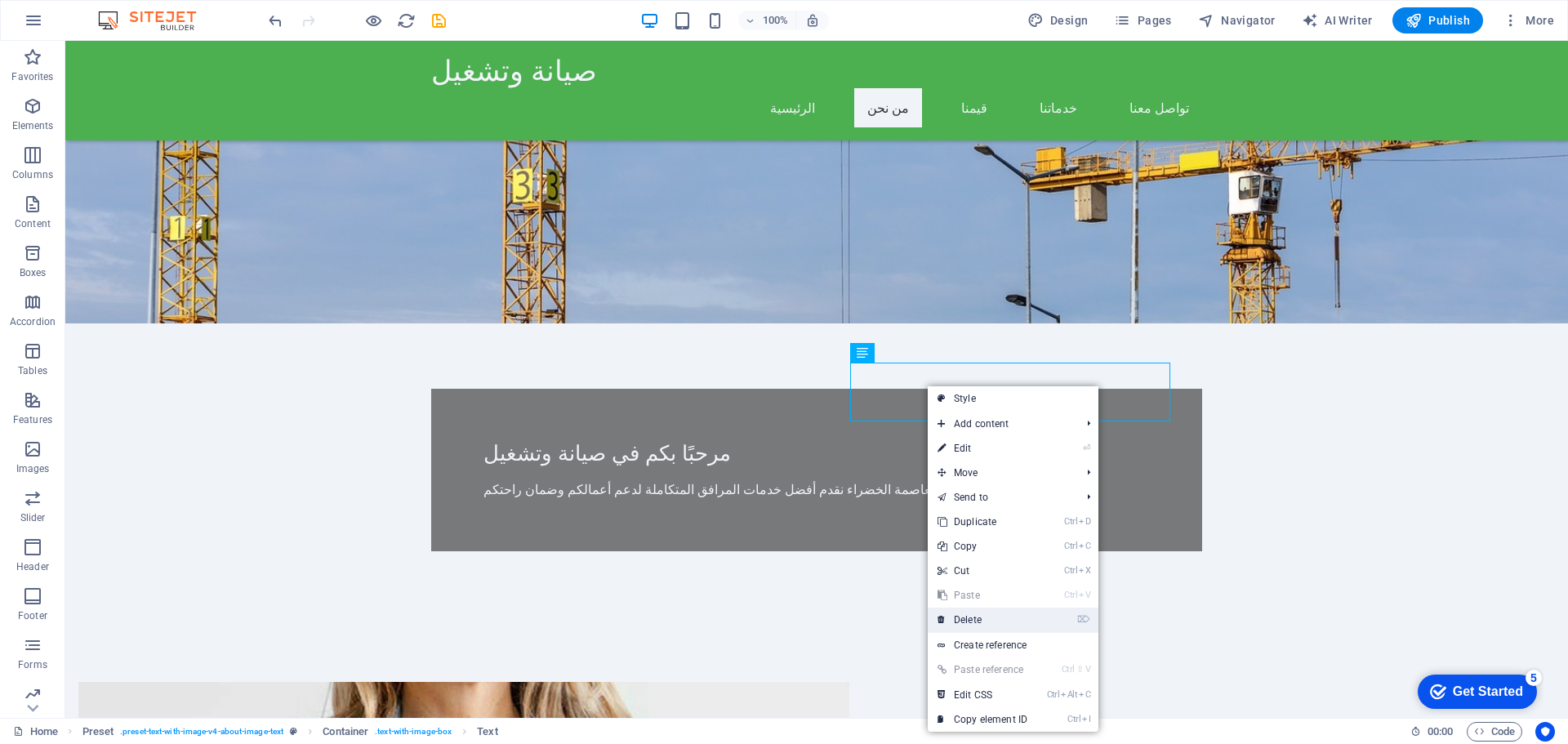
click at [997, 616] on link "⌦ Delete" at bounding box center [982, 620] width 110 height 25
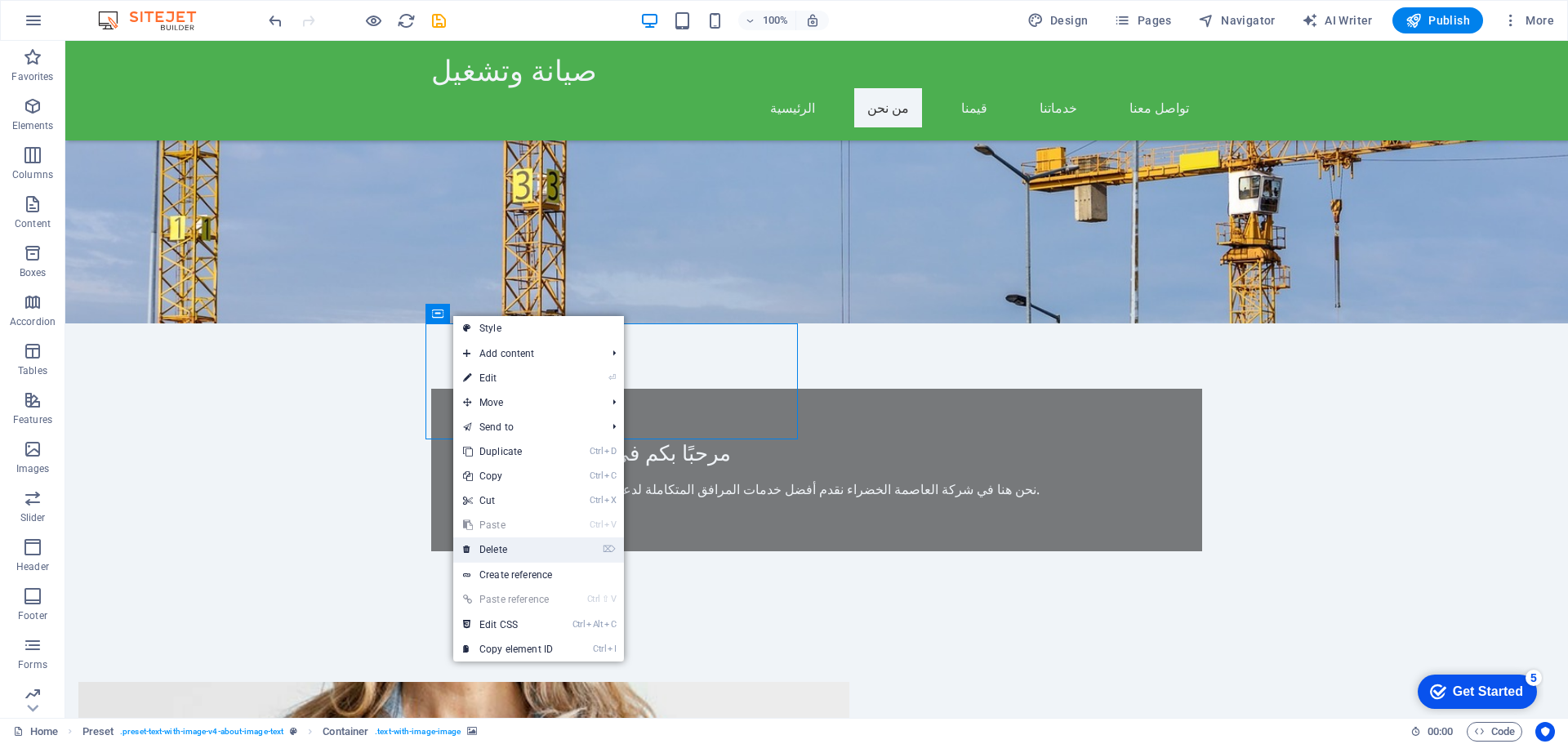
click at [522, 545] on link "⌦ Delete" at bounding box center [507, 550] width 110 height 25
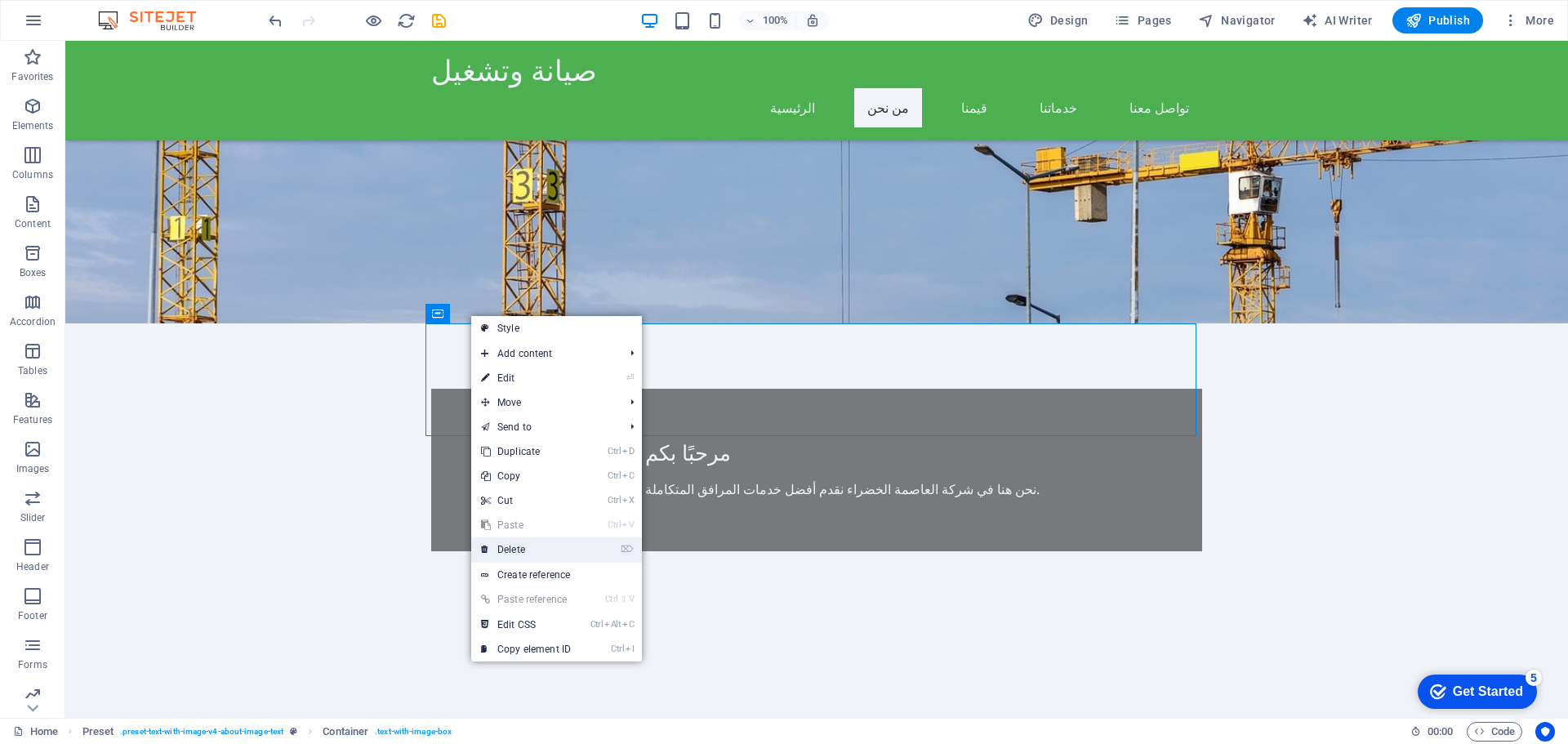
click at [555, 539] on link "⌦ Delete" at bounding box center [525, 550] width 110 height 25
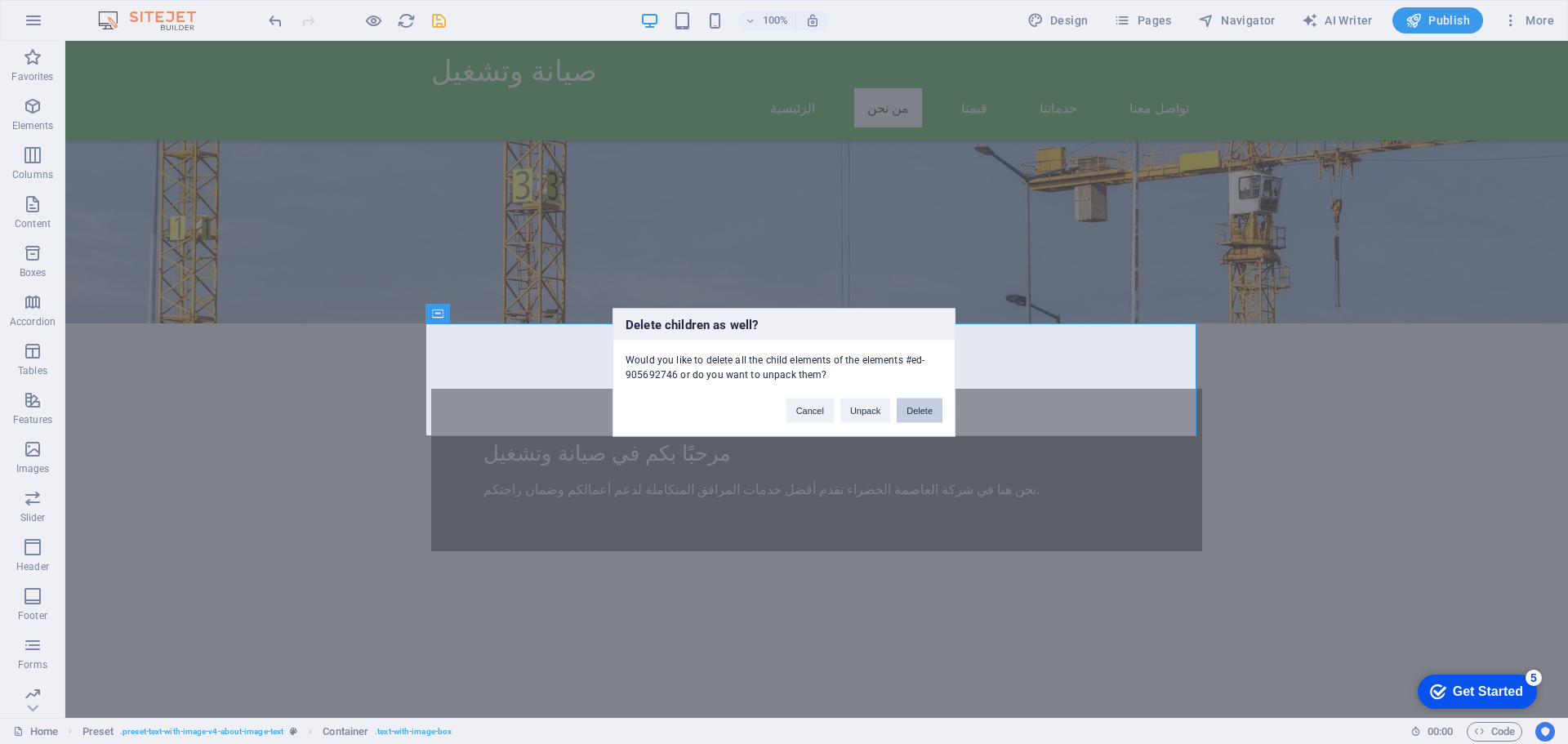
click at [913, 408] on button "Delete" at bounding box center [920, 410] width 46 height 25
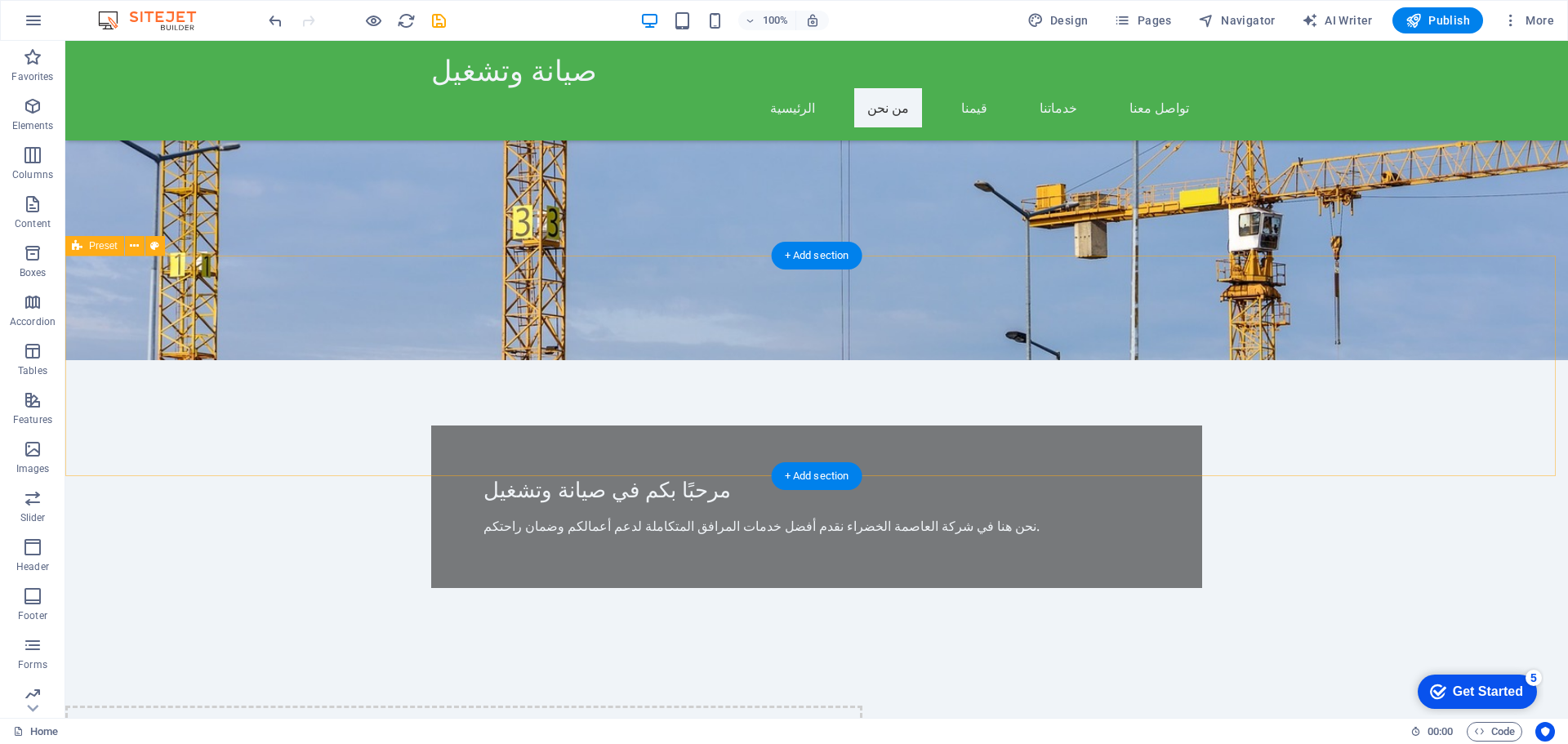
scroll to position [163, 0]
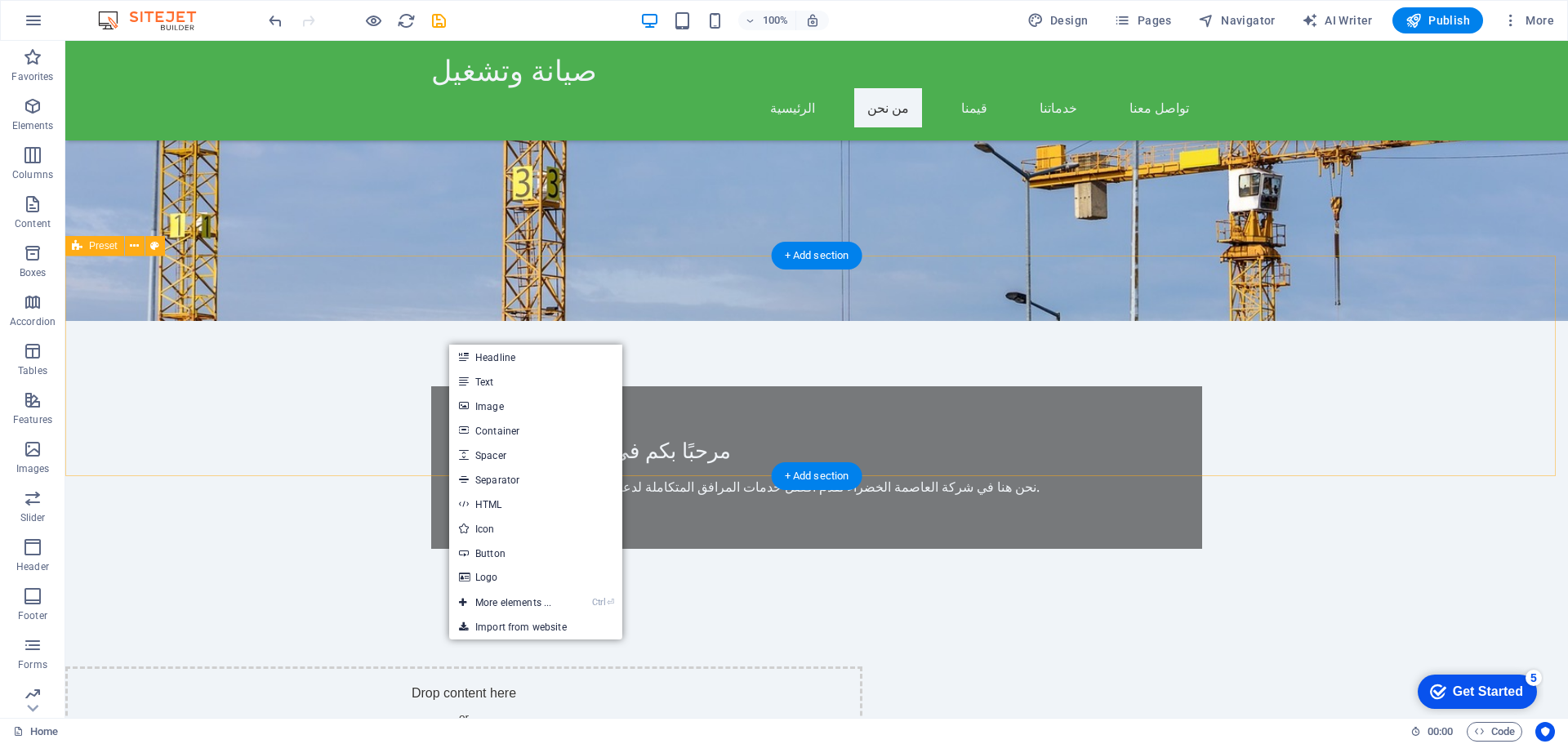
click at [862, 667] on div "Drop content here or Add elements Paste clipboard" at bounding box center [464, 724] width 797 height 116
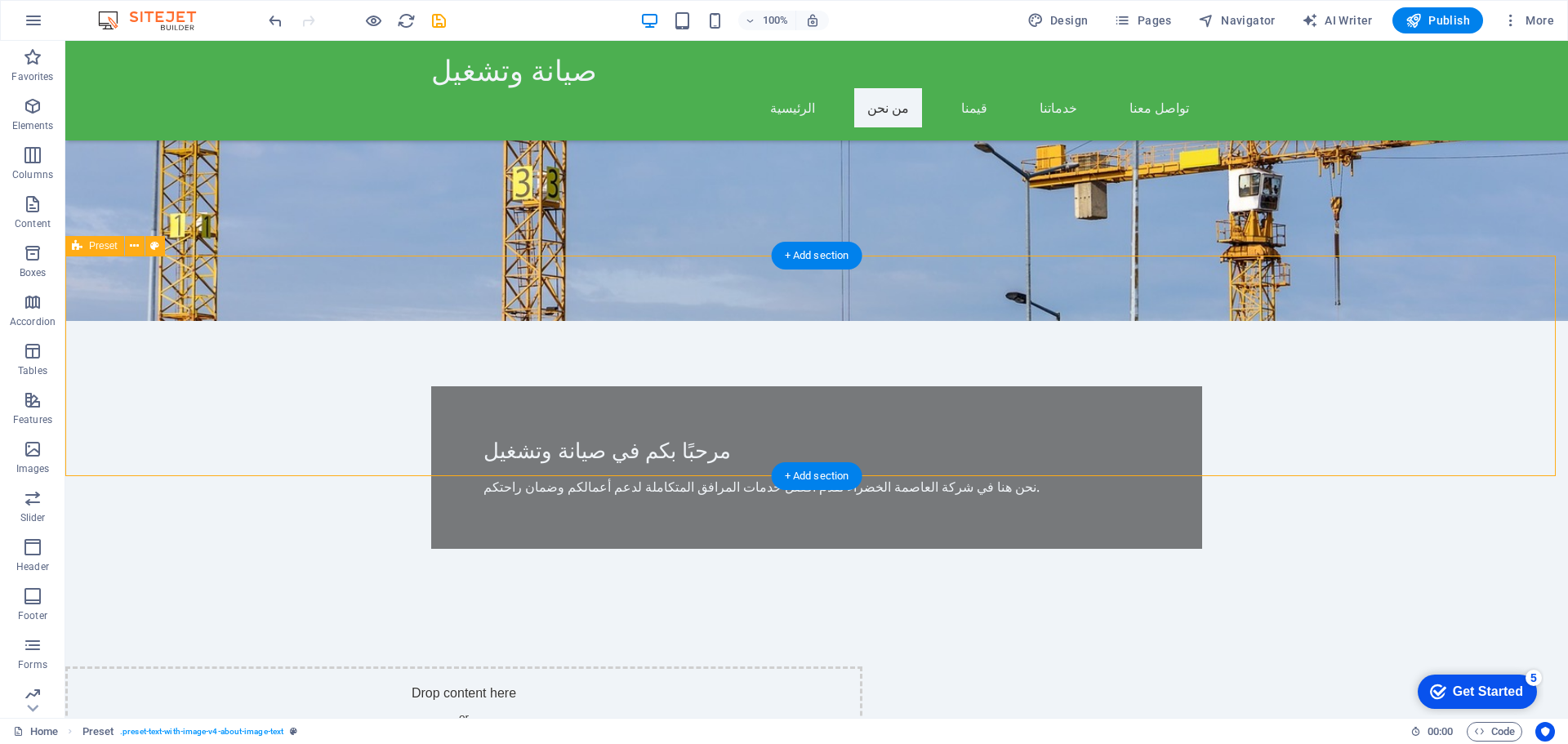
click at [553, 737] on span "Paste clipboard" at bounding box center [507, 749] width 90 height 23
click at [456, 737] on span "Add elements" at bounding box center [416, 749] width 81 height 23
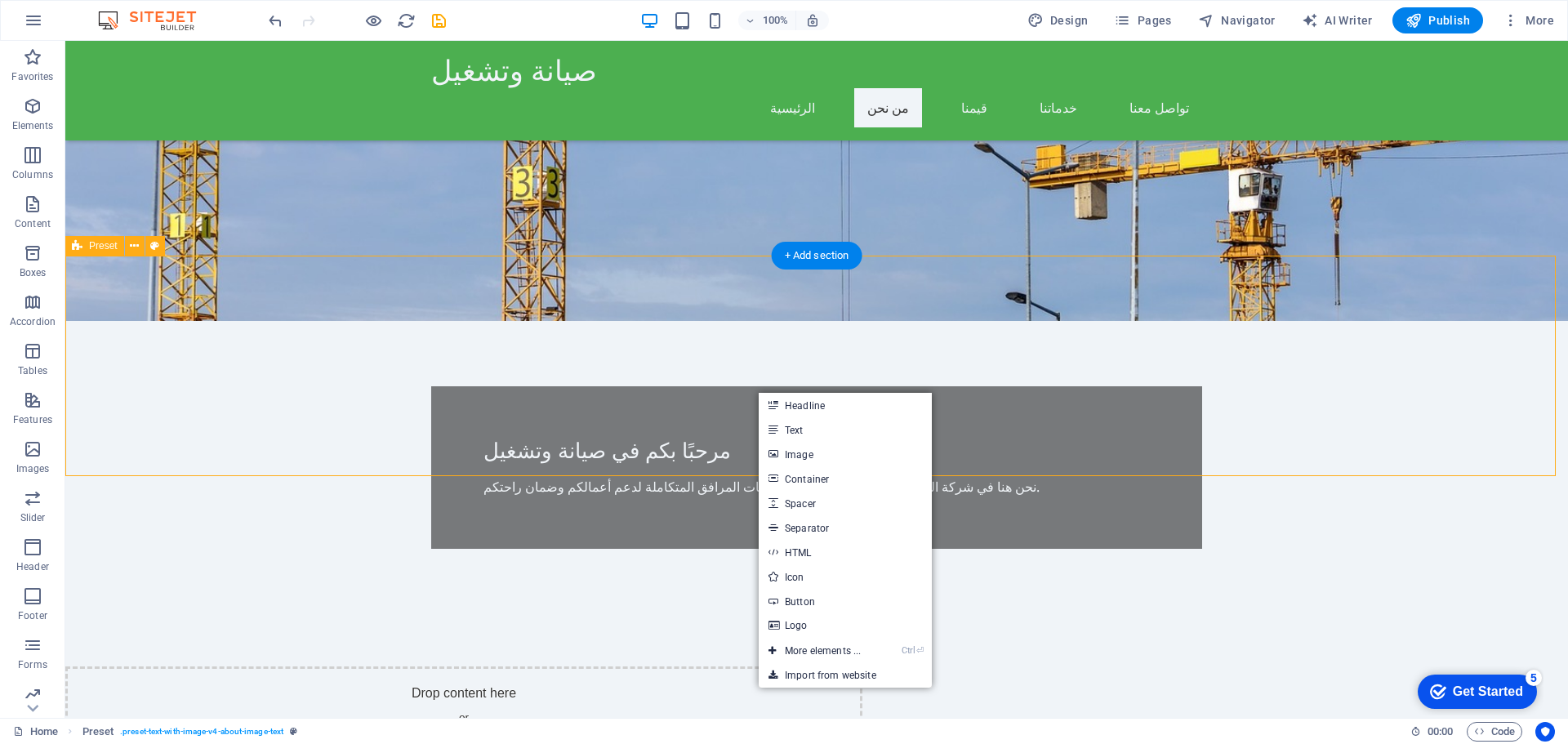
click at [656, 667] on div "Drop content here or Add elements Paste clipboard" at bounding box center [464, 724] width 797 height 116
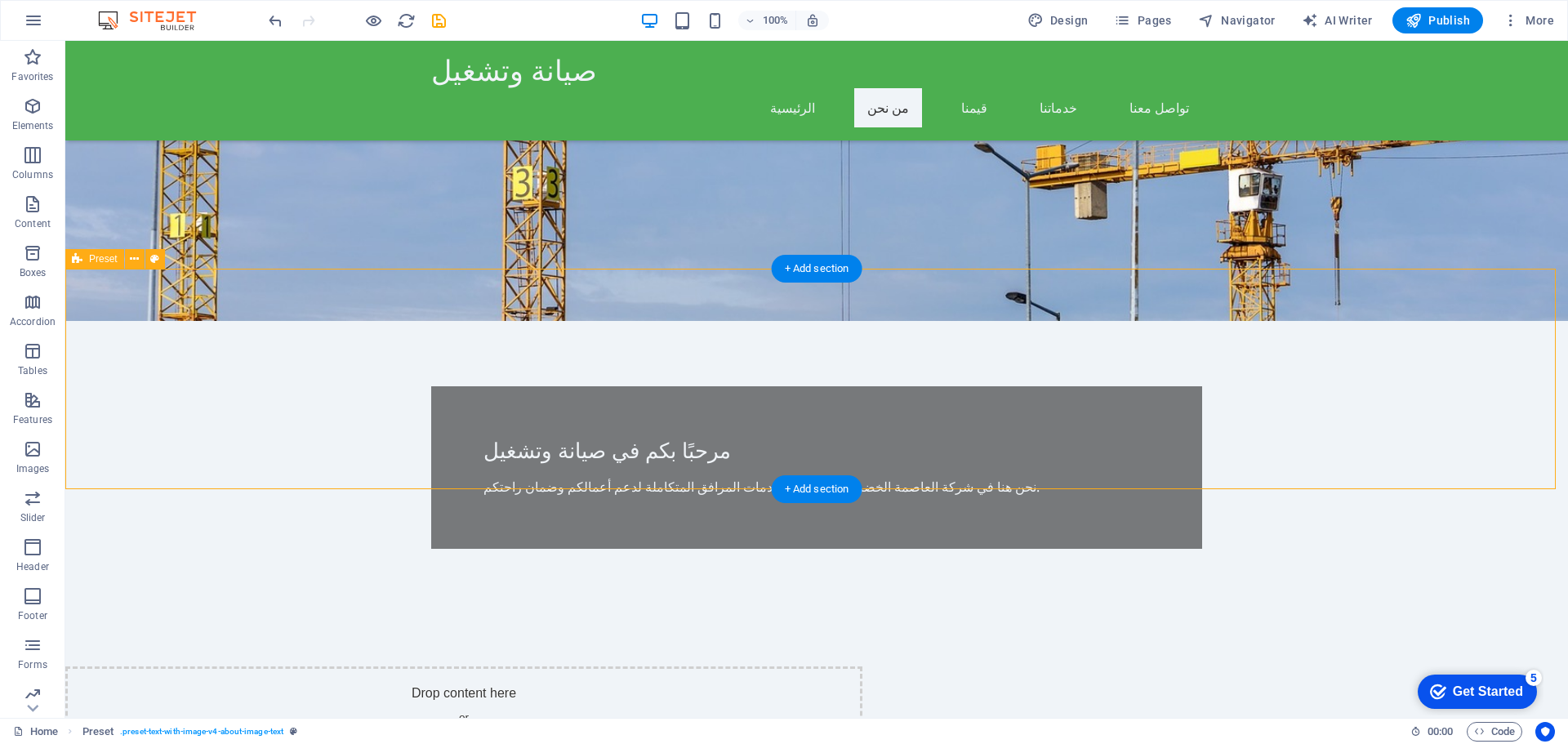
scroll to position [82, 0]
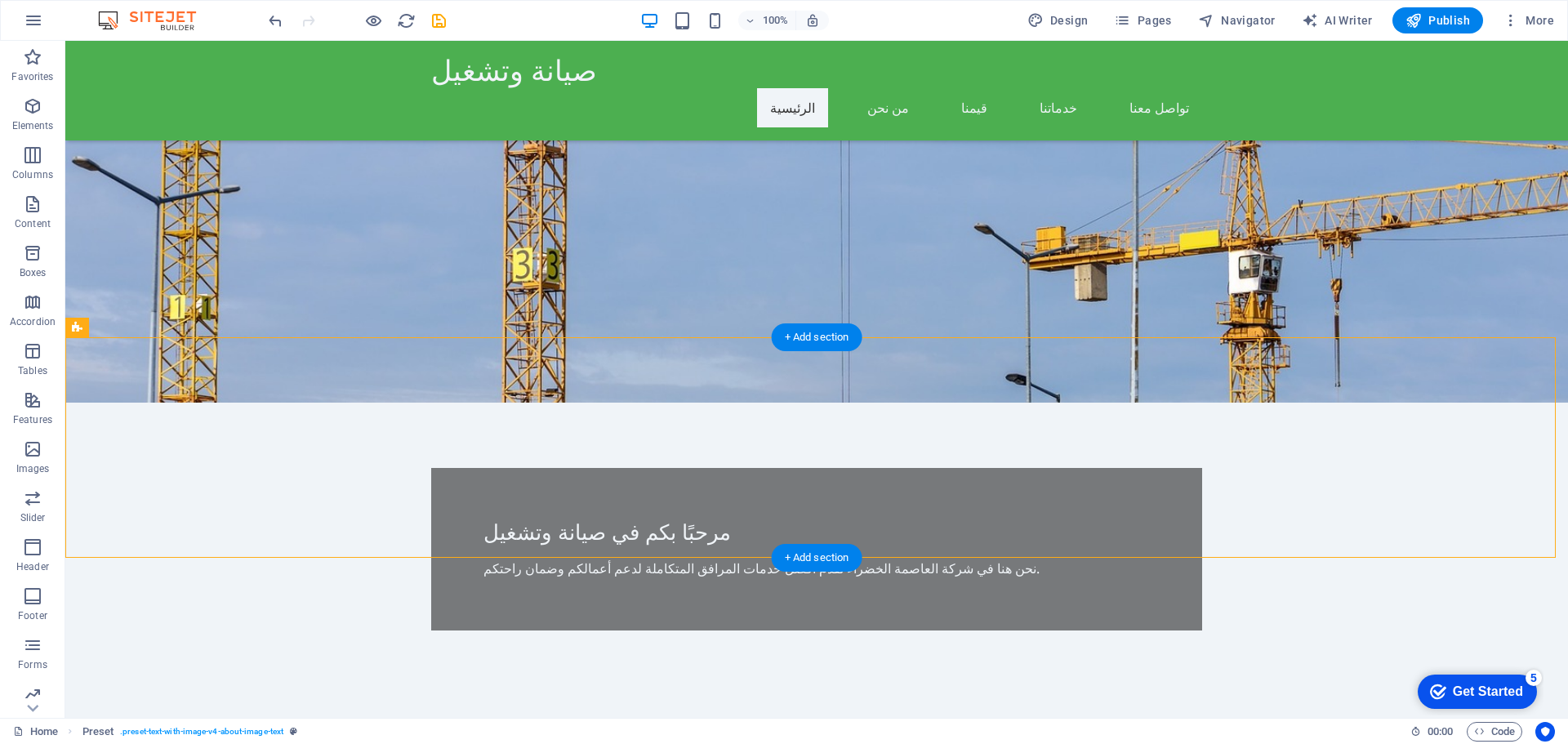
drag, startPoint x: 874, startPoint y: 379, endPoint x: 908, endPoint y: 400, distance: 40.0
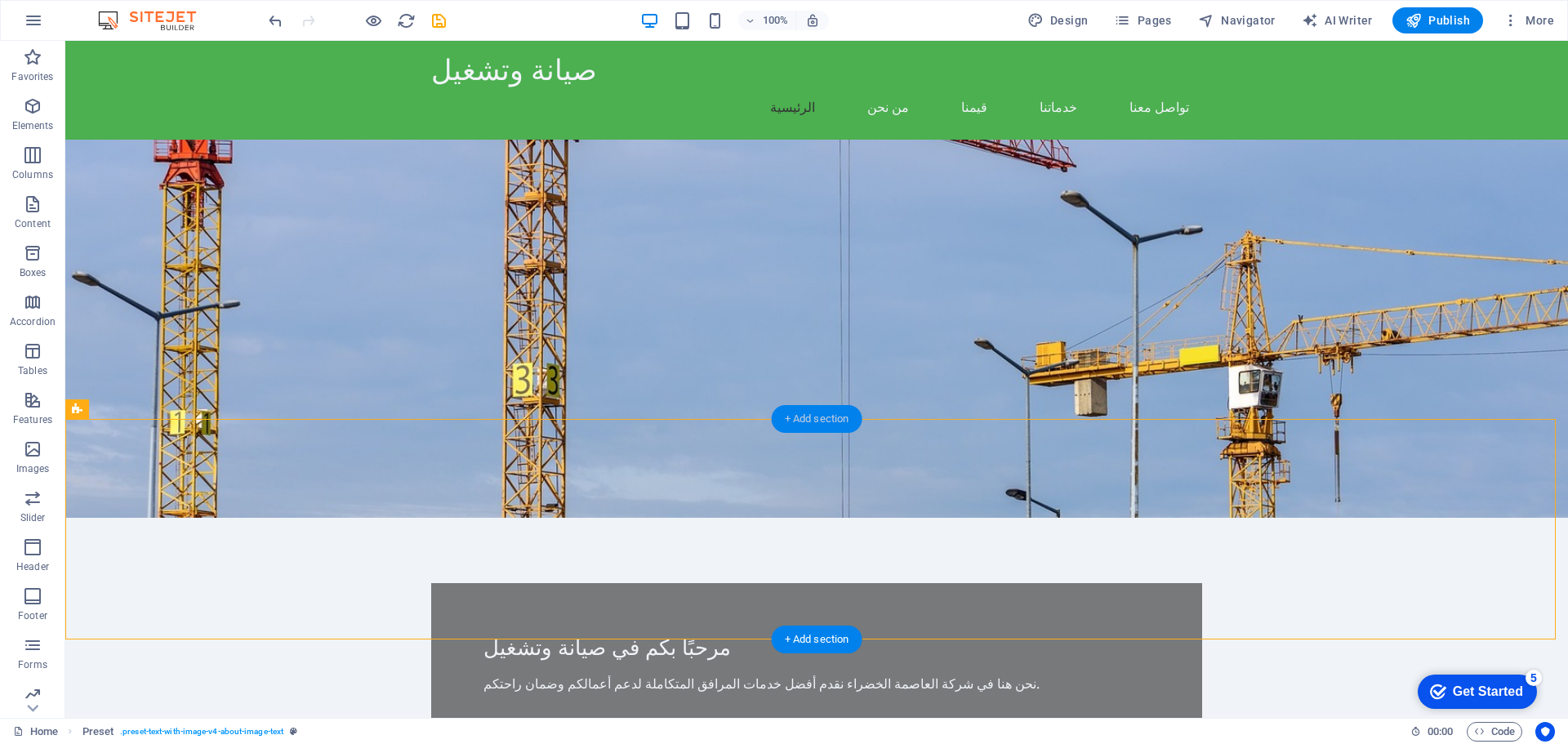
scroll to position [0, 0]
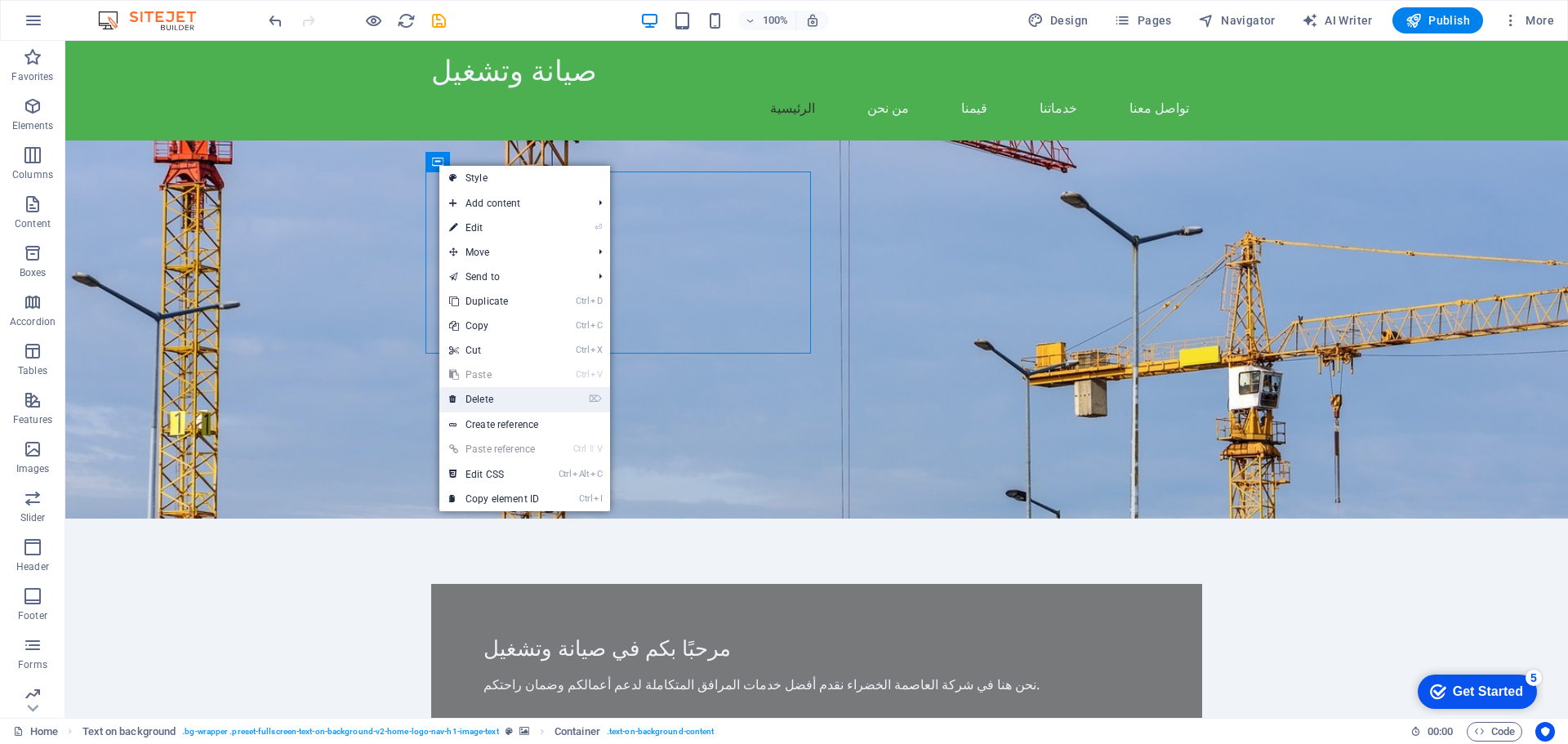
click at [508, 404] on link "⌦ Delete" at bounding box center [494, 400] width 110 height 25
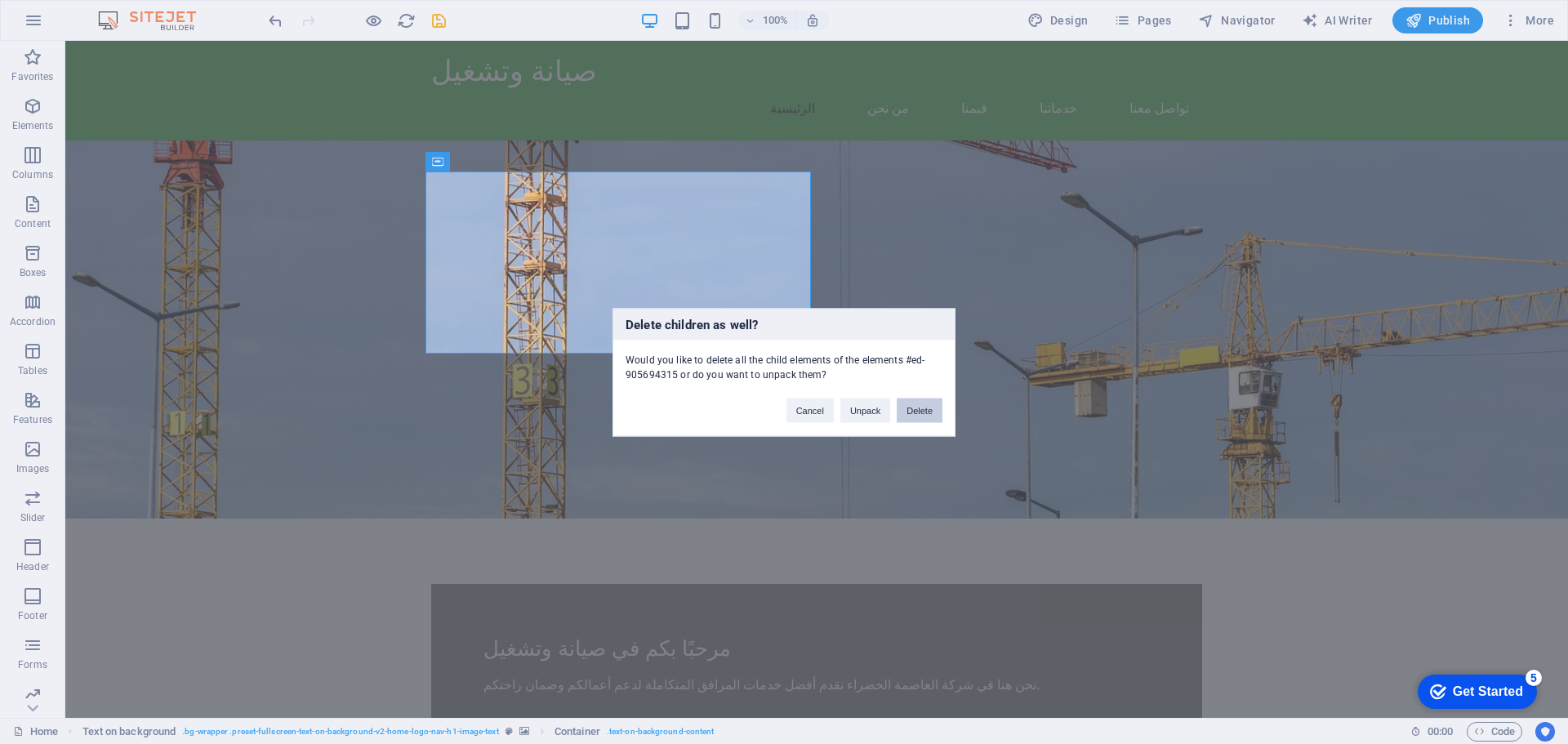
click at [922, 414] on button "Delete" at bounding box center [920, 410] width 46 height 25
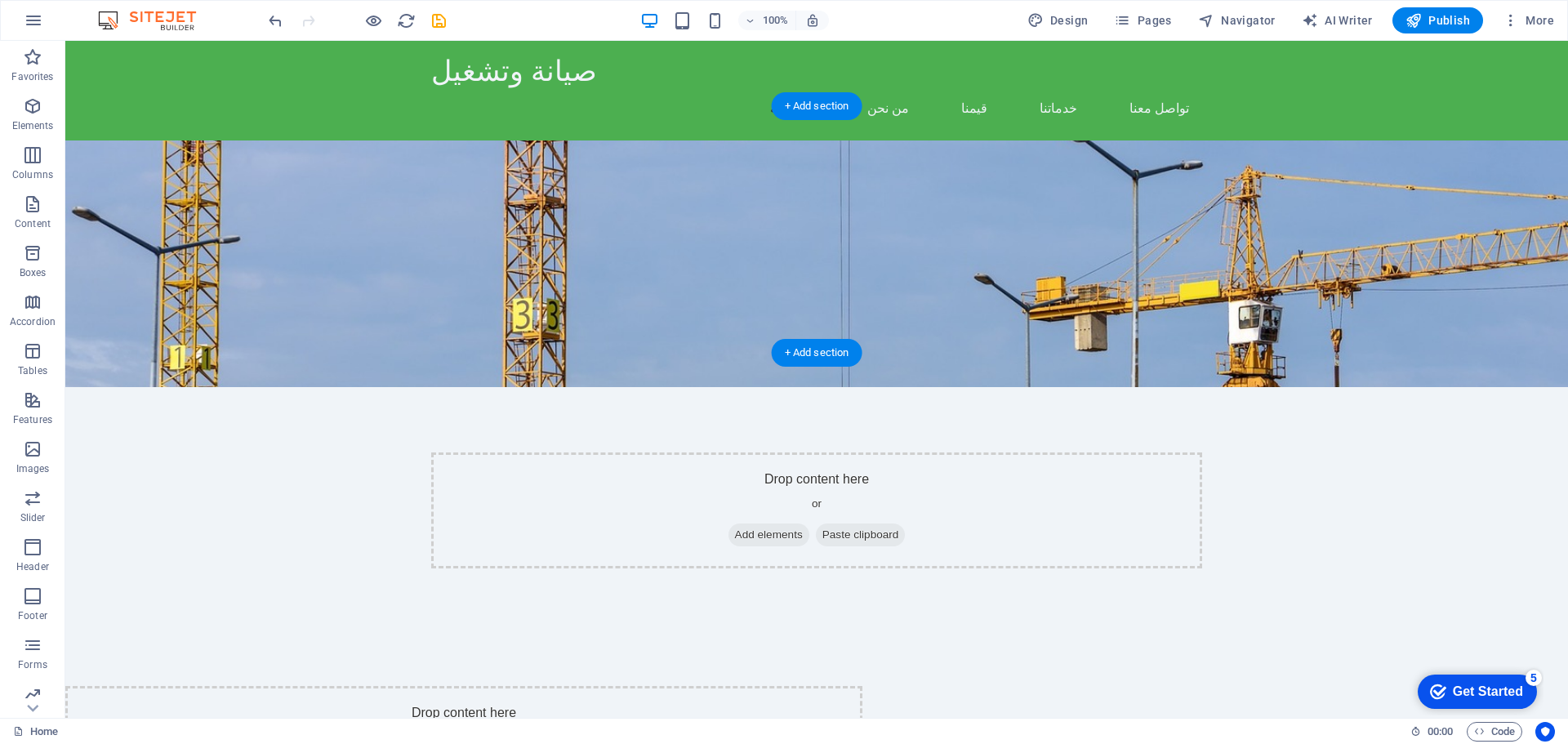
click at [978, 337] on figure at bounding box center [816, 264] width 1503 height 246
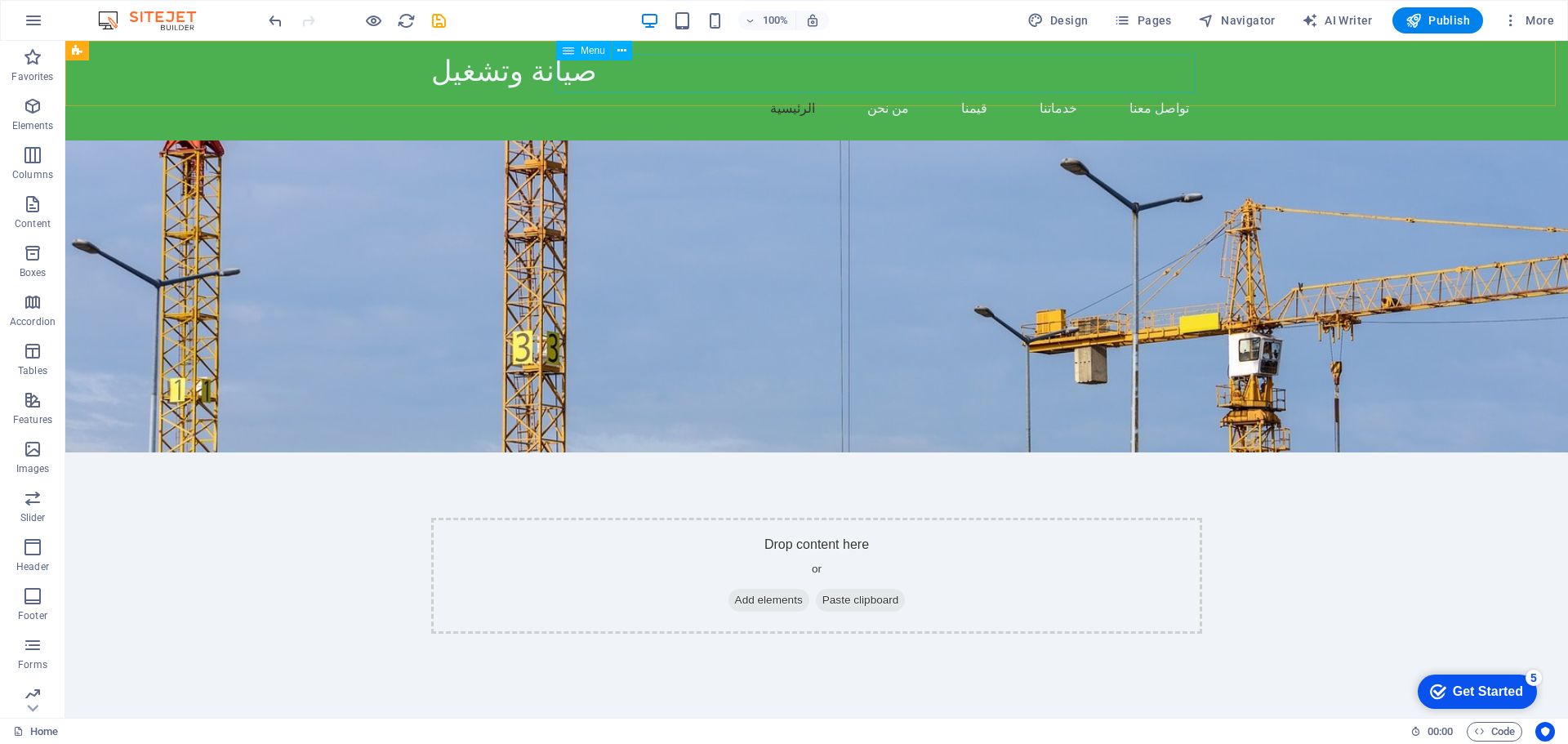
click at [569, 52] on icon at bounding box center [568, 51] width 12 height 20
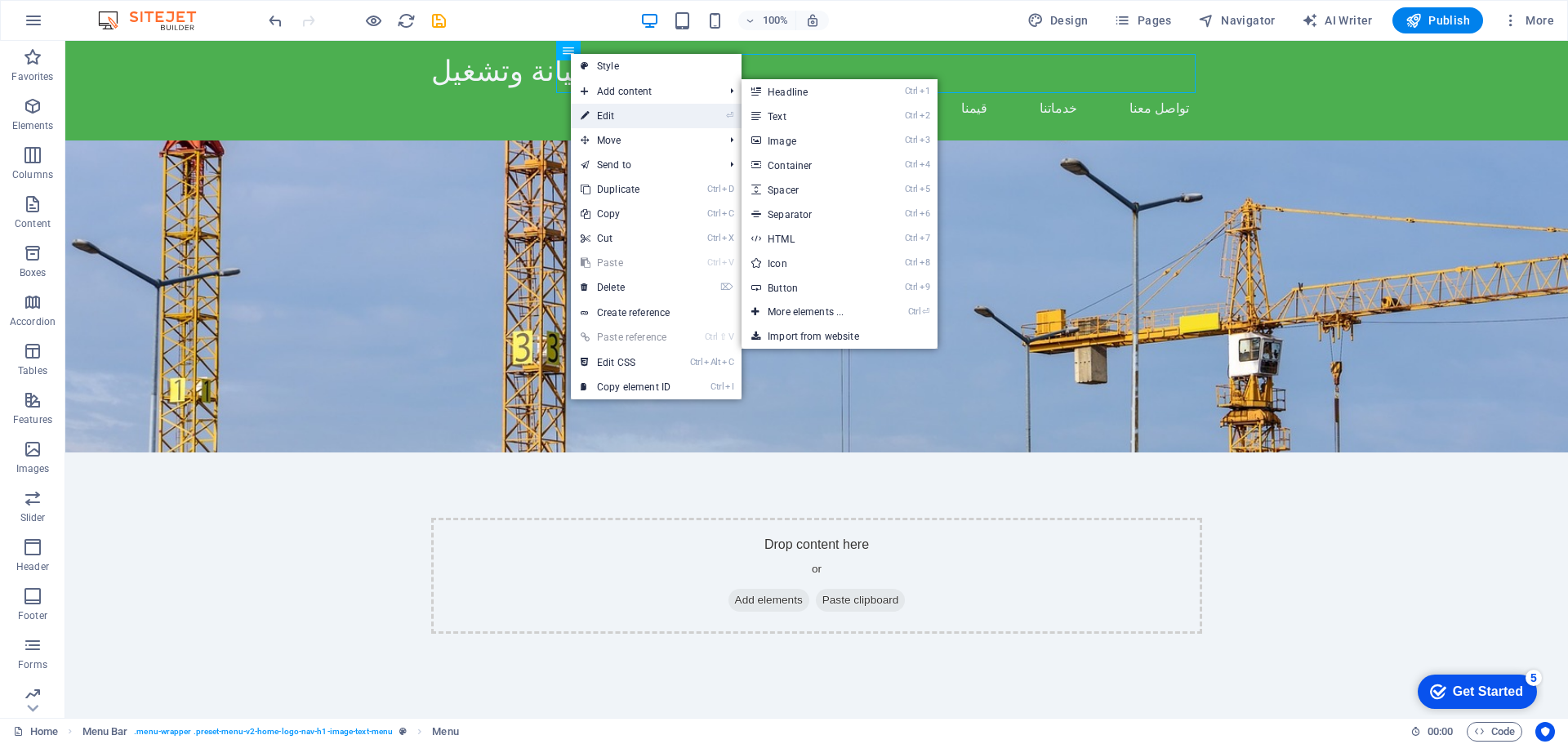
drag, startPoint x: 287, startPoint y: 93, endPoint x: 613, endPoint y: 106, distance: 326.3
click at [613, 106] on link "⏎ Edit" at bounding box center [625, 116] width 110 height 25
select select
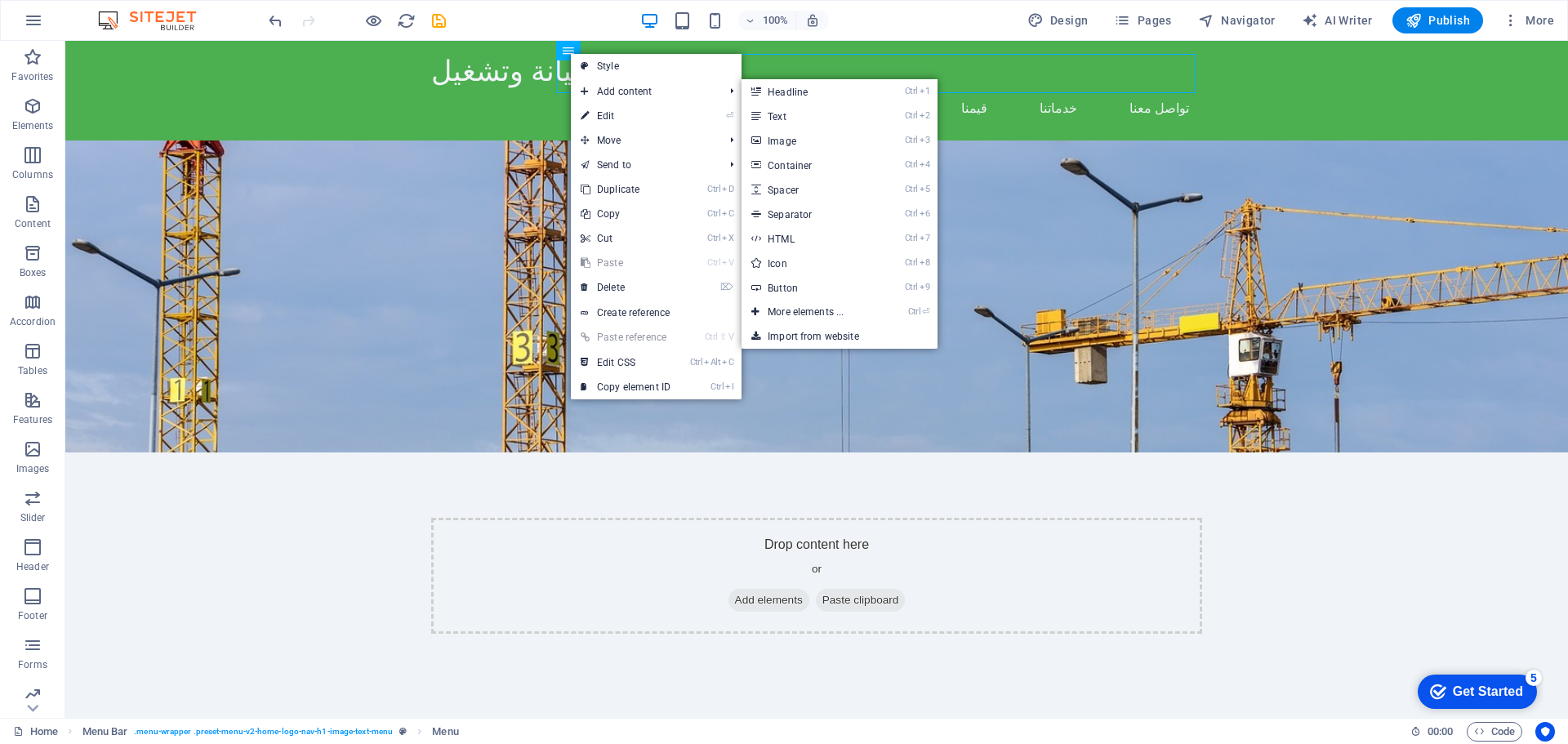
select select
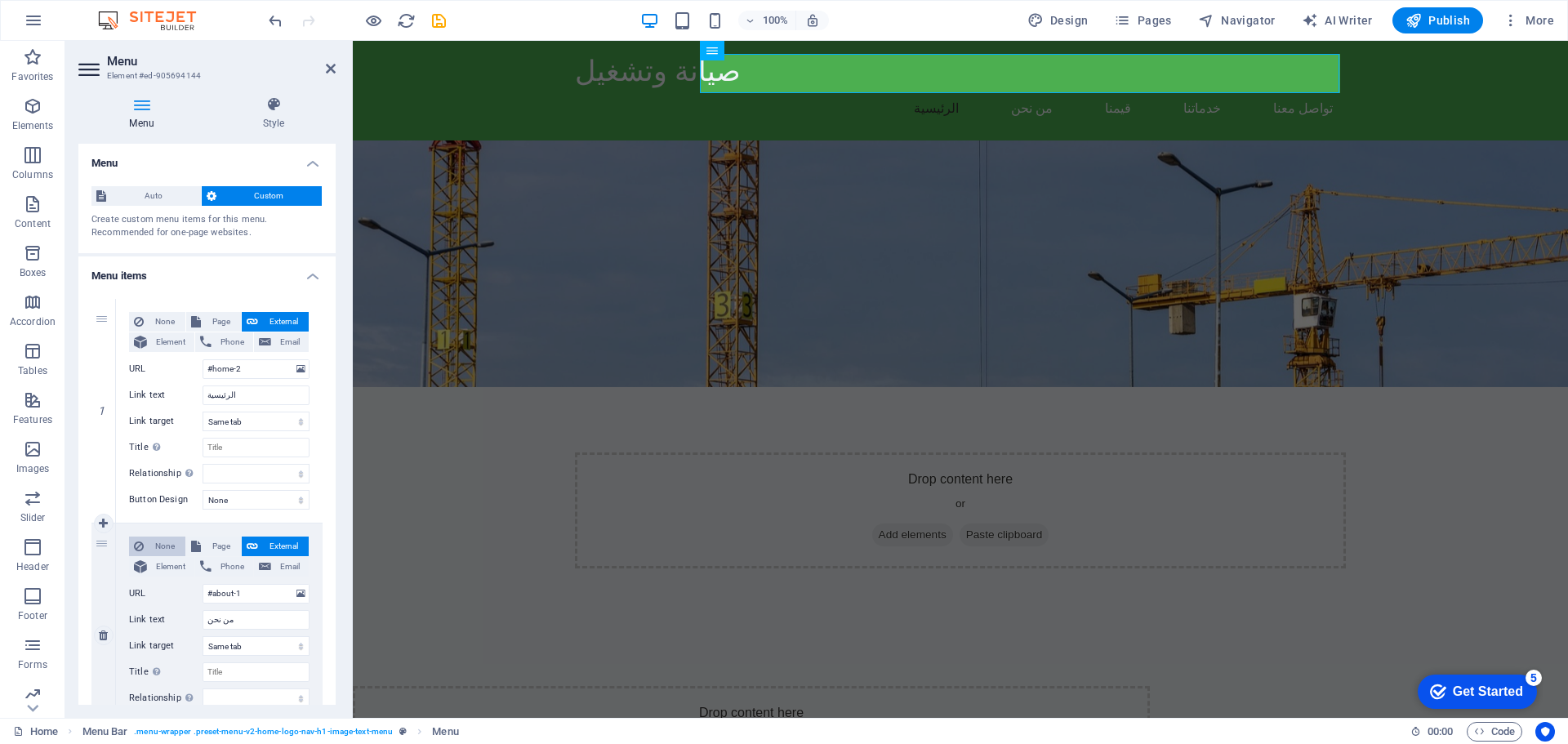
click at [149, 547] on span "None" at bounding box center [164, 547] width 32 height 20
select select
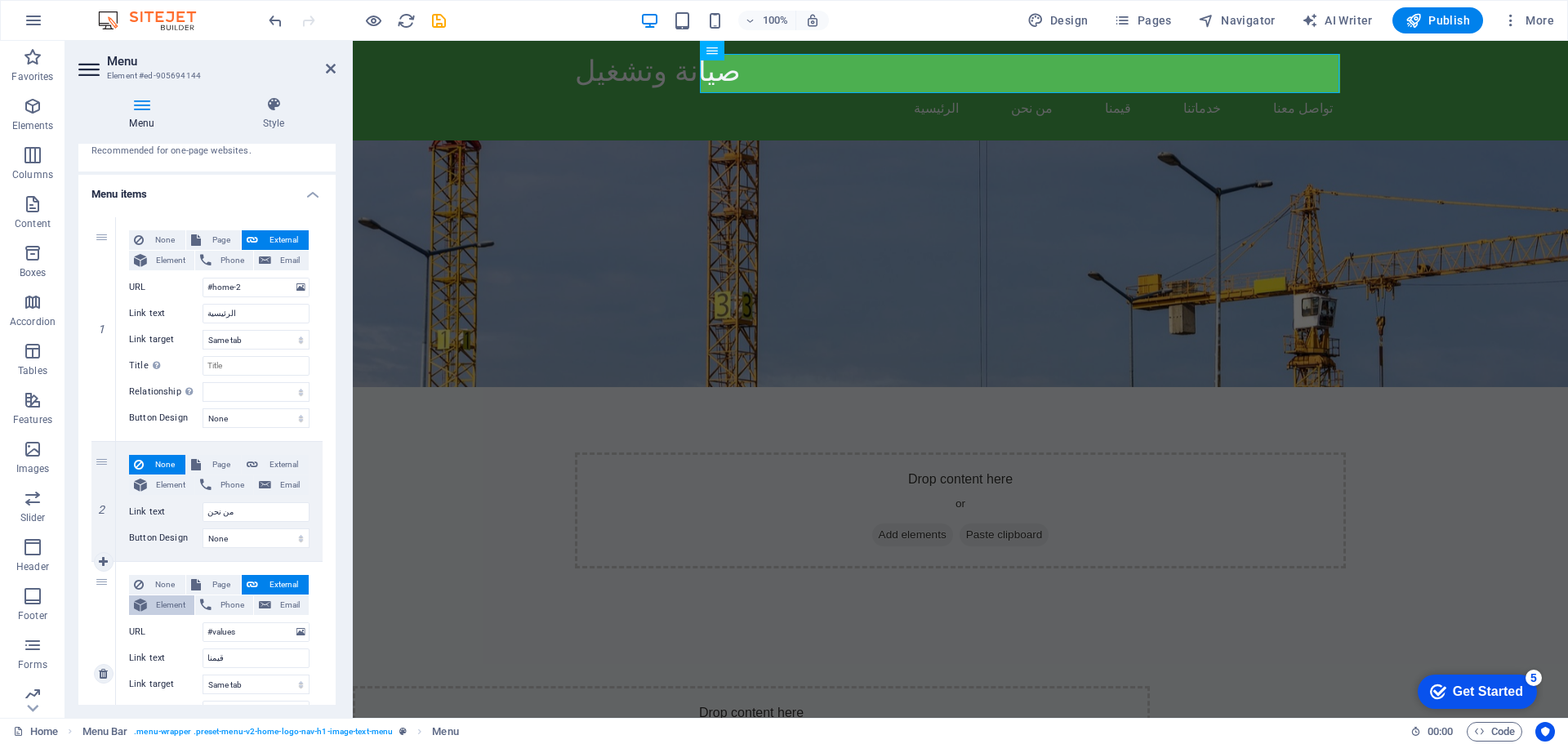
scroll to position [163, 0]
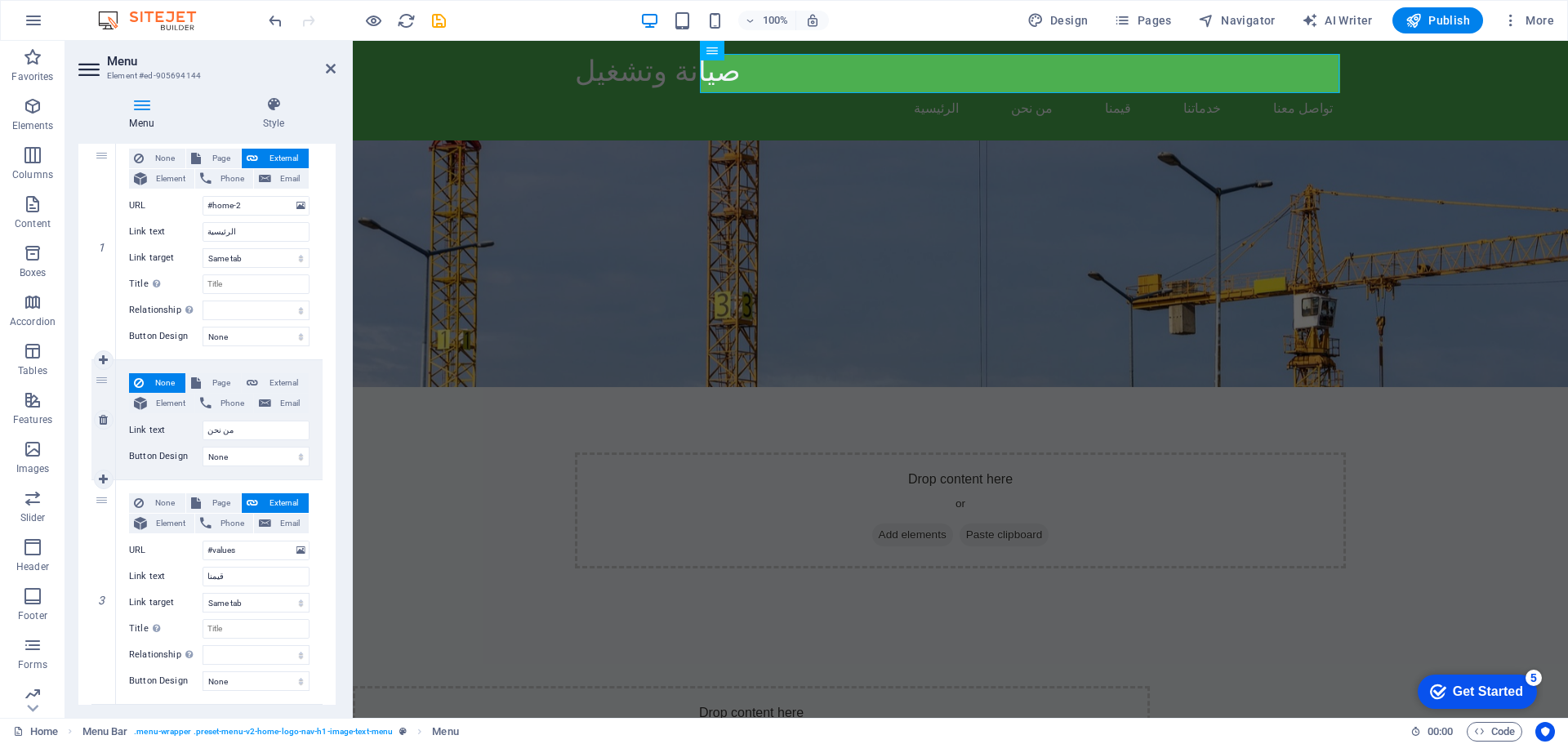
click at [158, 383] on span "None" at bounding box center [164, 383] width 32 height 20
click at [155, 379] on span "None" at bounding box center [164, 383] width 32 height 20
drag, startPoint x: 146, startPoint y: 382, endPoint x: 168, endPoint y: 455, distance: 76.2
click at [168, 455] on label "Button Design" at bounding box center [166, 456] width 73 height 20
click at [203, 455] on select "None Default Primary Secondary" at bounding box center [256, 456] width 107 height 20
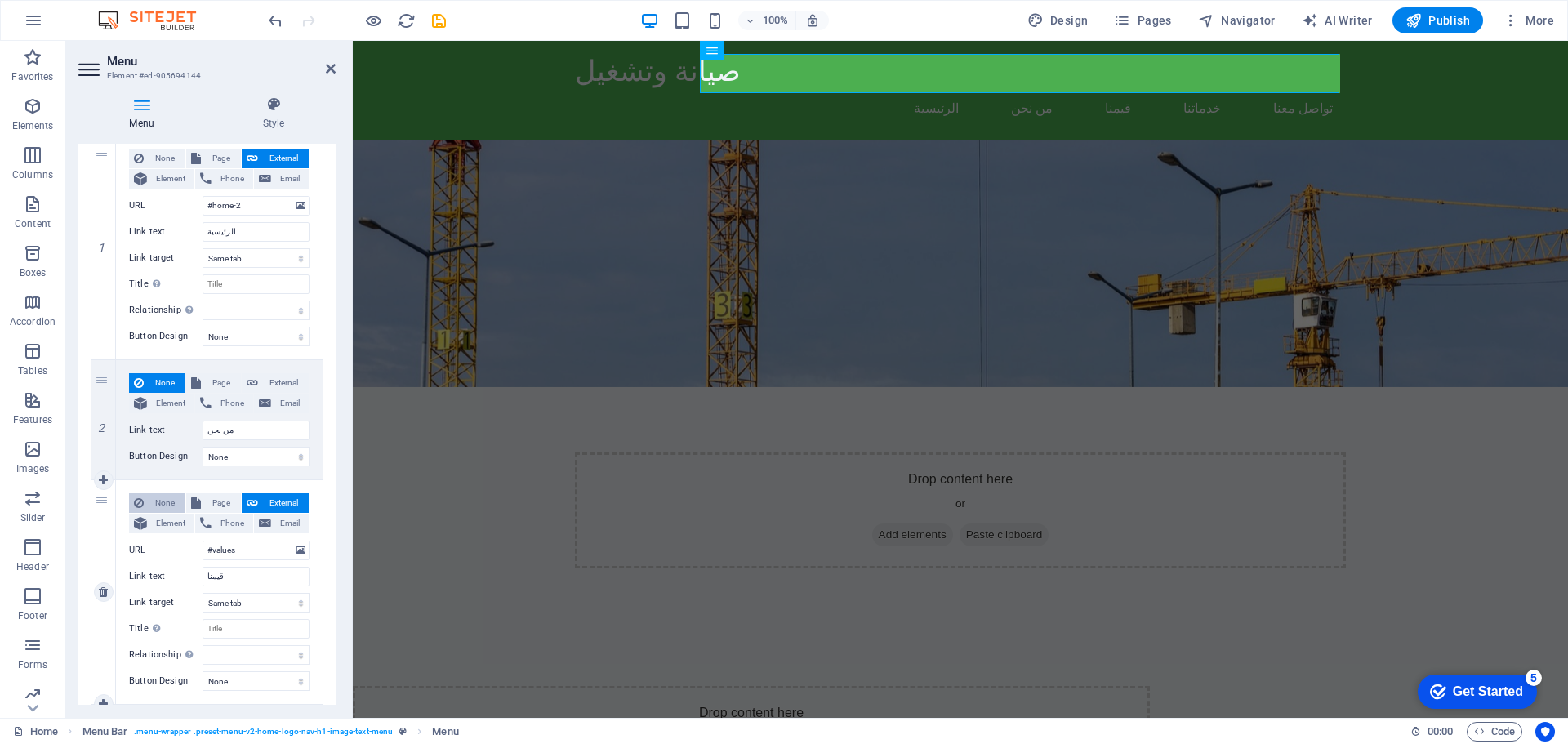
click at [157, 497] on span "None" at bounding box center [164, 503] width 32 height 20
select select
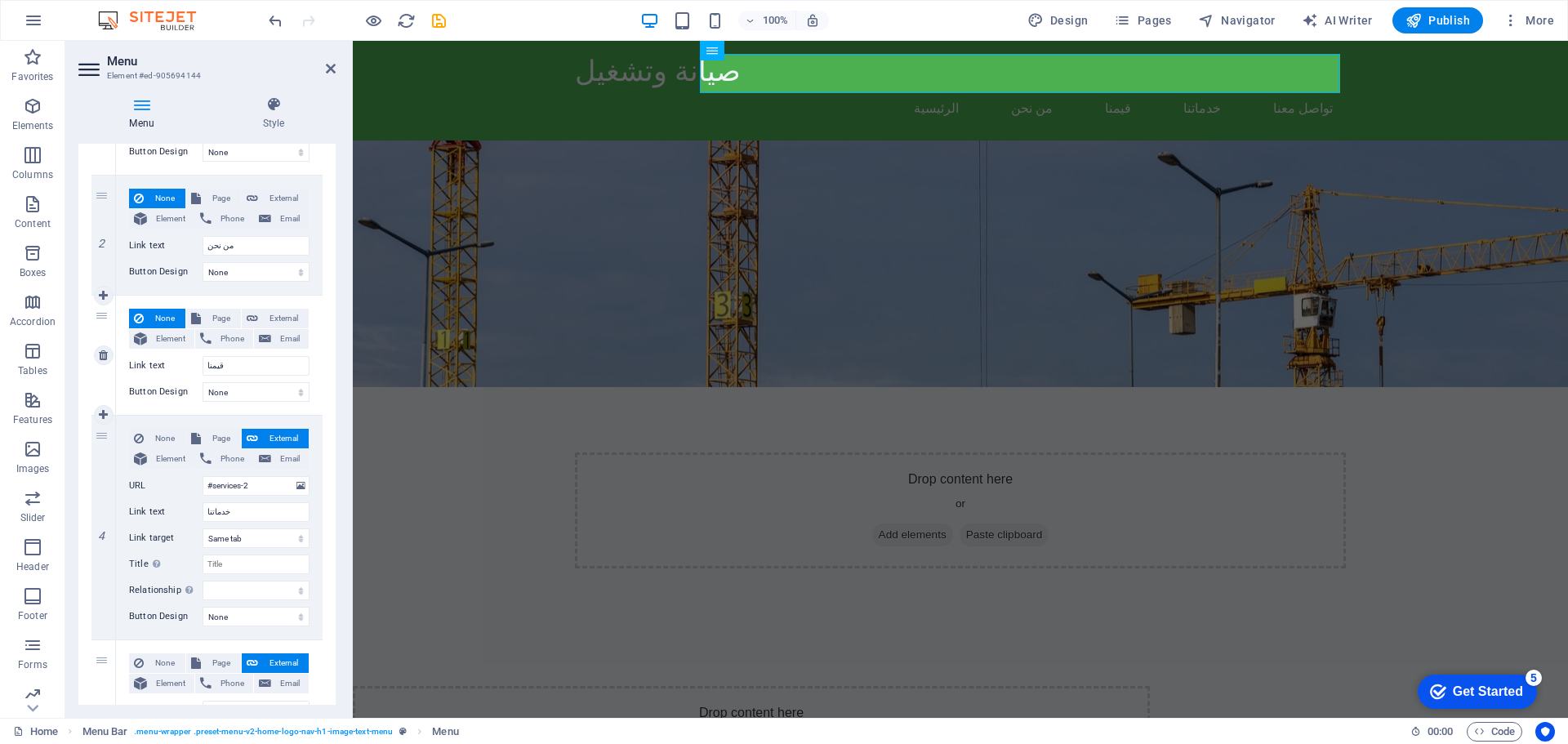
scroll to position [409, 0]
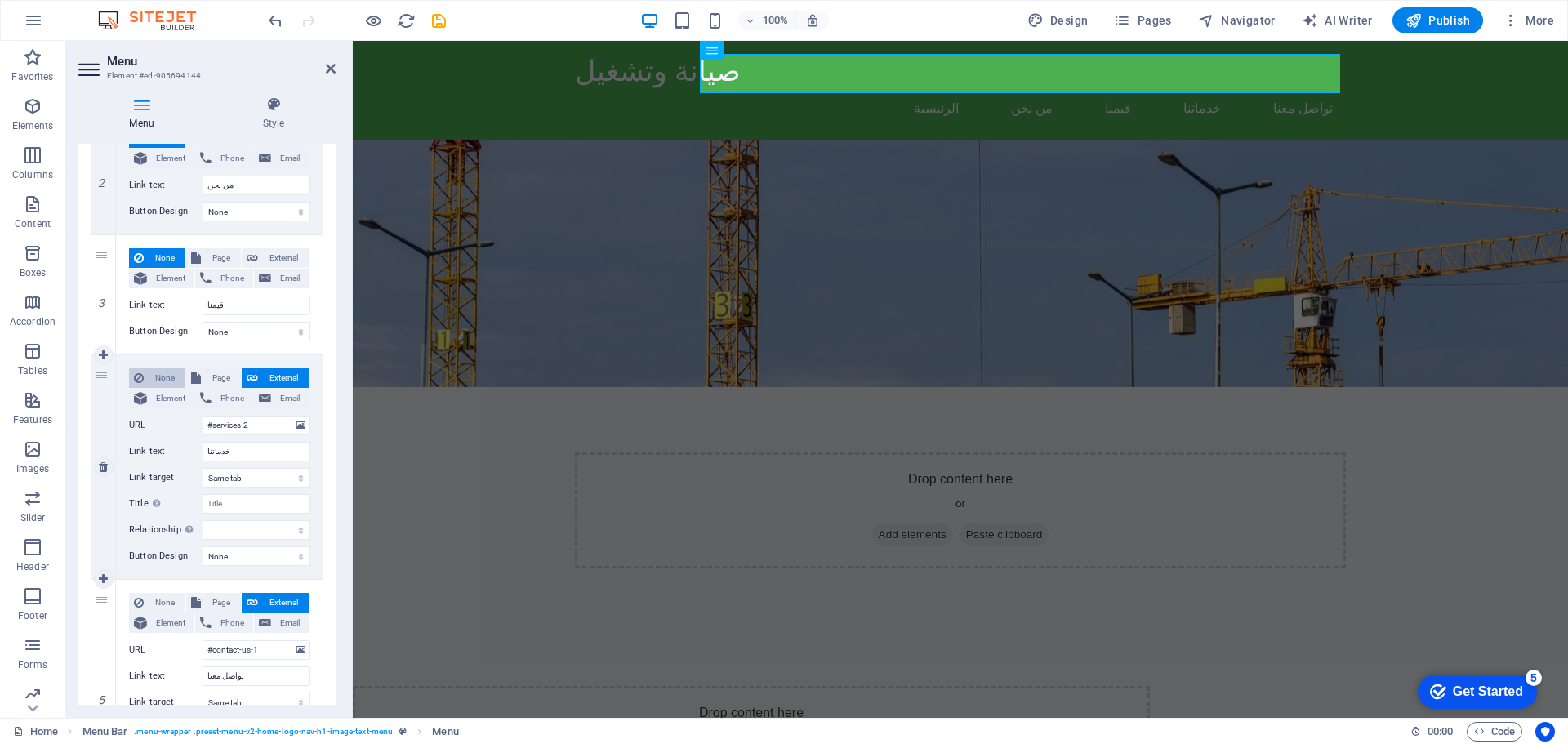
click at [157, 377] on span "None" at bounding box center [164, 378] width 32 height 20
select select
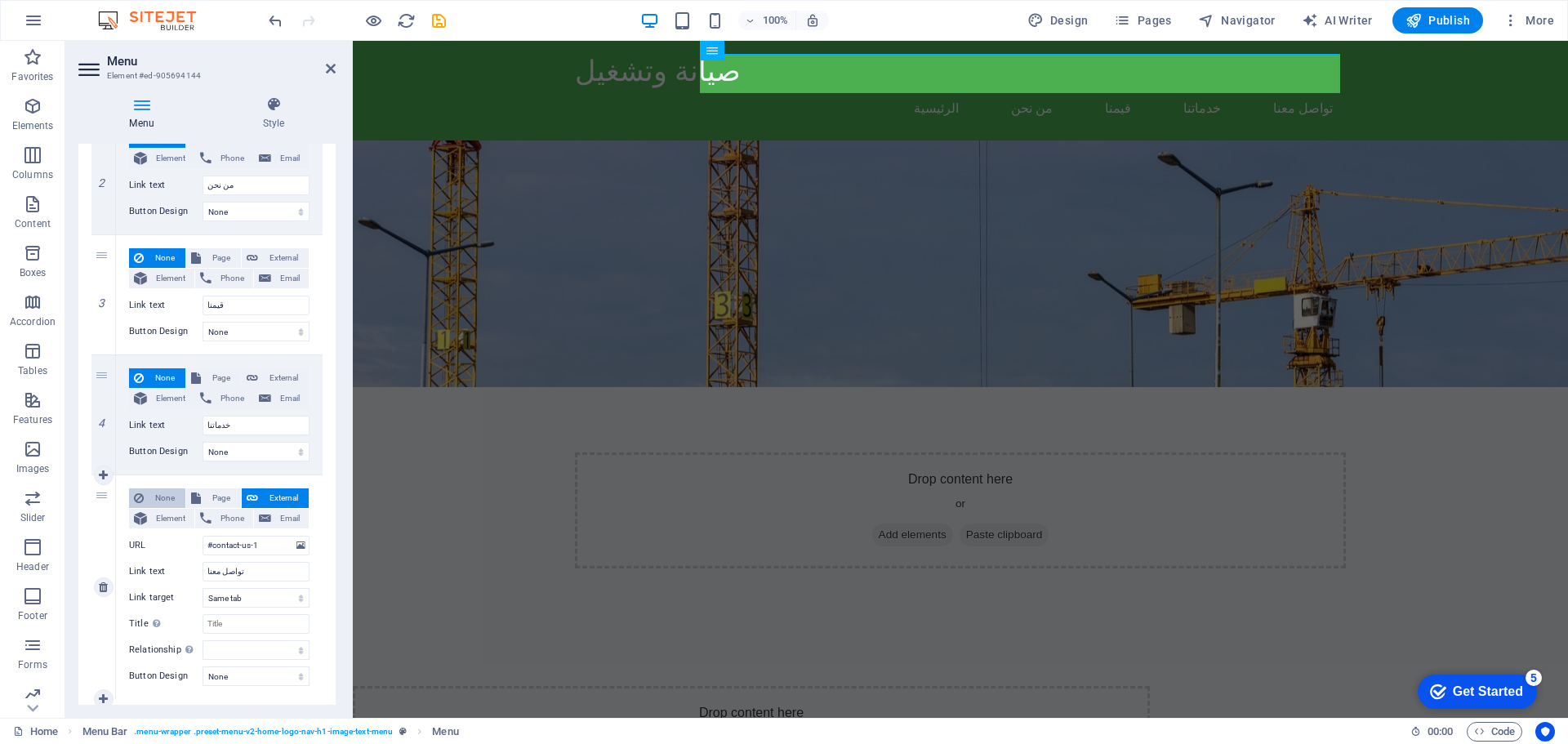
click at [167, 492] on span "None" at bounding box center [164, 498] width 32 height 20
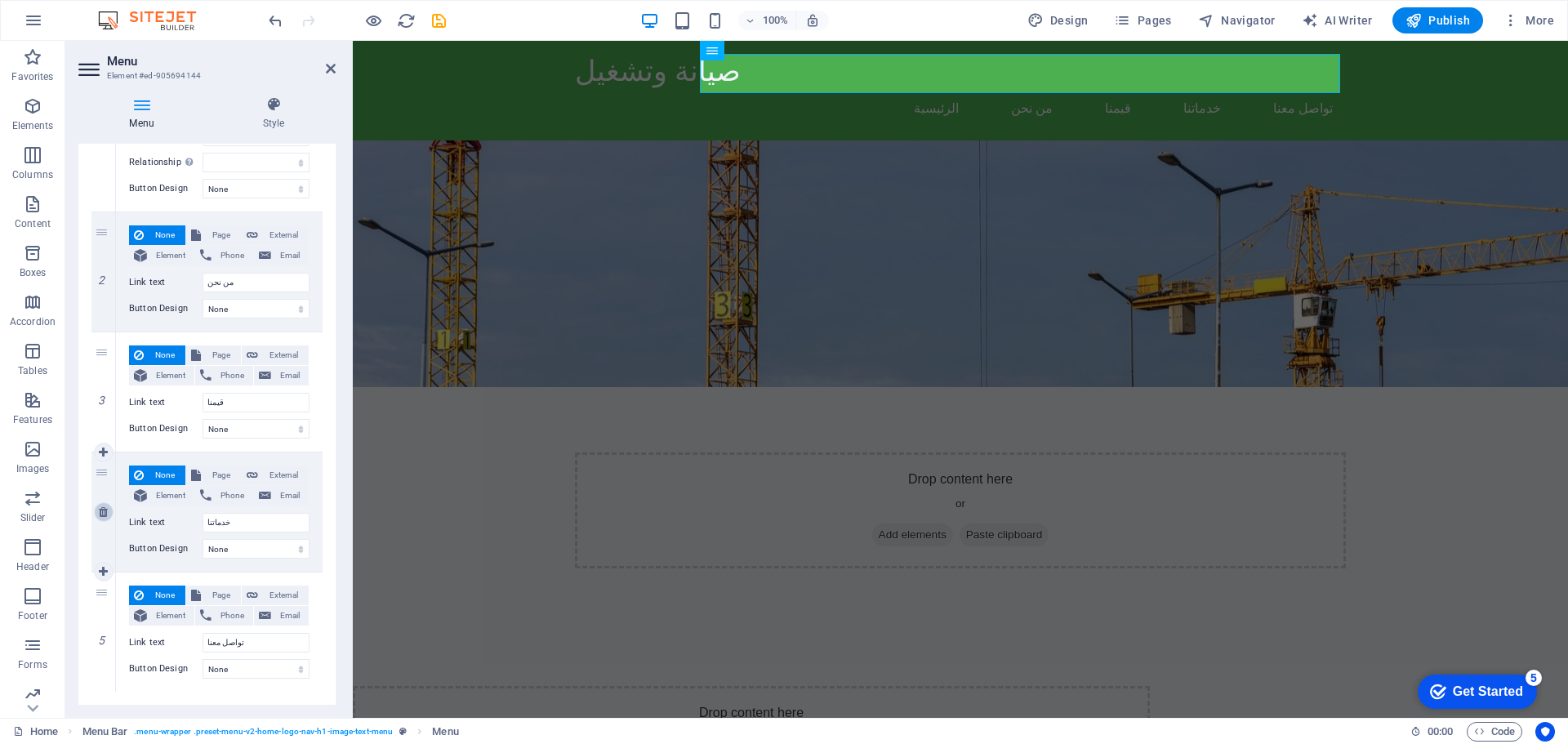
click at [105, 508] on icon at bounding box center [103, 512] width 9 height 12
select select
type input "تواصل معنا"
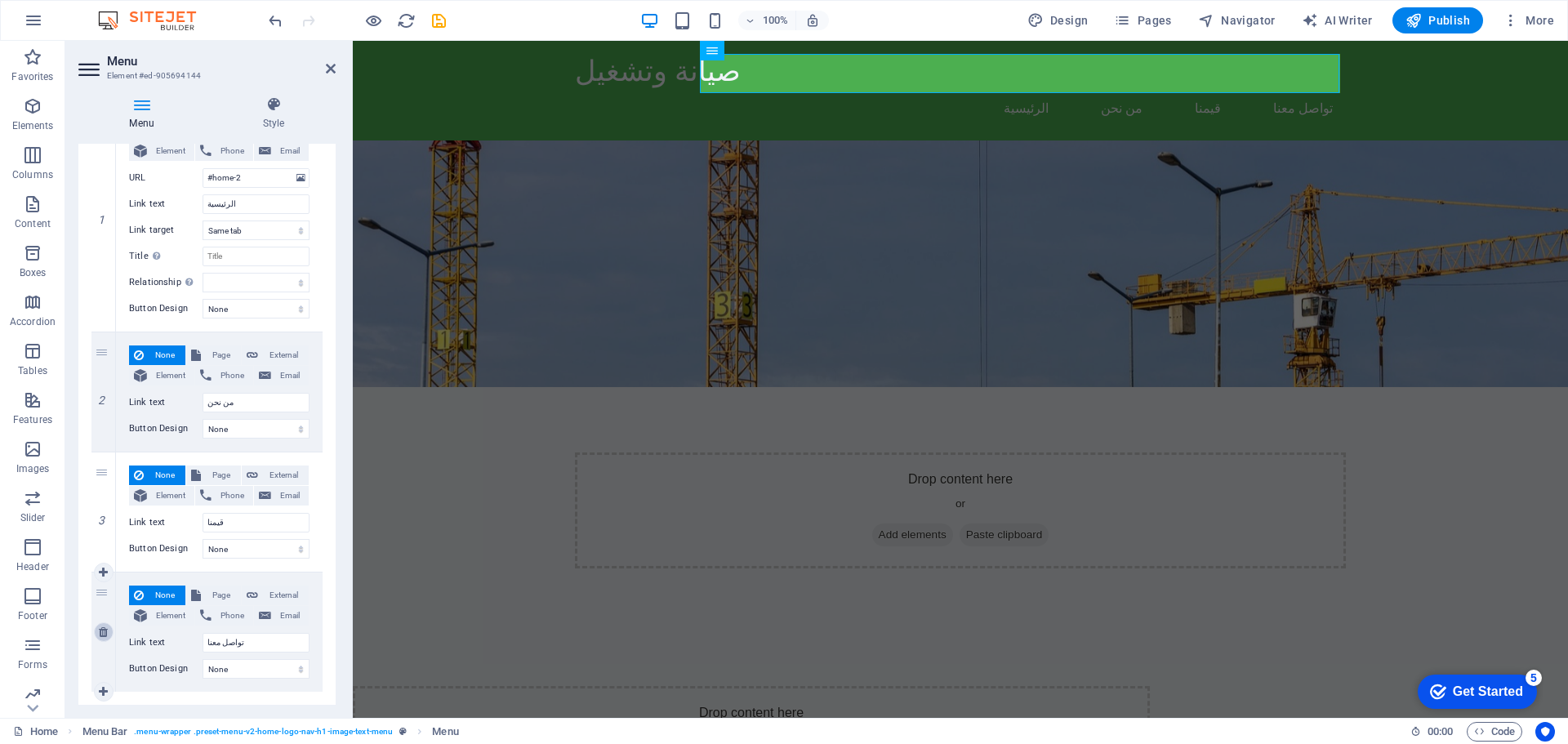
click at [0, 0] on icon at bounding box center [0, 0] width 0 height 0
select select
type input "تواصل معنا"
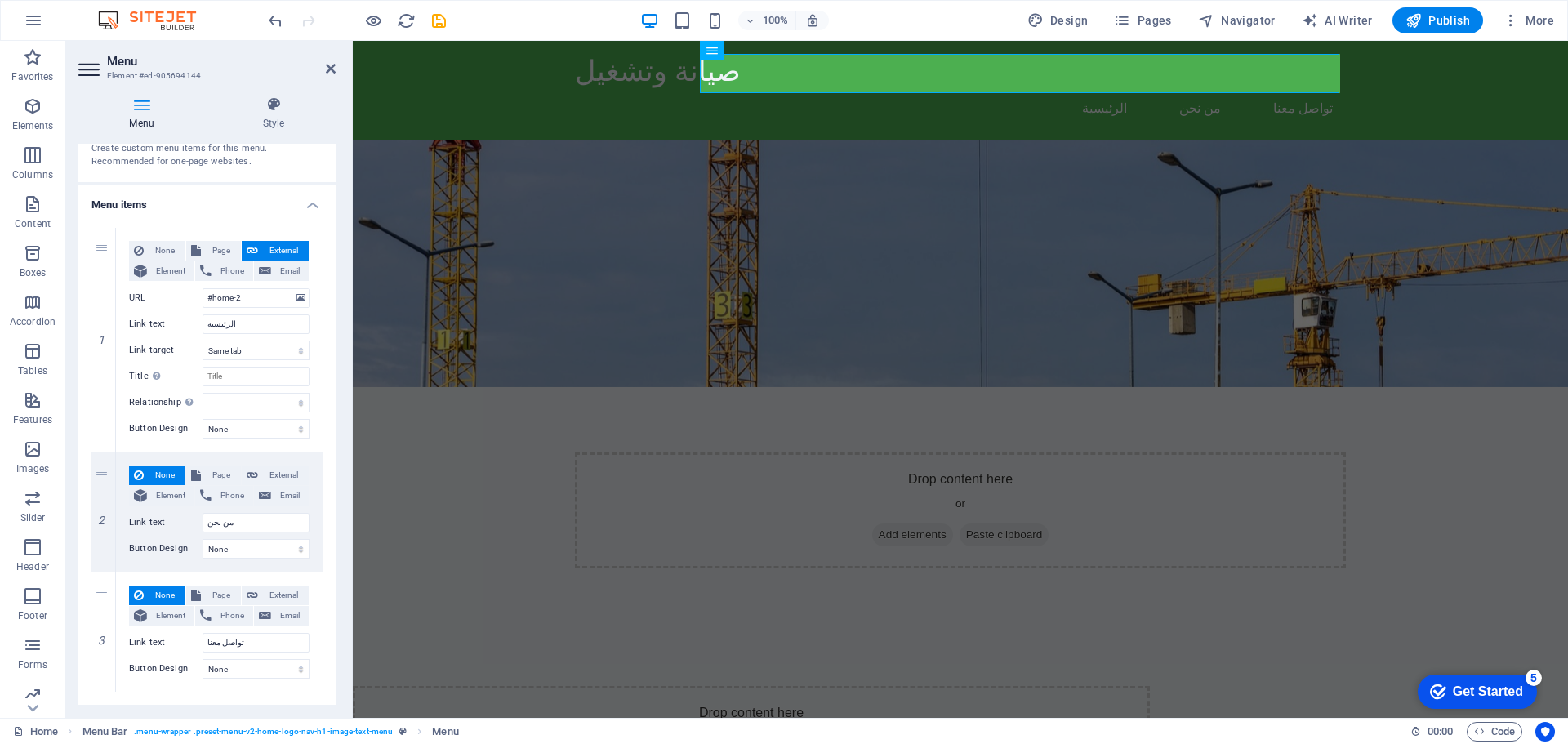
click at [0, 0] on icon at bounding box center [0, 0] width 0 height 0
select select
type input "تواصل معنا"
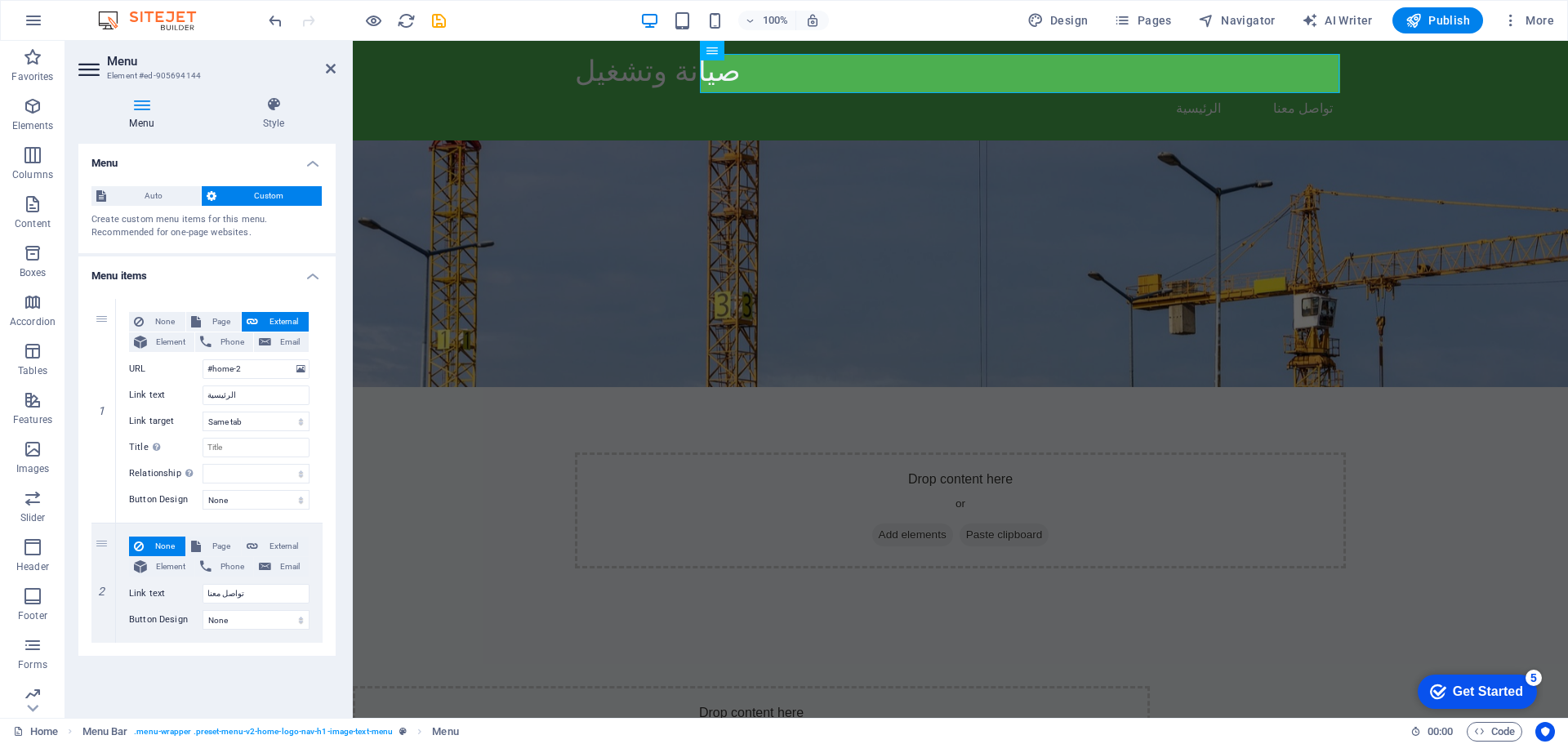
scroll to position [0, 0]
click at [103, 585] on icon at bounding box center [103, 583] width 9 height 12
select select
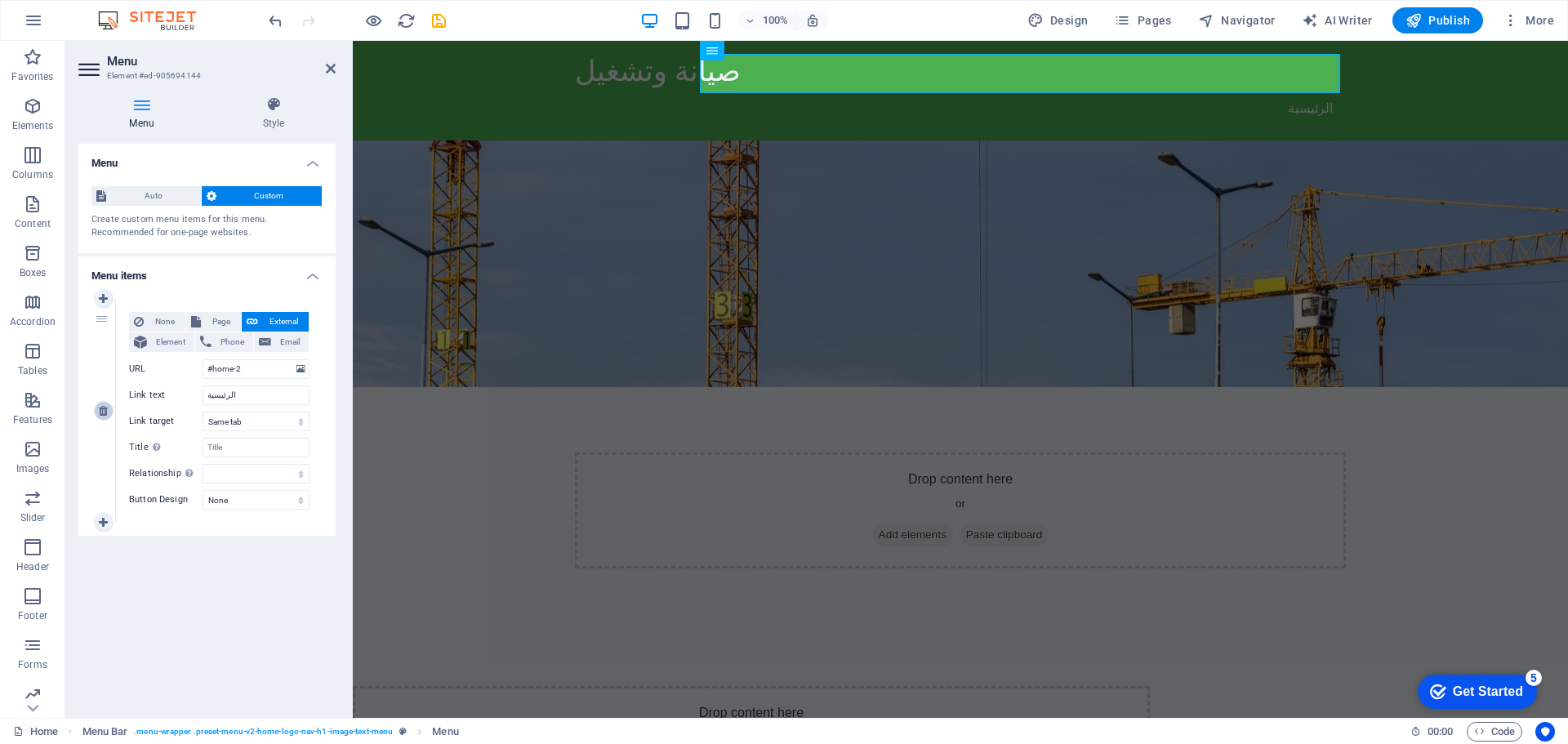
click at [99, 414] on icon at bounding box center [103, 411] width 9 height 12
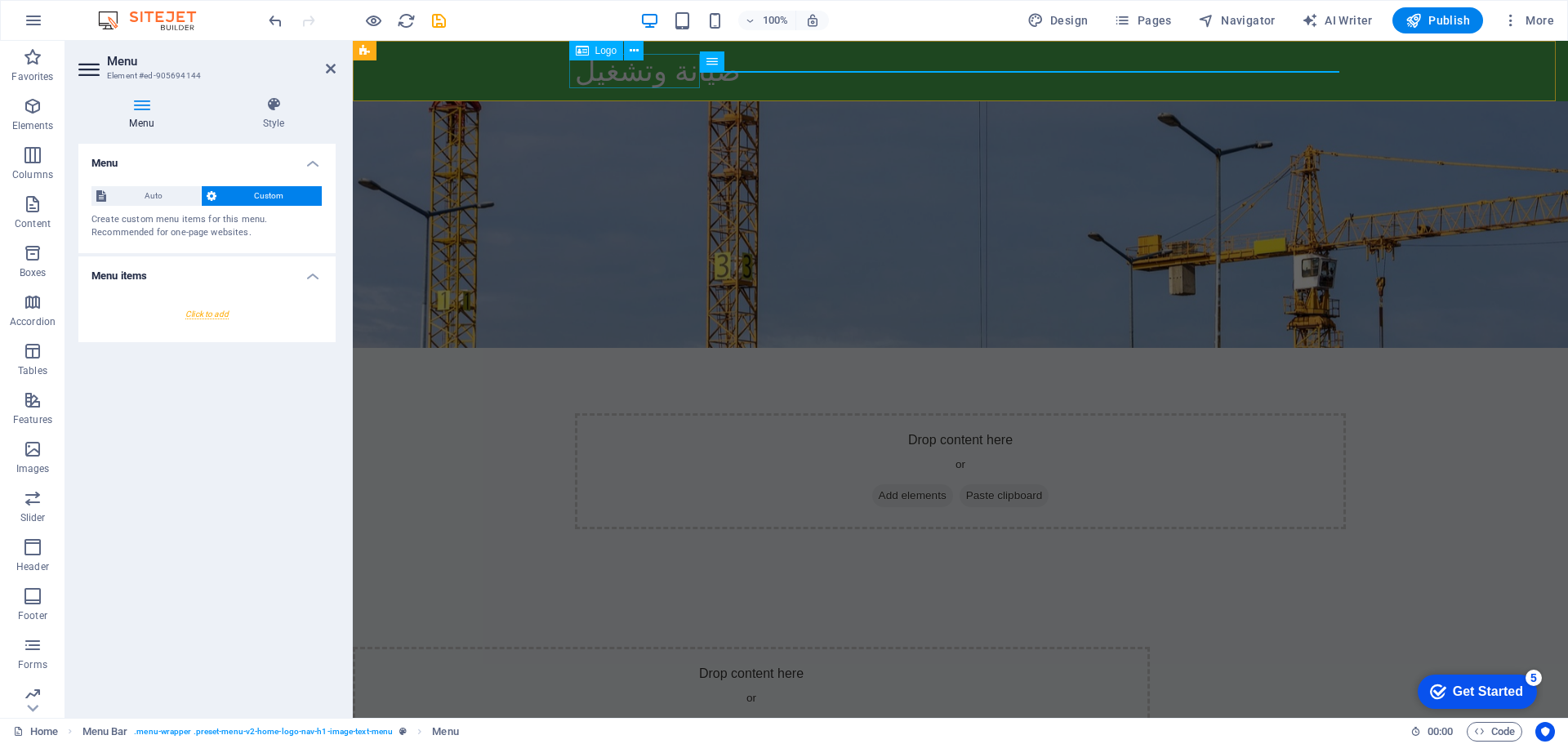
click at [638, 77] on div "صيانة وتشغيل" at bounding box center [960, 71] width 771 height 35
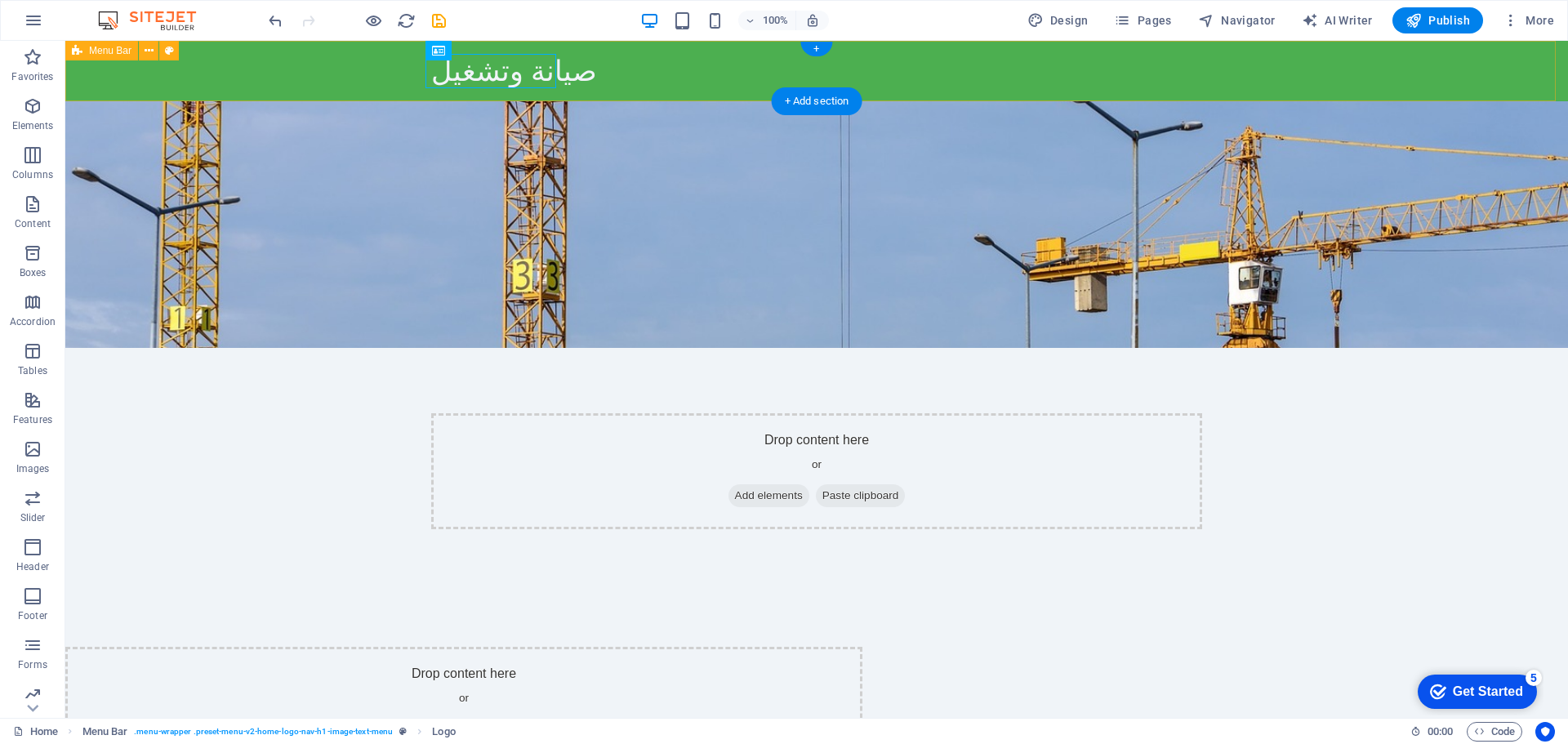
click at [651, 72] on div "صيانة وتشغيل" at bounding box center [816, 71] width 1503 height 60
click at [537, 66] on div "صيانة وتشغيل" at bounding box center [817, 71] width 771 height 35
click at [249, 66] on div "صيانة وتشغيل" at bounding box center [816, 71] width 1503 height 60
click at [492, 63] on div "صيانة وتشغيل" at bounding box center [817, 71] width 771 height 35
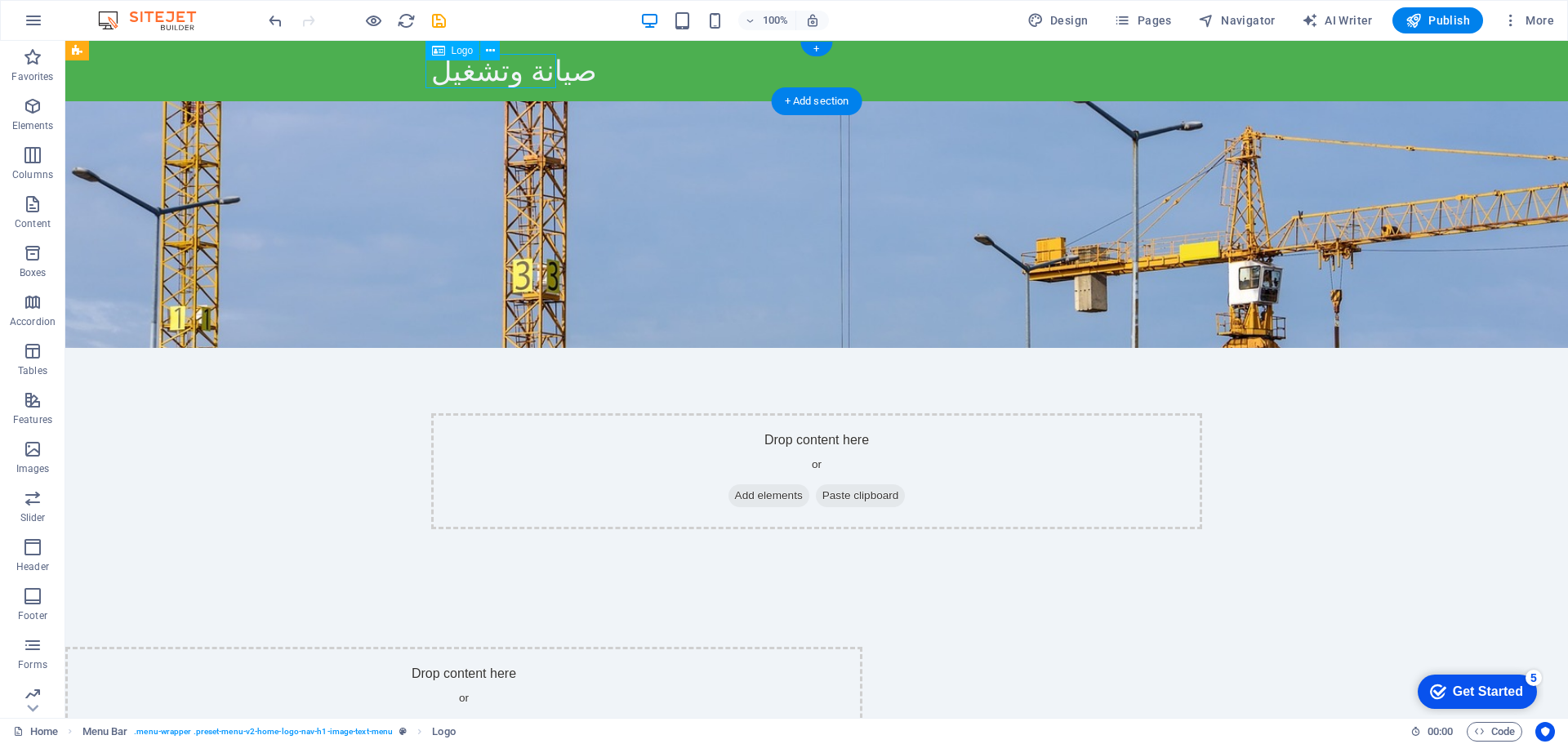
click at [484, 80] on div "صيانة وتشغيل" at bounding box center [817, 71] width 771 height 35
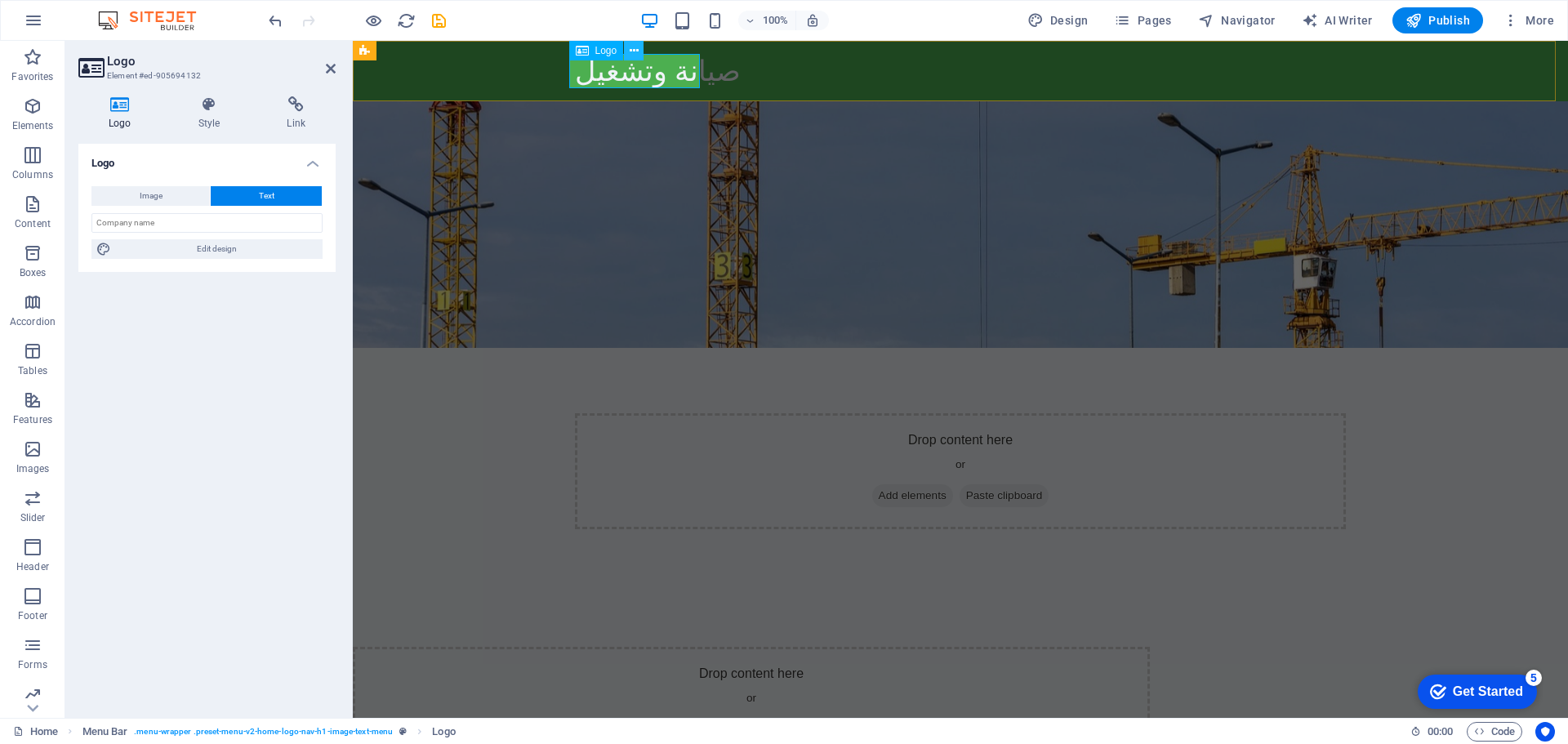
click at [637, 52] on icon at bounding box center [634, 51] width 9 height 17
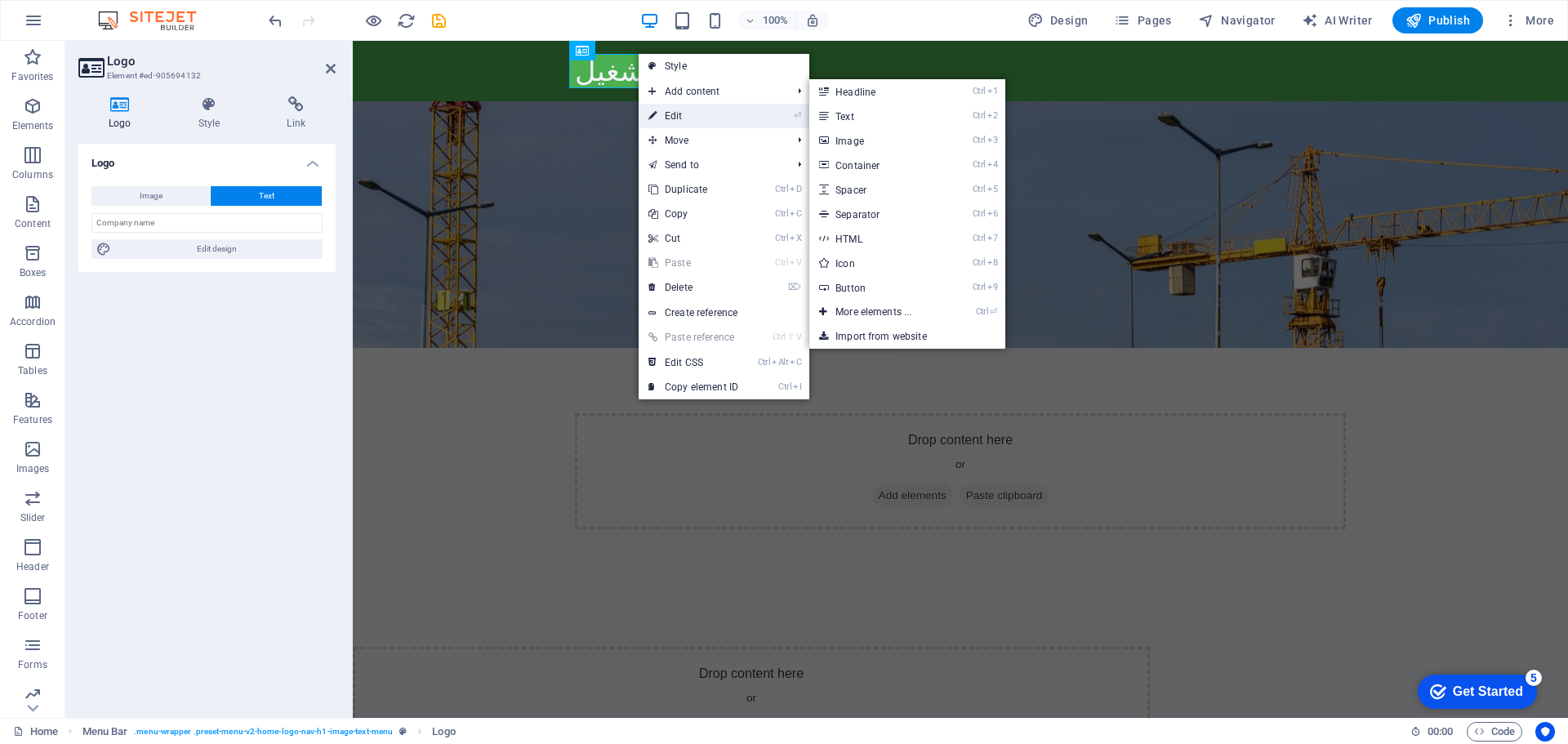
drag, startPoint x: 665, startPoint y: 105, endPoint x: 325, endPoint y: 69, distance: 341.9
click at [665, 105] on link "⏎ Edit" at bounding box center [693, 116] width 110 height 25
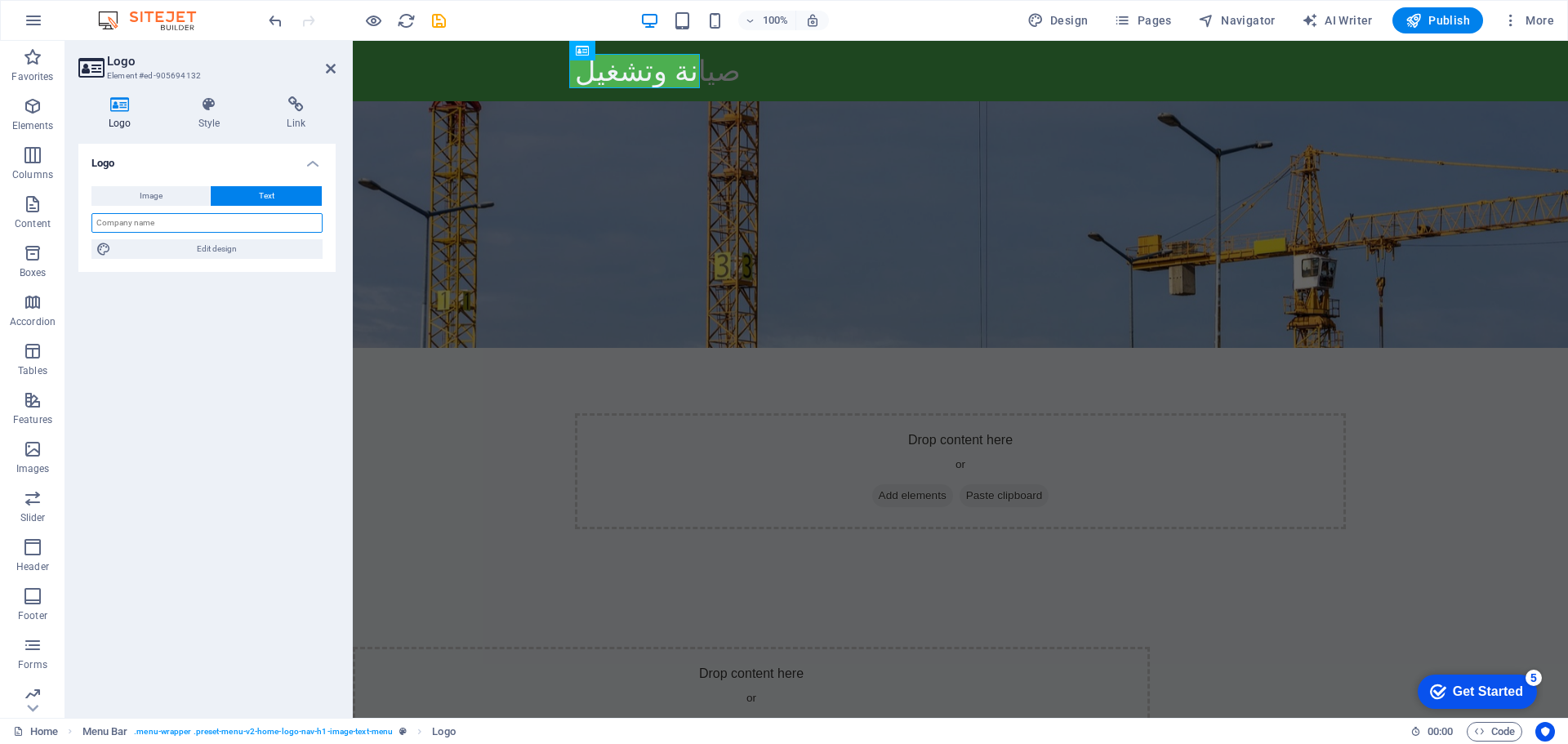
click at [220, 222] on input "text" at bounding box center [207, 223] width 231 height 20
click at [262, 222] on input "Technology Corner" at bounding box center [207, 223] width 231 height 20
type input "Green Capital Company"
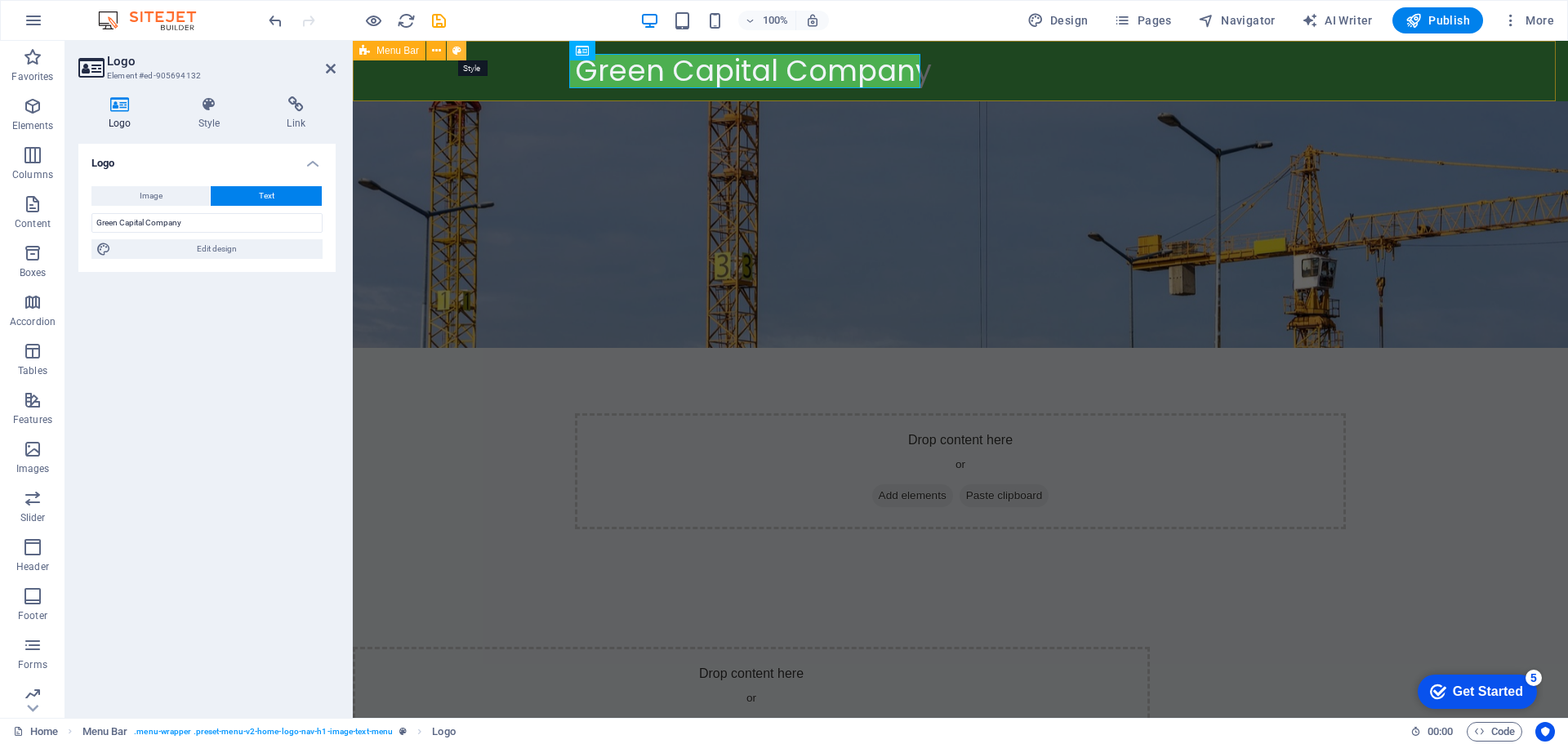
click at [452, 49] on icon at bounding box center [456, 51] width 9 height 17
select select "rem"
select select "preset-menu-v2-home-logo-nav-h1-image-text-menu"
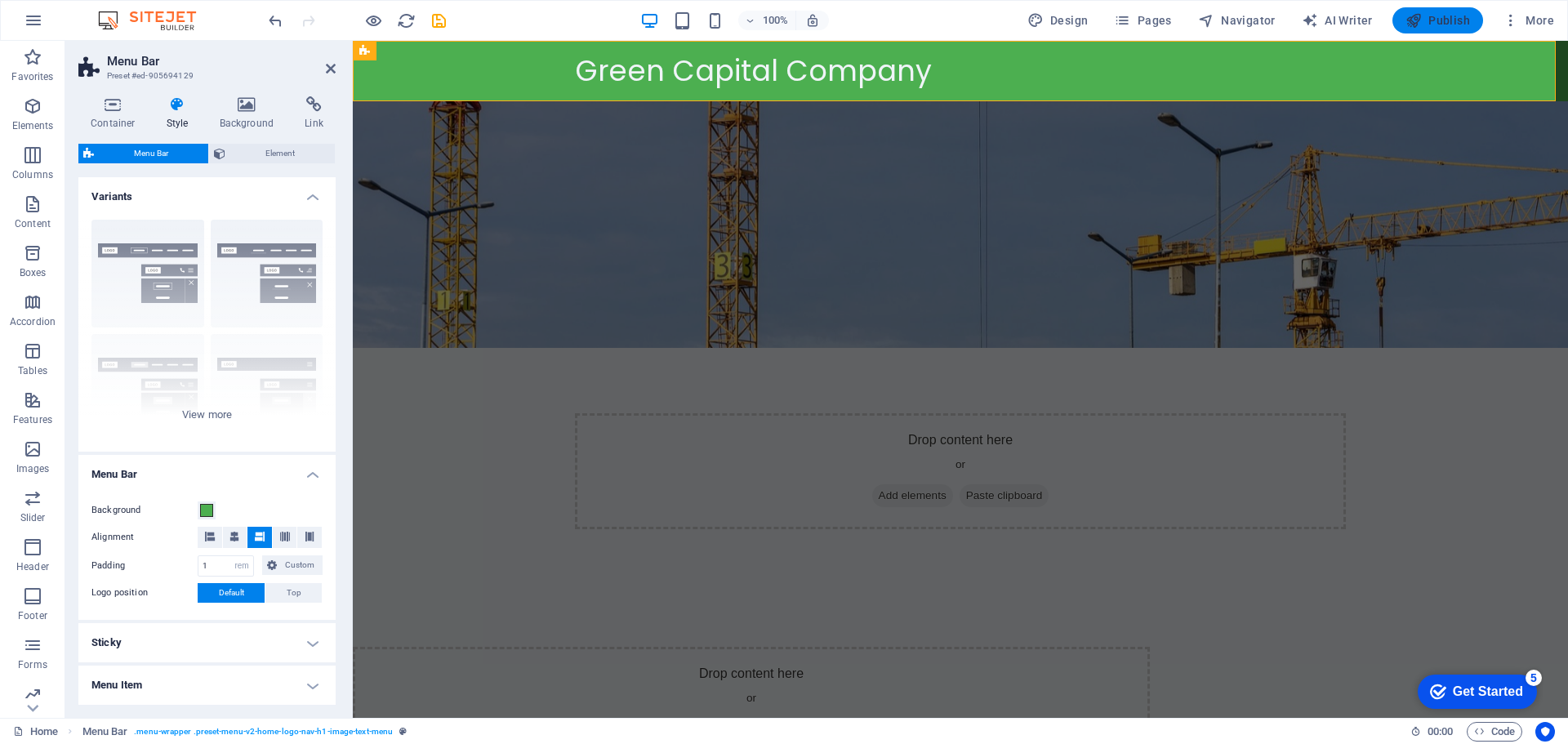
click at [1456, 17] on span "Publish" at bounding box center [1438, 21] width 64 height 16
